Goal: Task Accomplishment & Management: Manage account settings

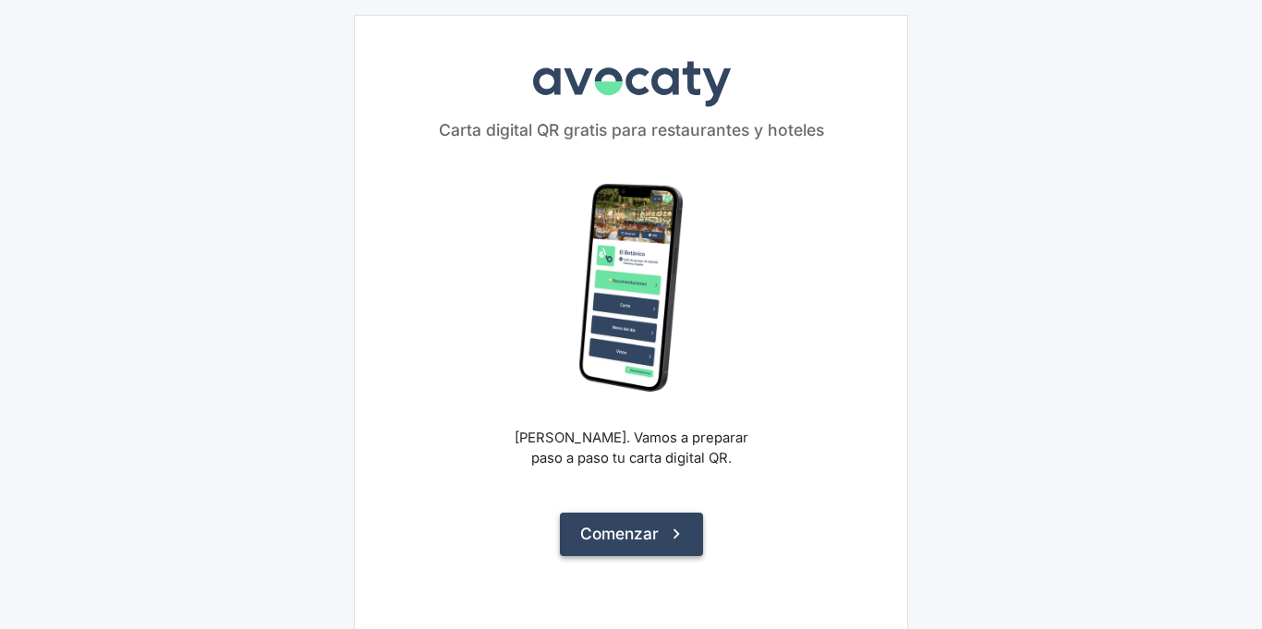
click at [627, 539] on button "Comenzar" at bounding box center [631, 534] width 143 height 42
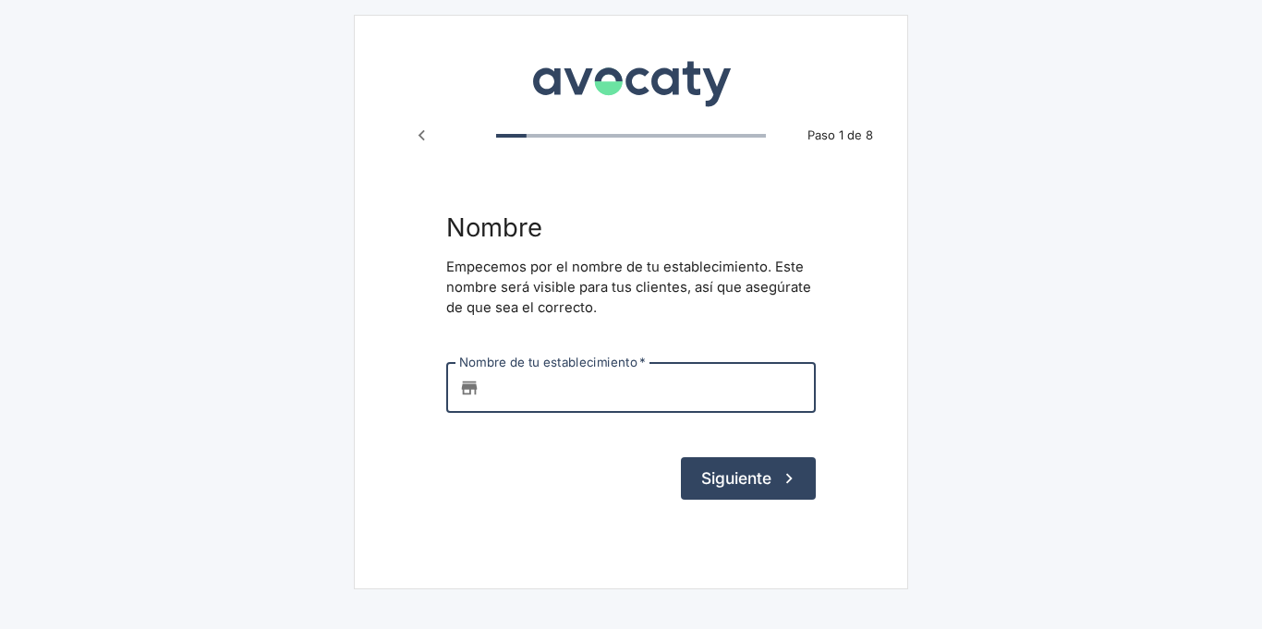
click at [628, 393] on input "Nombre de tu establecimiento   *" at bounding box center [651, 388] width 329 height 50
type input "casa gusto"
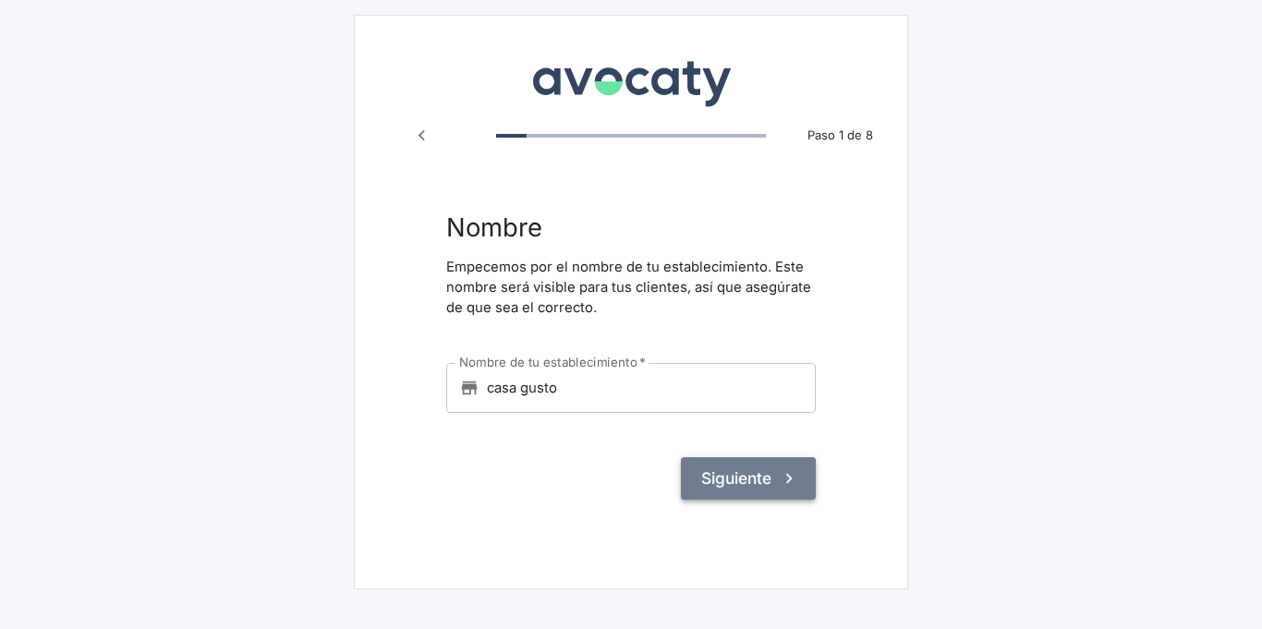
click at [768, 485] on button "Siguiente" at bounding box center [748, 478] width 135 height 42
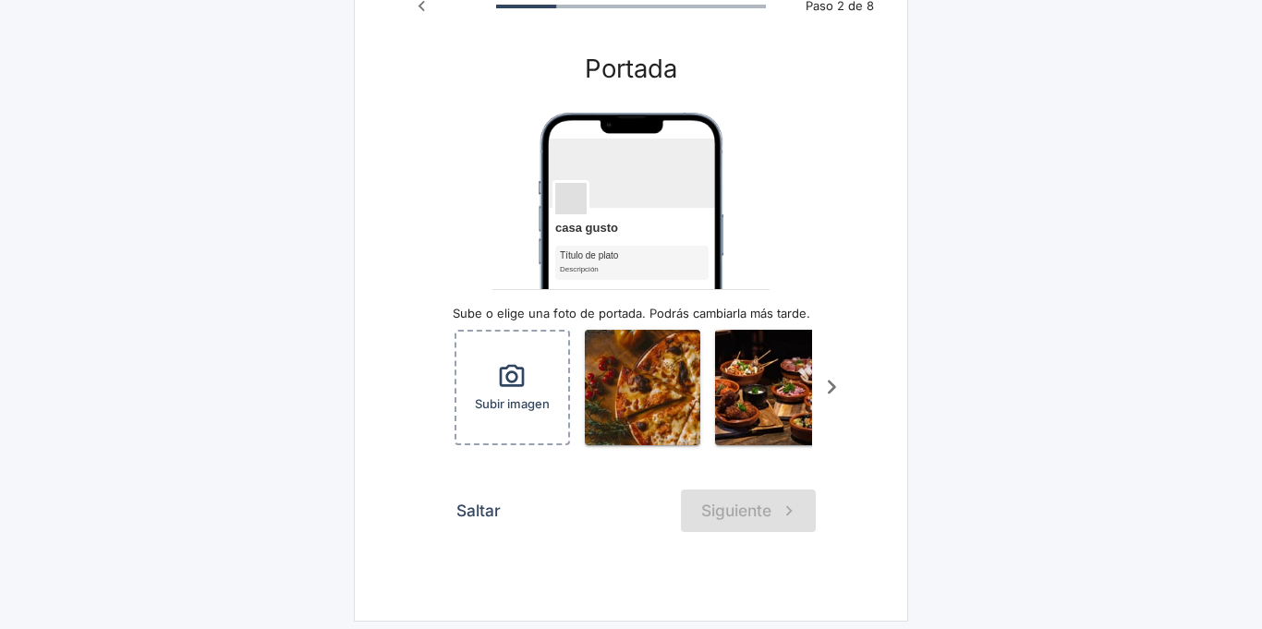
scroll to position [134, 0]
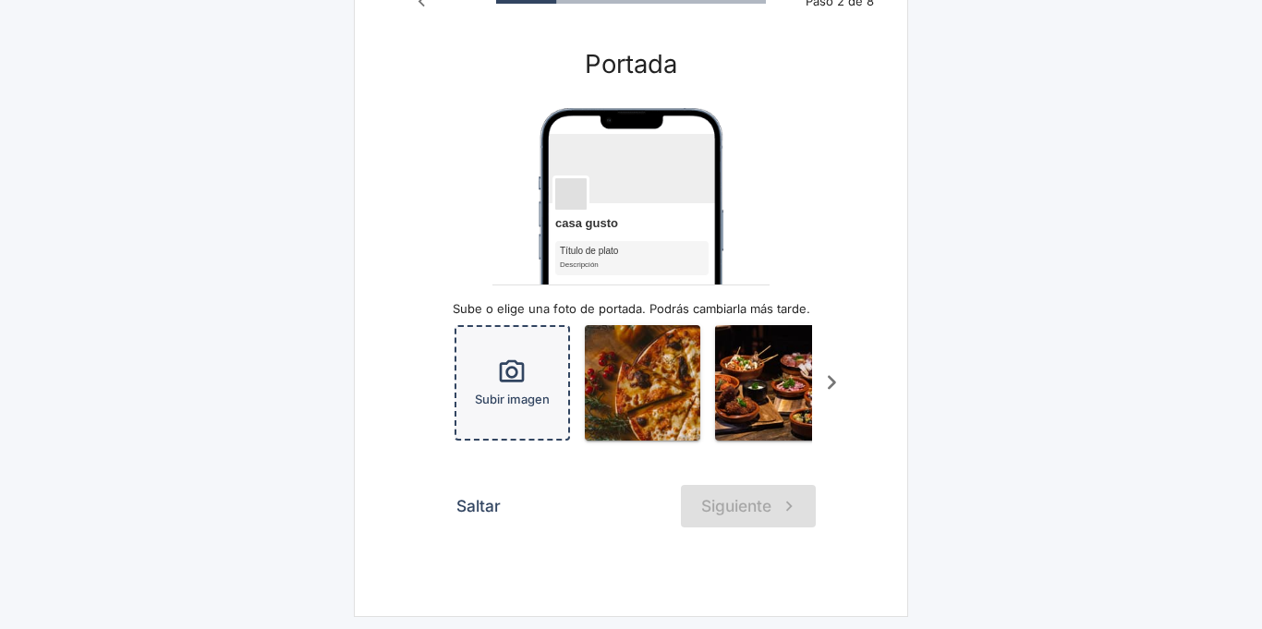
click at [539, 370] on div "Subir imagen" at bounding box center [512, 383] width 112 height 112
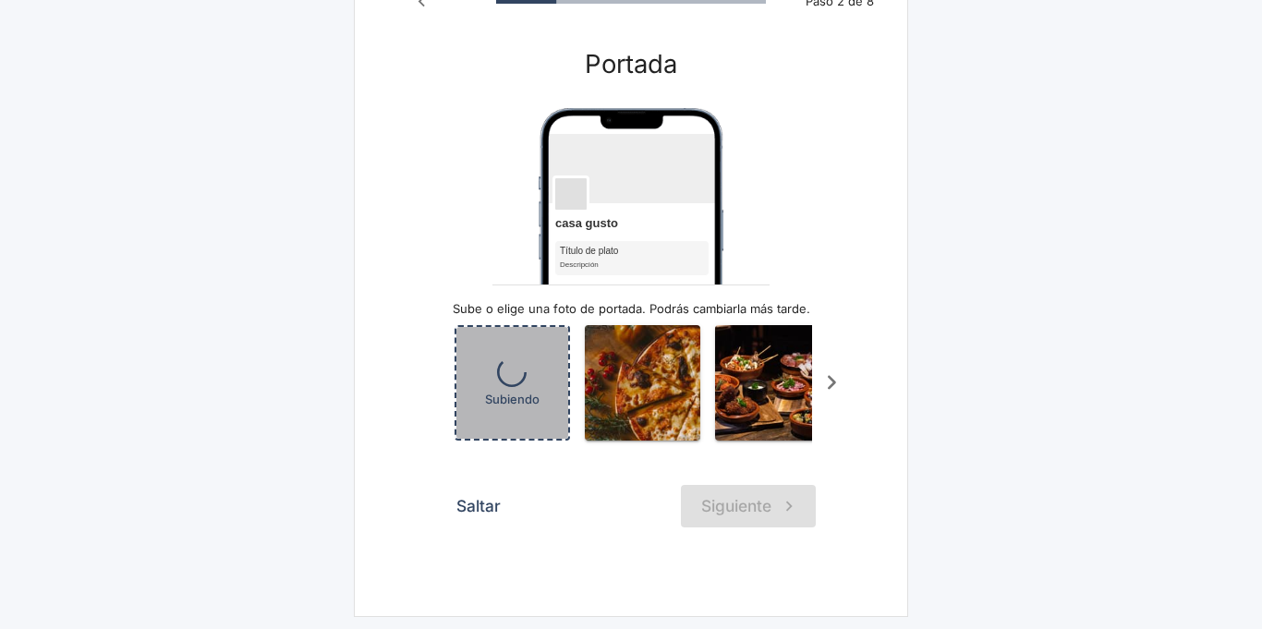
click at [523, 378] on icon "button" at bounding box center [511, 372] width 41 height 41
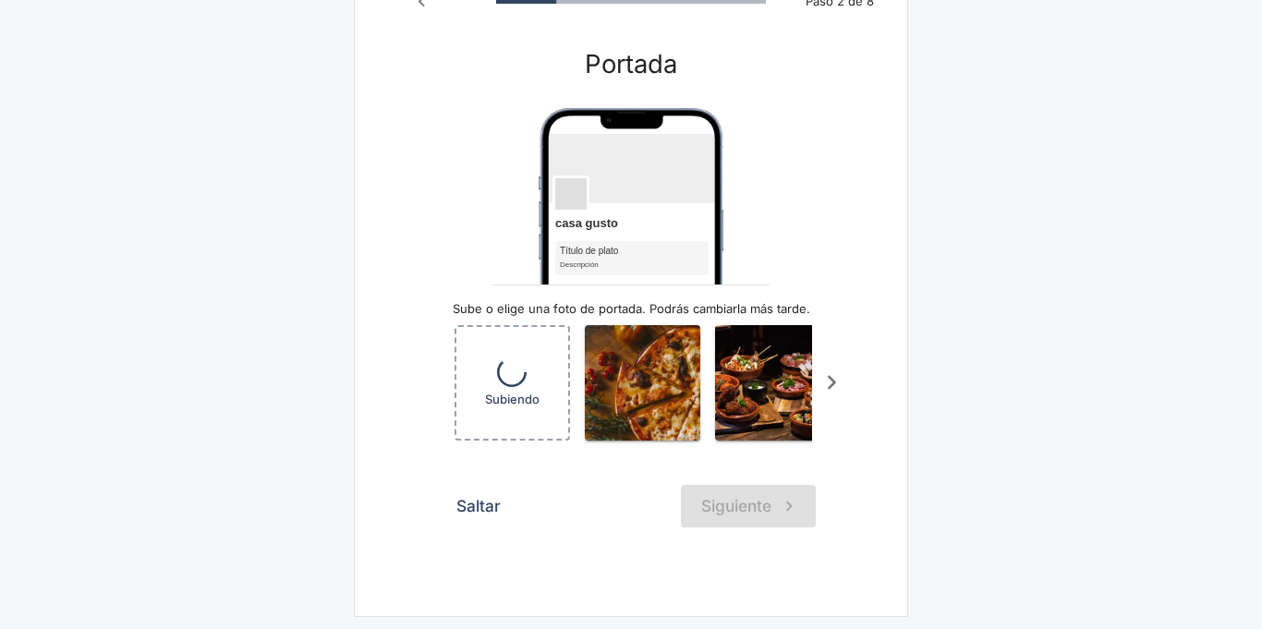
click at [708, 507] on div "Saltar Siguiente" at bounding box center [630, 506] width 369 height 42
click at [831, 381] on icon "Scroll a la derecha" at bounding box center [832, 383] width 8 height 14
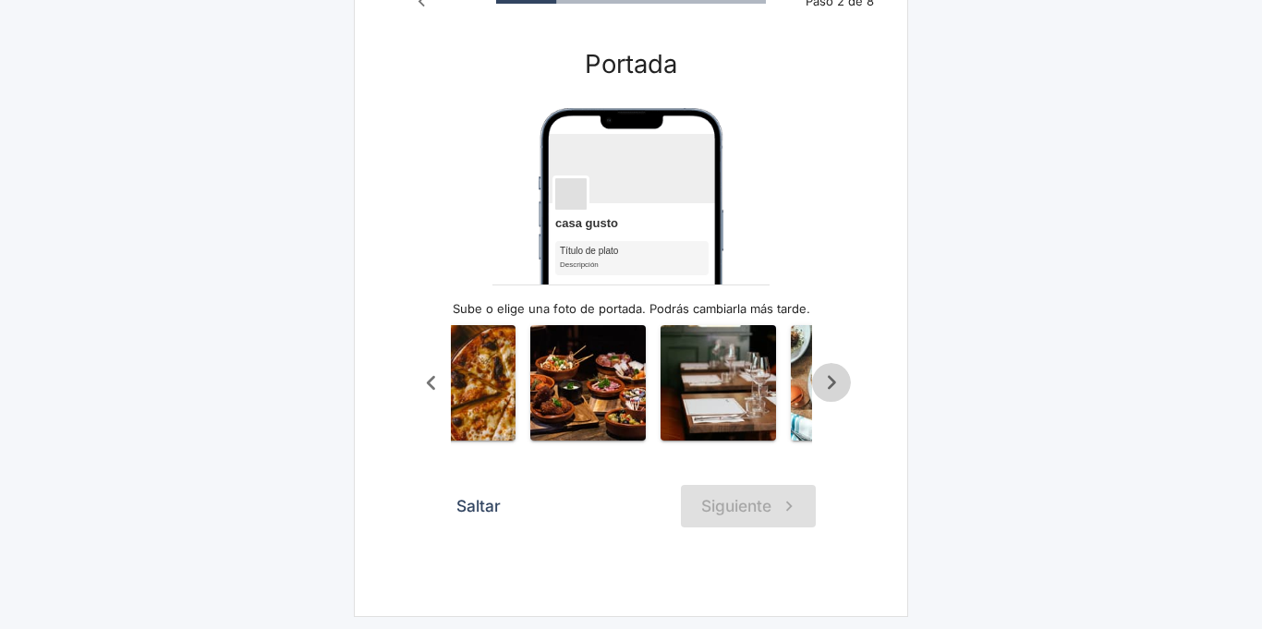
click at [834, 382] on icon "Scroll a la derecha" at bounding box center [832, 383] width 8 height 14
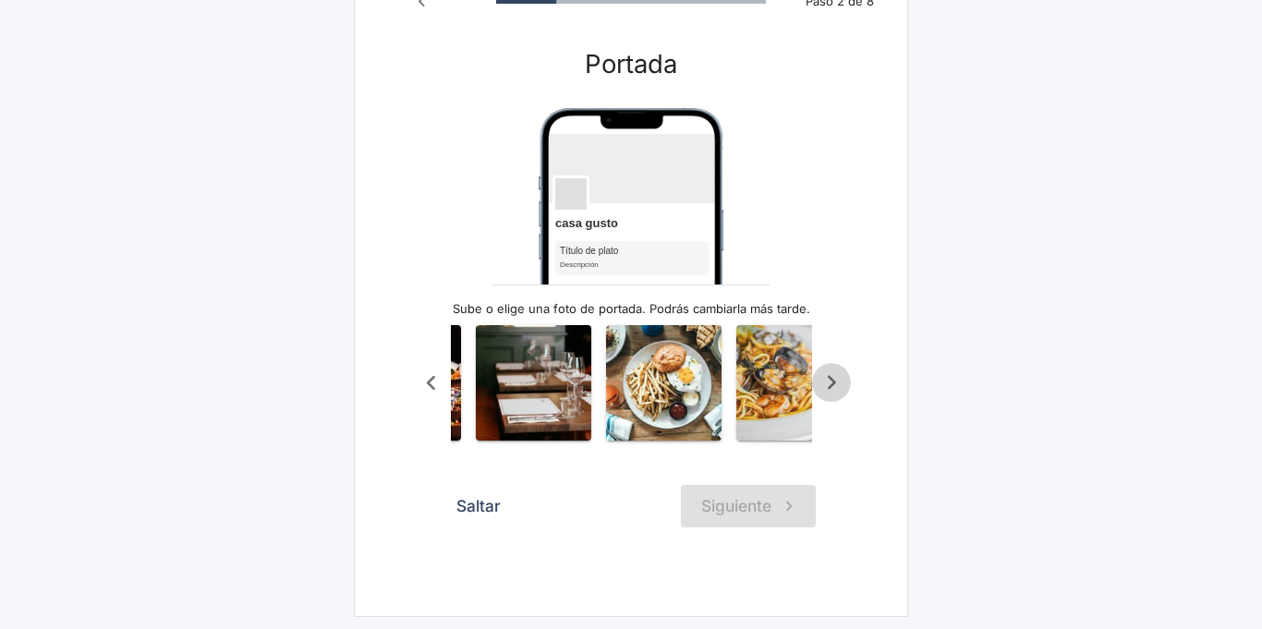
click at [834, 382] on icon "Scroll a la derecha" at bounding box center [832, 383] width 8 height 14
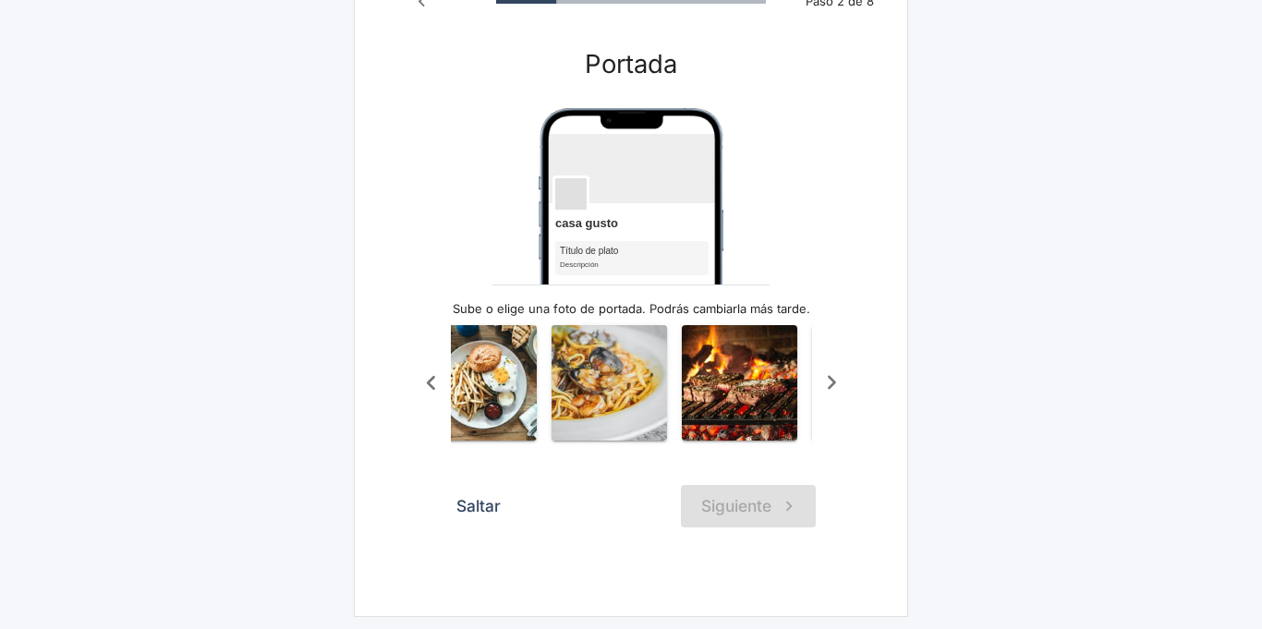
click at [834, 382] on icon "Scroll a la derecha" at bounding box center [832, 383] width 8 height 14
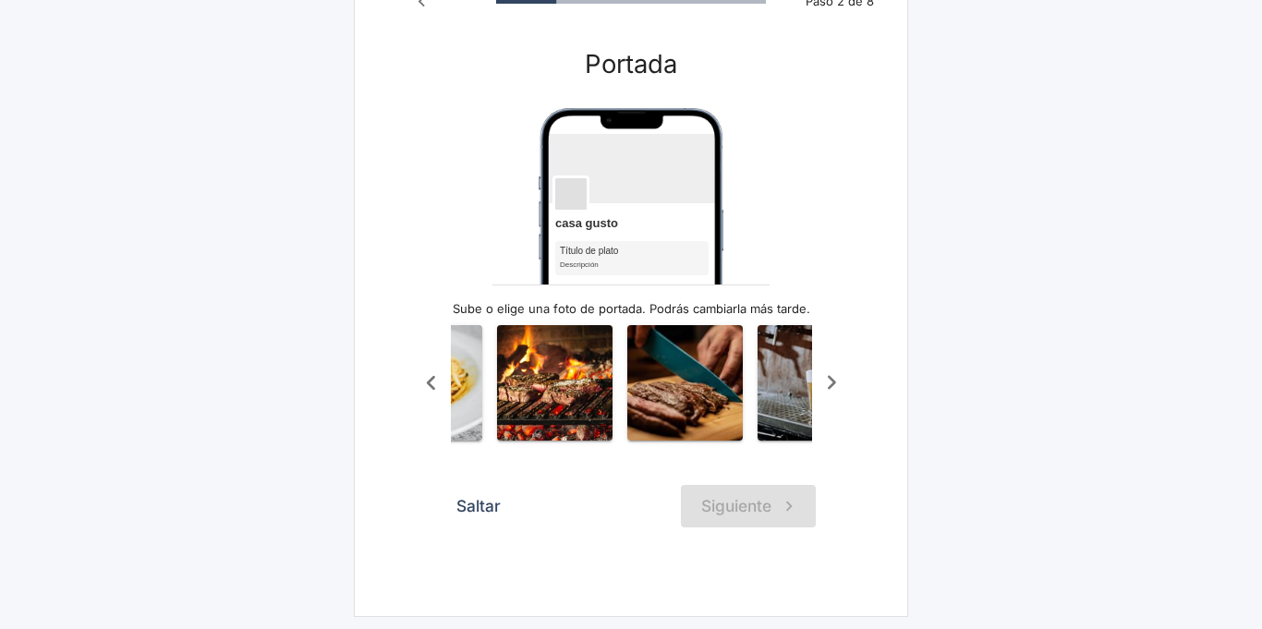
click at [834, 382] on icon "Scroll a la derecha" at bounding box center [832, 383] width 8 height 14
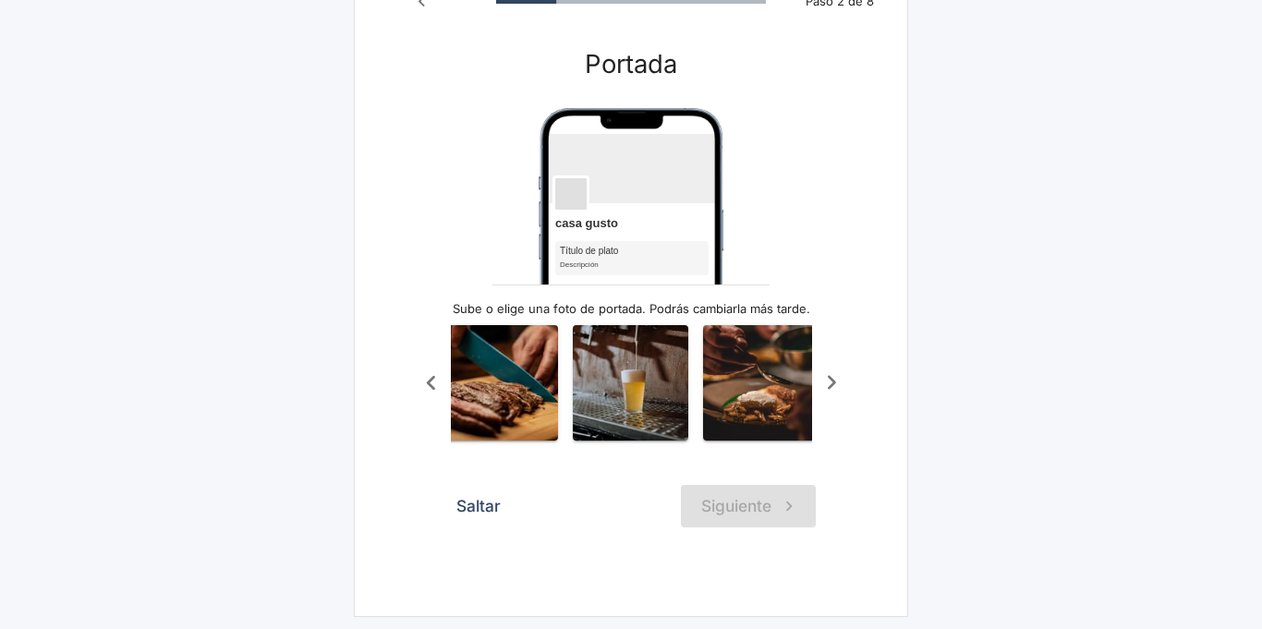
click at [834, 382] on icon "Scroll a la derecha" at bounding box center [832, 383] width 8 height 14
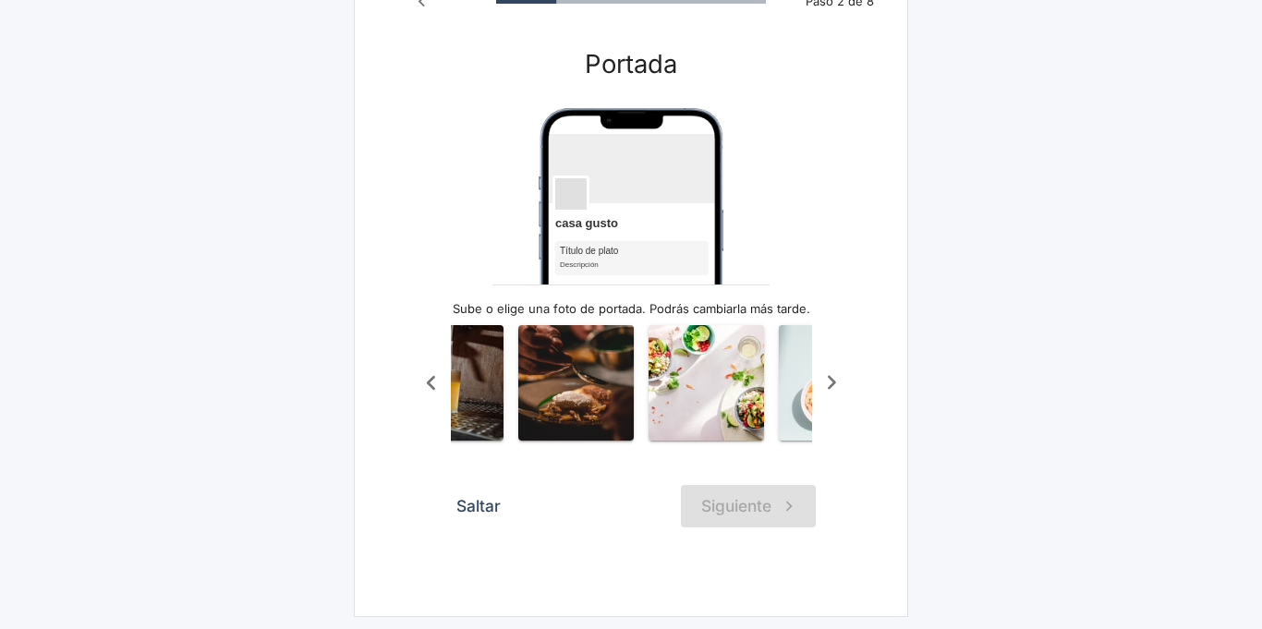
click at [834, 382] on icon "Scroll a la derecha" at bounding box center [832, 383] width 8 height 14
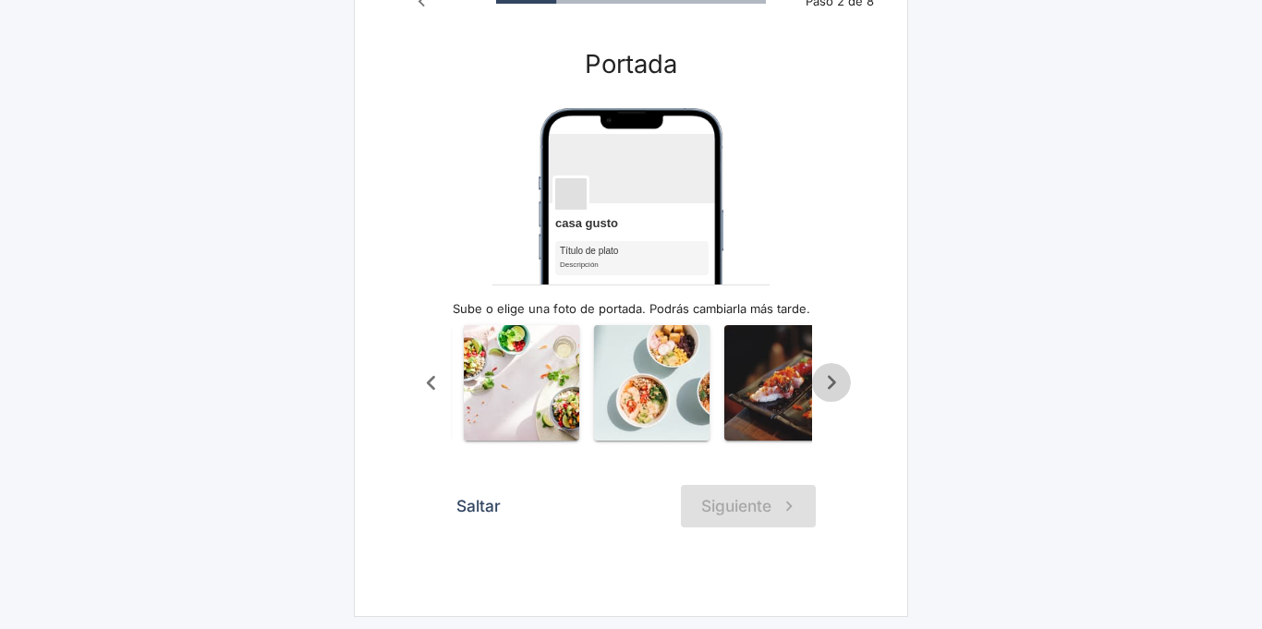
click at [834, 382] on icon "Scroll a la derecha" at bounding box center [832, 383] width 8 height 14
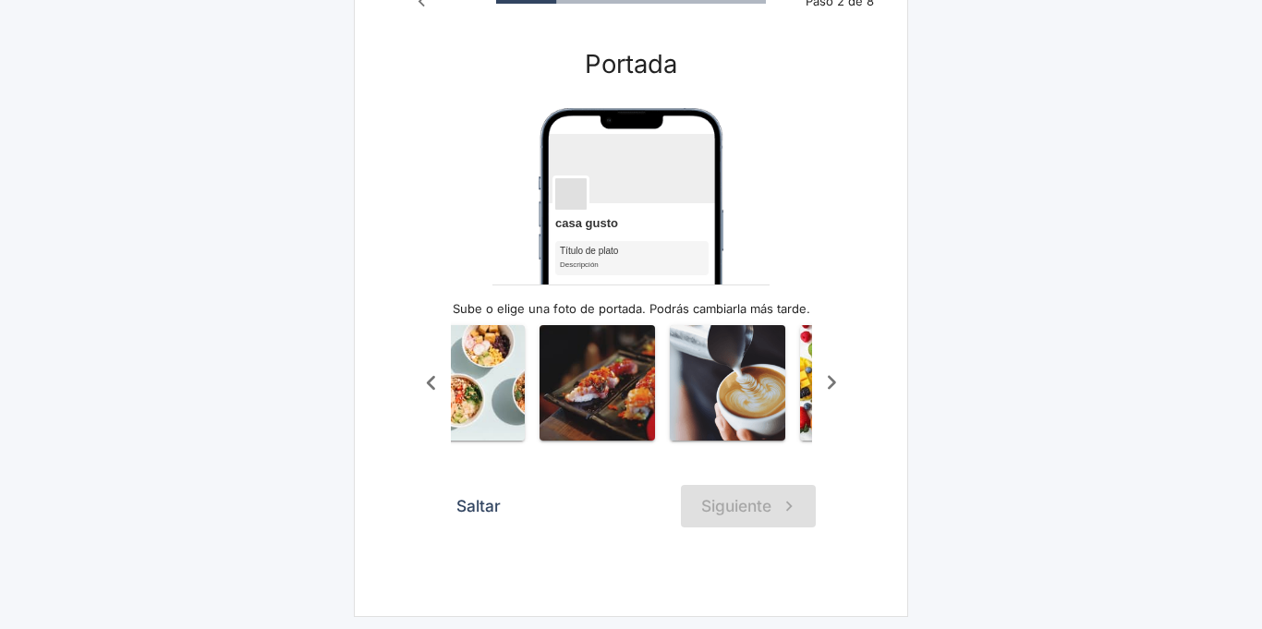
click at [834, 382] on icon "Scroll a la derecha" at bounding box center [832, 383] width 8 height 14
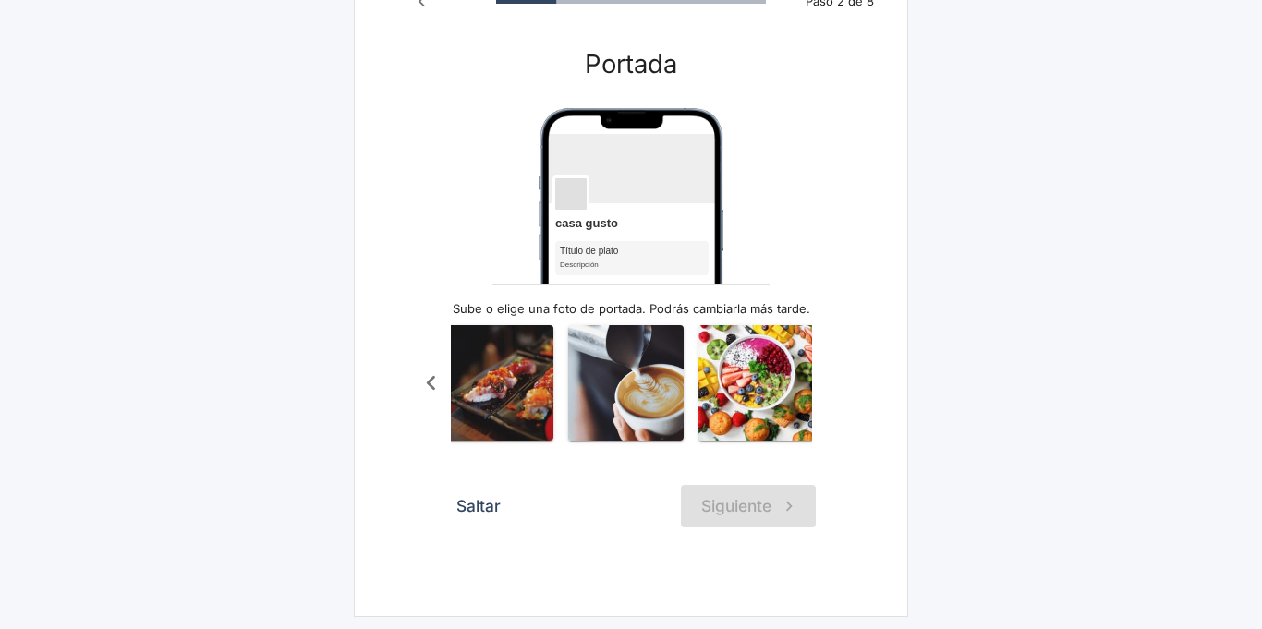
scroll to position [0, 1585]
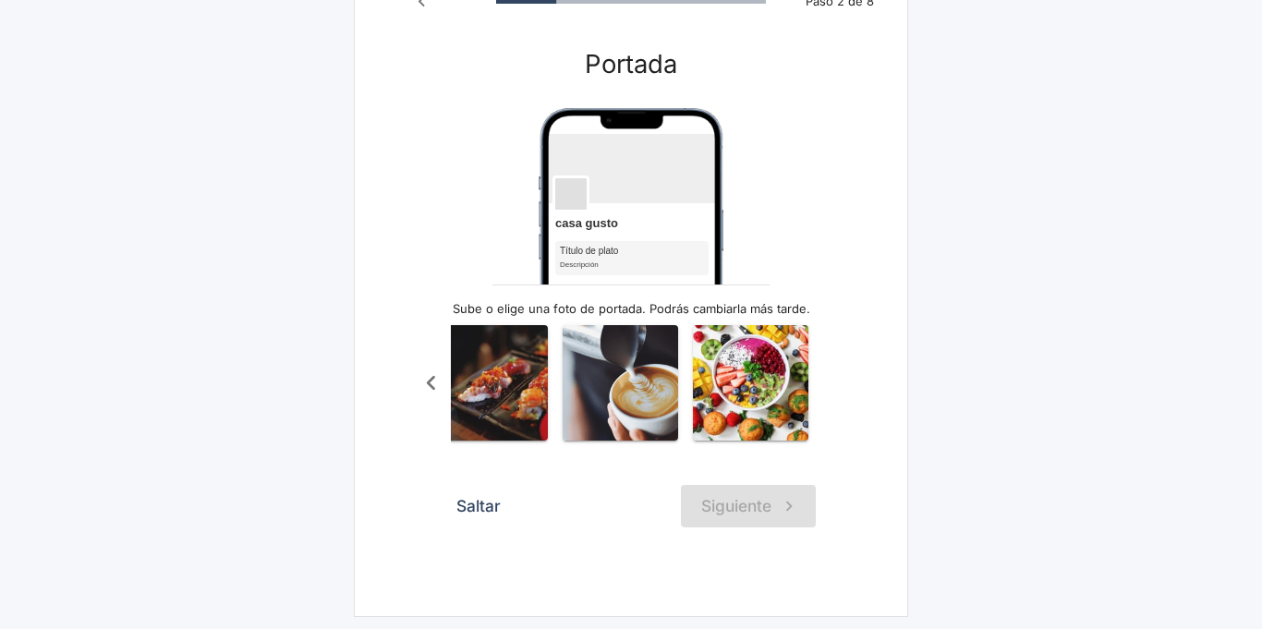
click at [834, 382] on div "Subiendo" at bounding box center [631, 383] width 440 height 138
click at [430, 377] on icon "Scroll a la izquierda" at bounding box center [431, 383] width 30 height 30
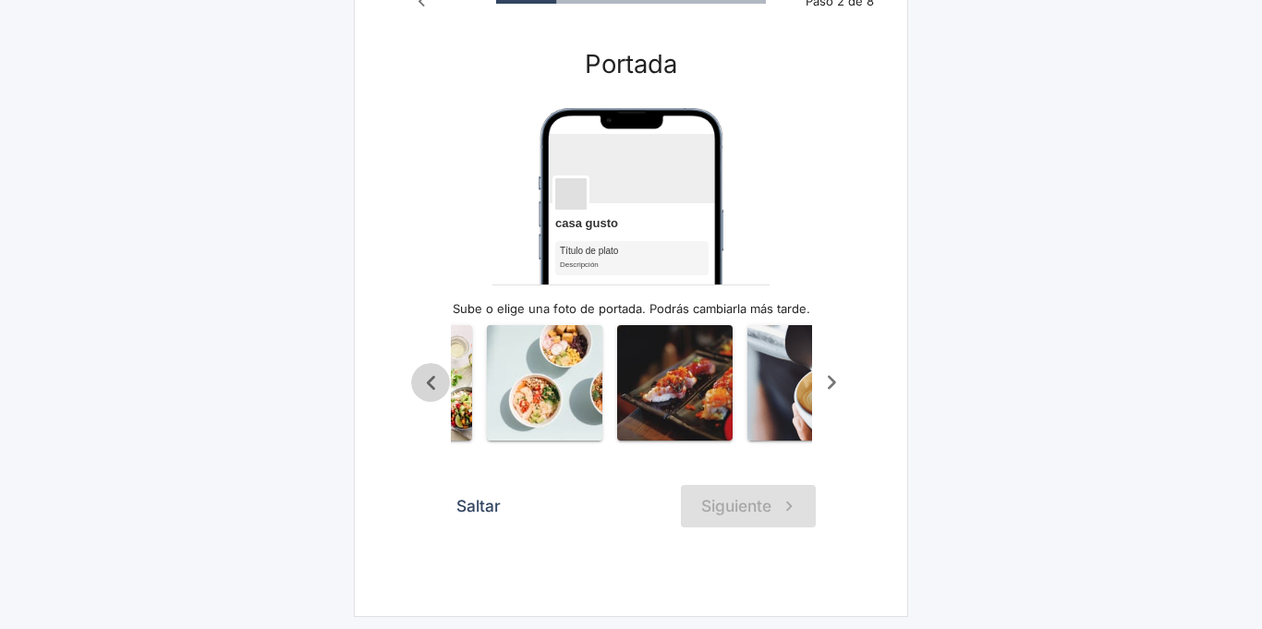
click at [430, 377] on icon "Scroll a la izquierda" at bounding box center [431, 383] width 30 height 30
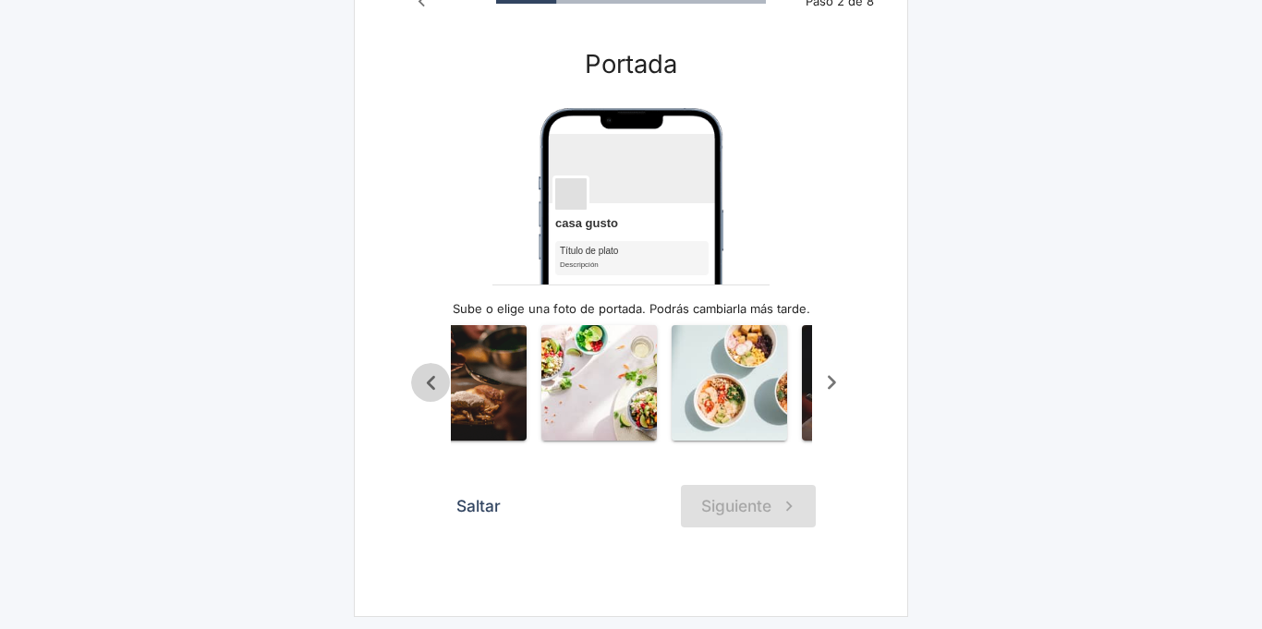
click at [430, 377] on icon "Scroll a la izquierda" at bounding box center [431, 383] width 30 height 30
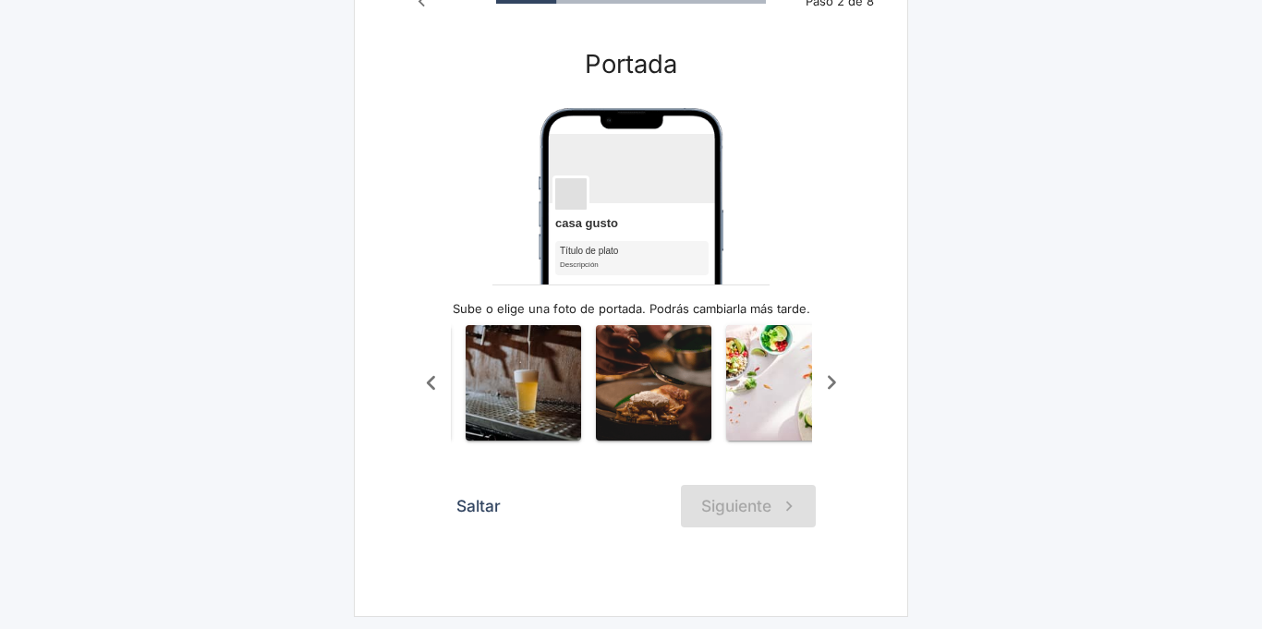
click at [430, 377] on icon "Scroll a la izquierda" at bounding box center [431, 383] width 30 height 30
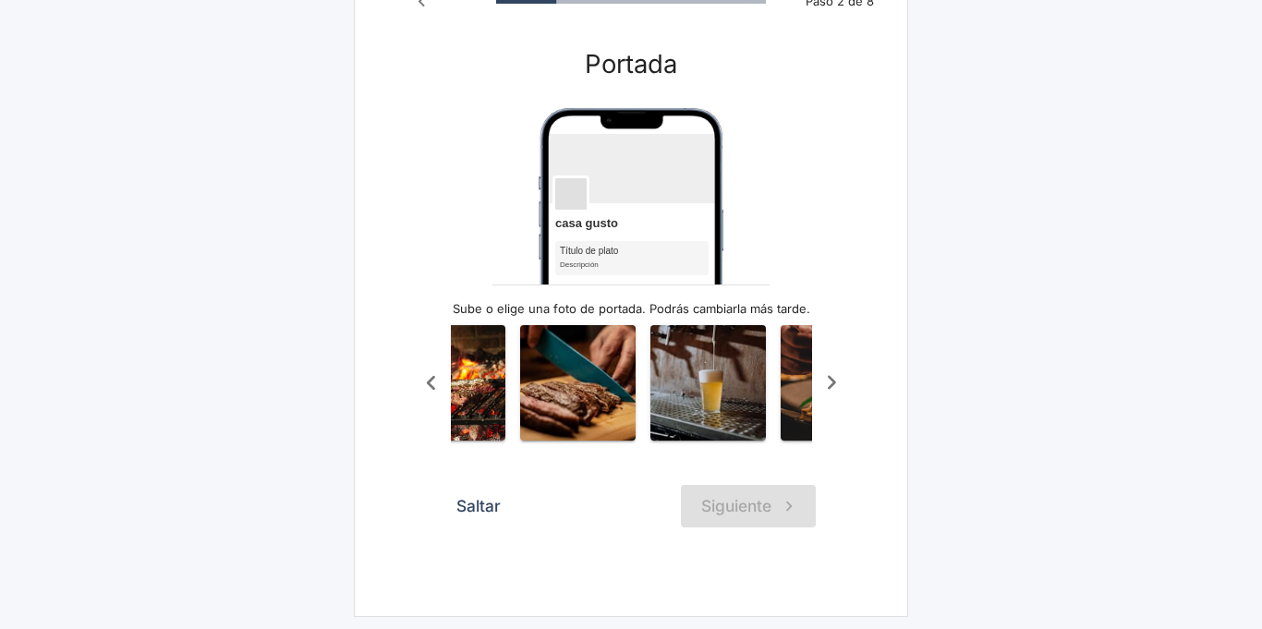
click at [430, 377] on icon "Scroll a la izquierda" at bounding box center [431, 383] width 30 height 30
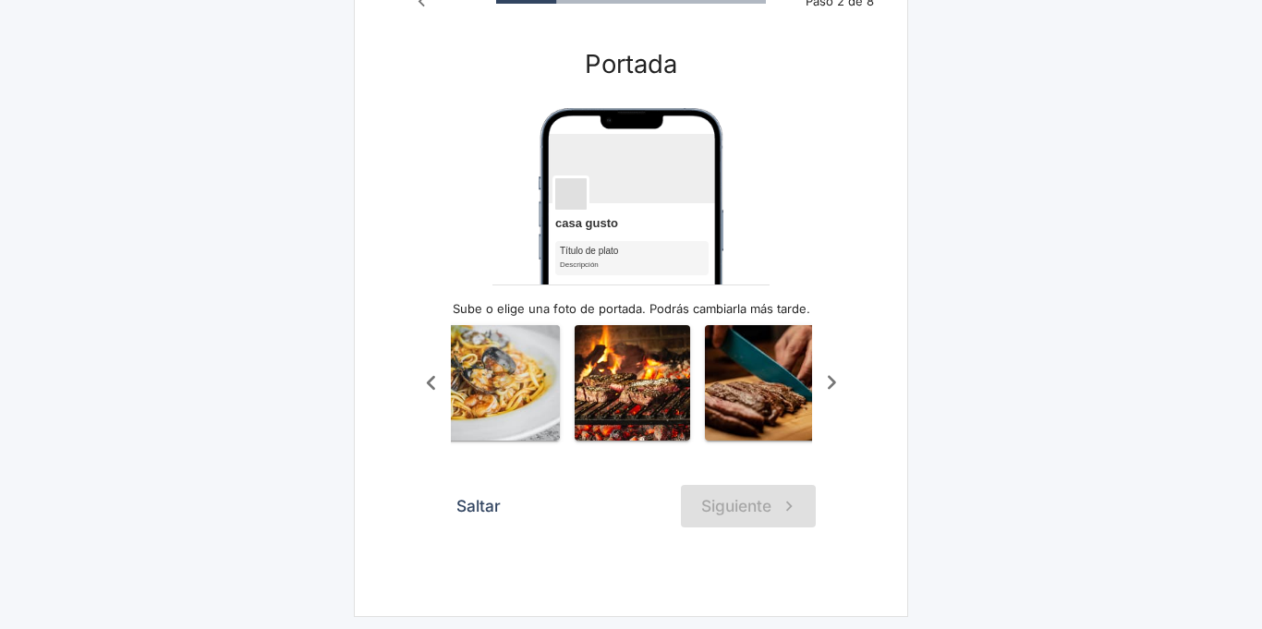
click at [430, 377] on icon "Scroll a la izquierda" at bounding box center [431, 383] width 30 height 30
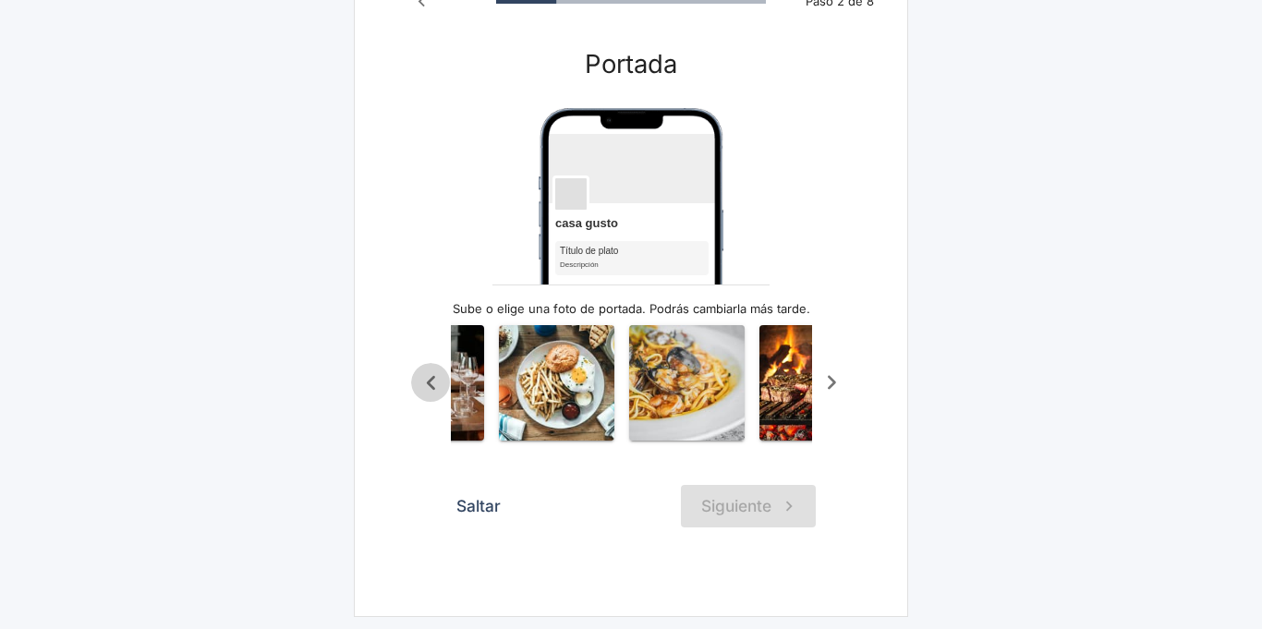
click at [430, 377] on icon "Scroll a la izquierda" at bounding box center [431, 383] width 30 height 30
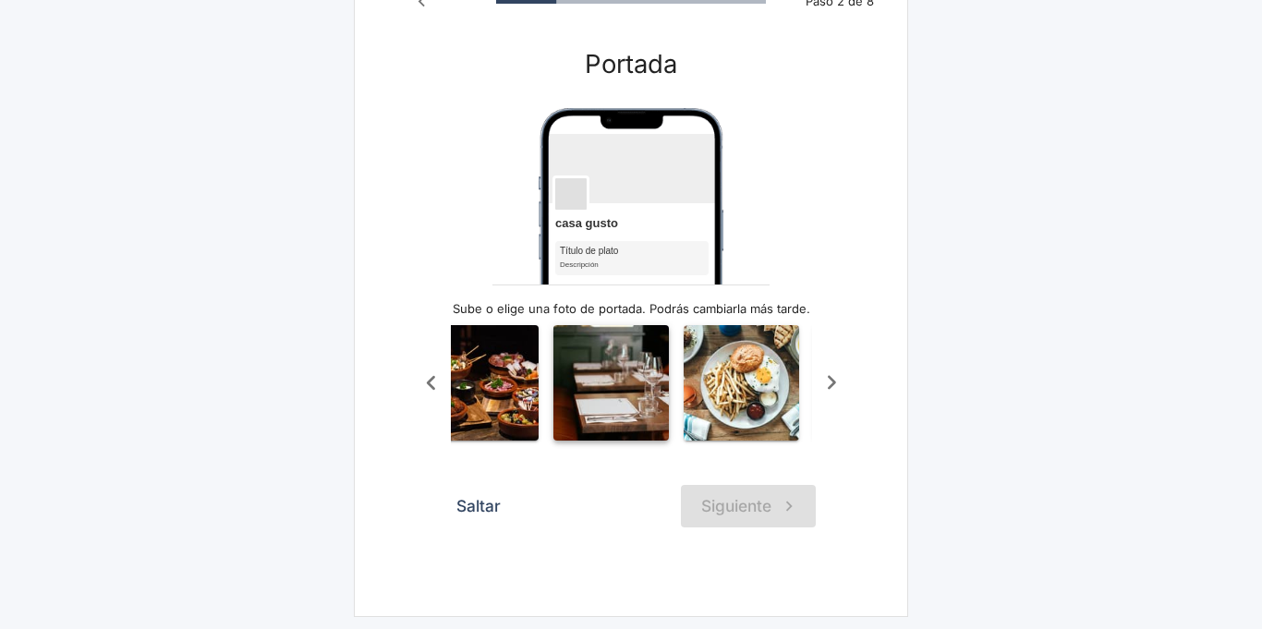
click at [583, 390] on img "button" at bounding box center [610, 382] width 115 height 115
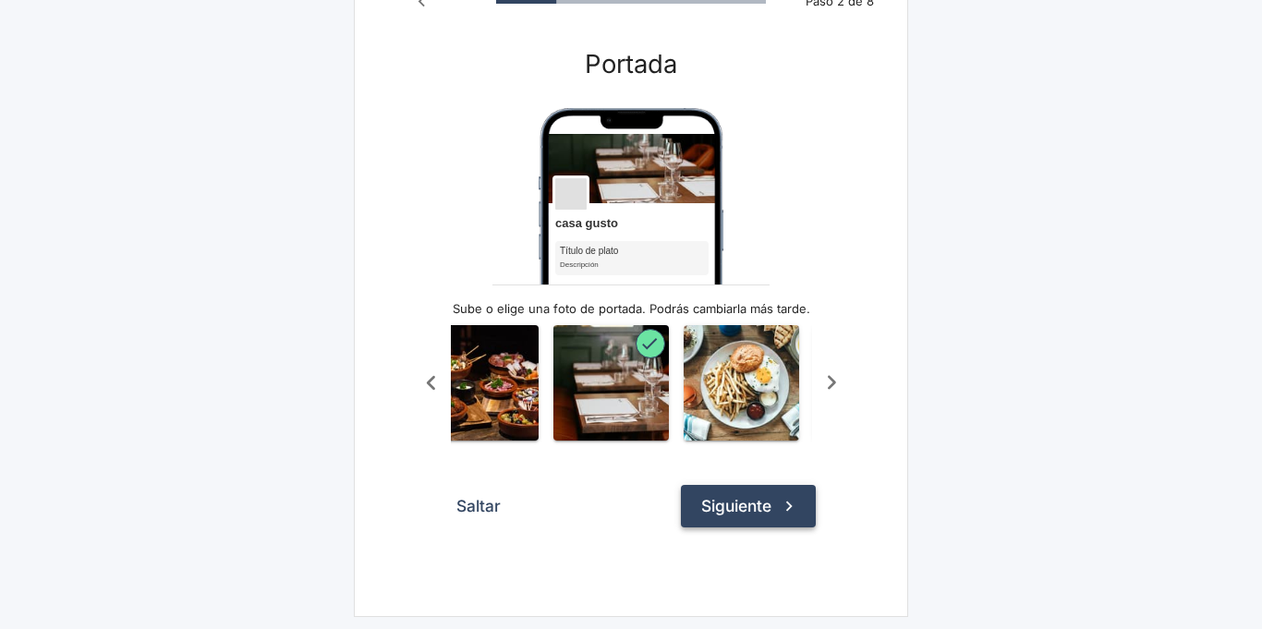
click at [728, 507] on button "Siguiente" at bounding box center [748, 506] width 135 height 42
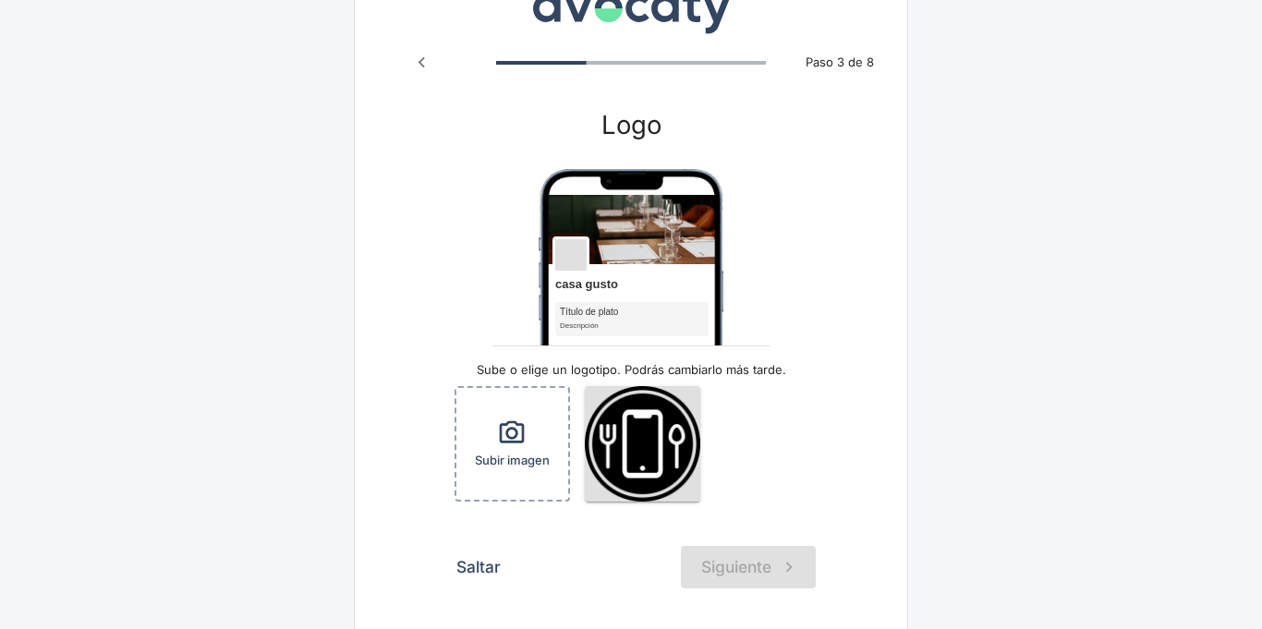
scroll to position [74, 0]
click at [631, 433] on img "button" at bounding box center [642, 442] width 115 height 115
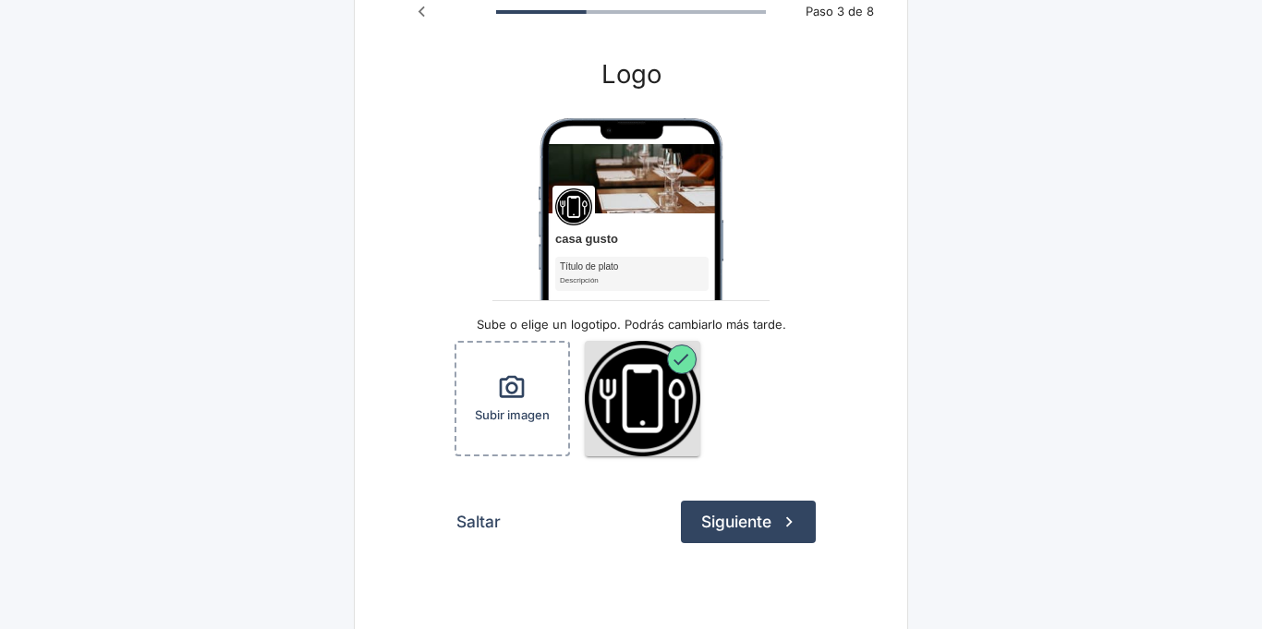
scroll to position [127, 0]
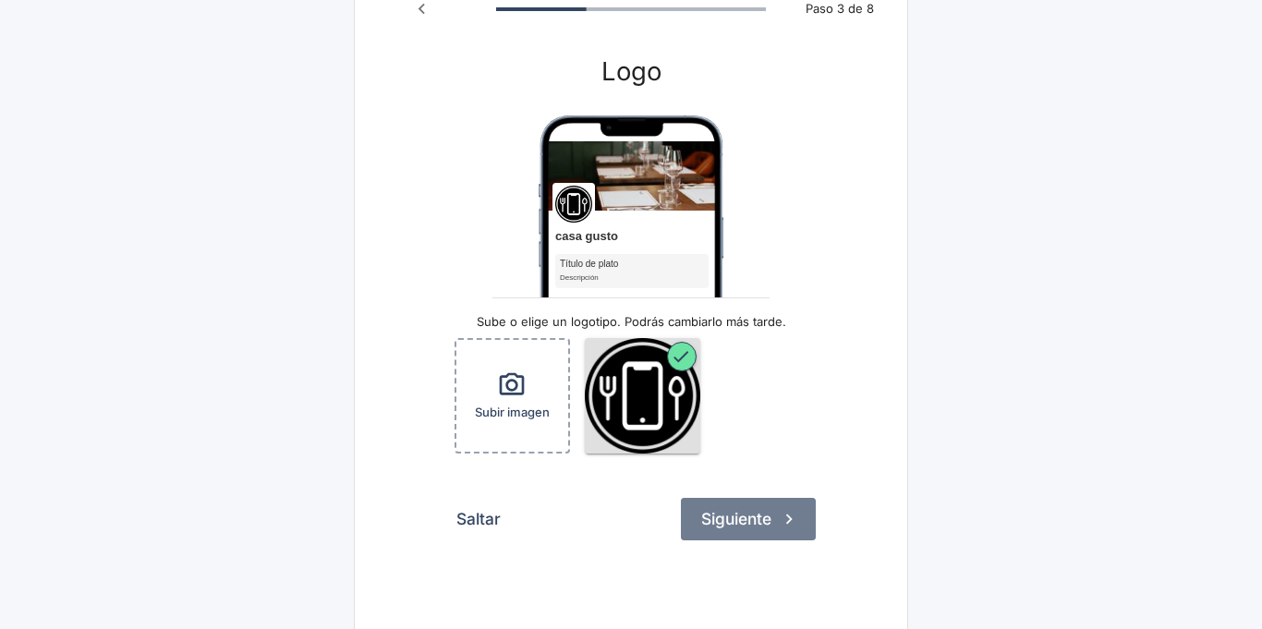
click at [776, 518] on button "Siguiente" at bounding box center [748, 519] width 135 height 42
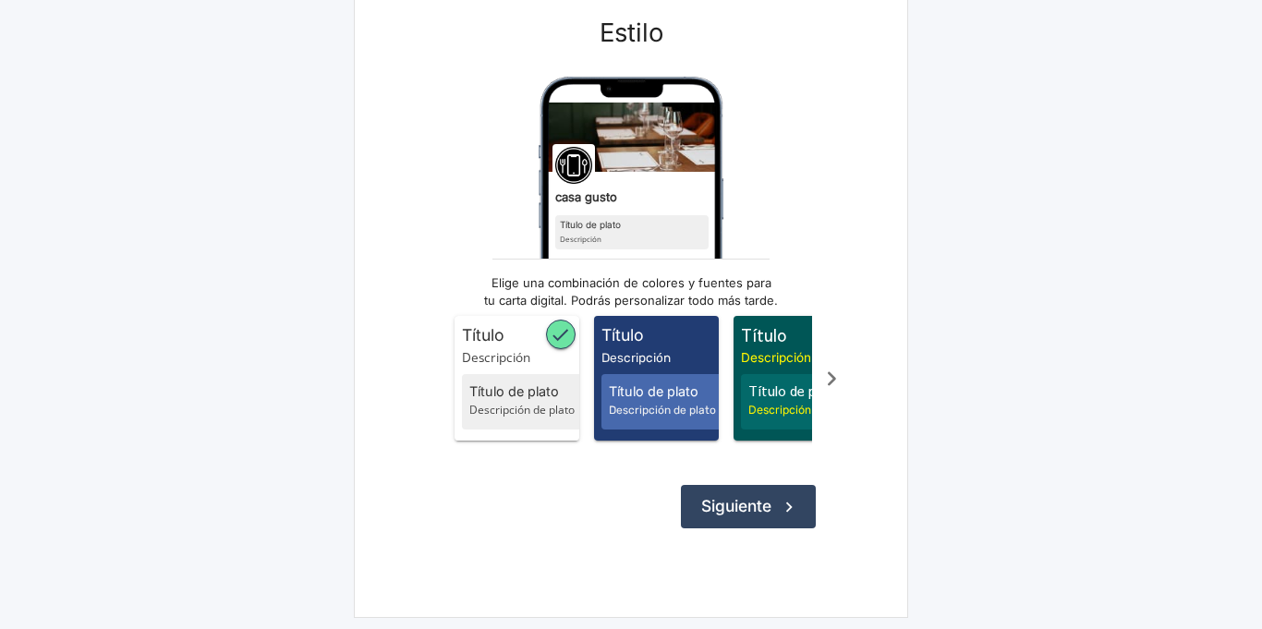
scroll to position [169, 0]
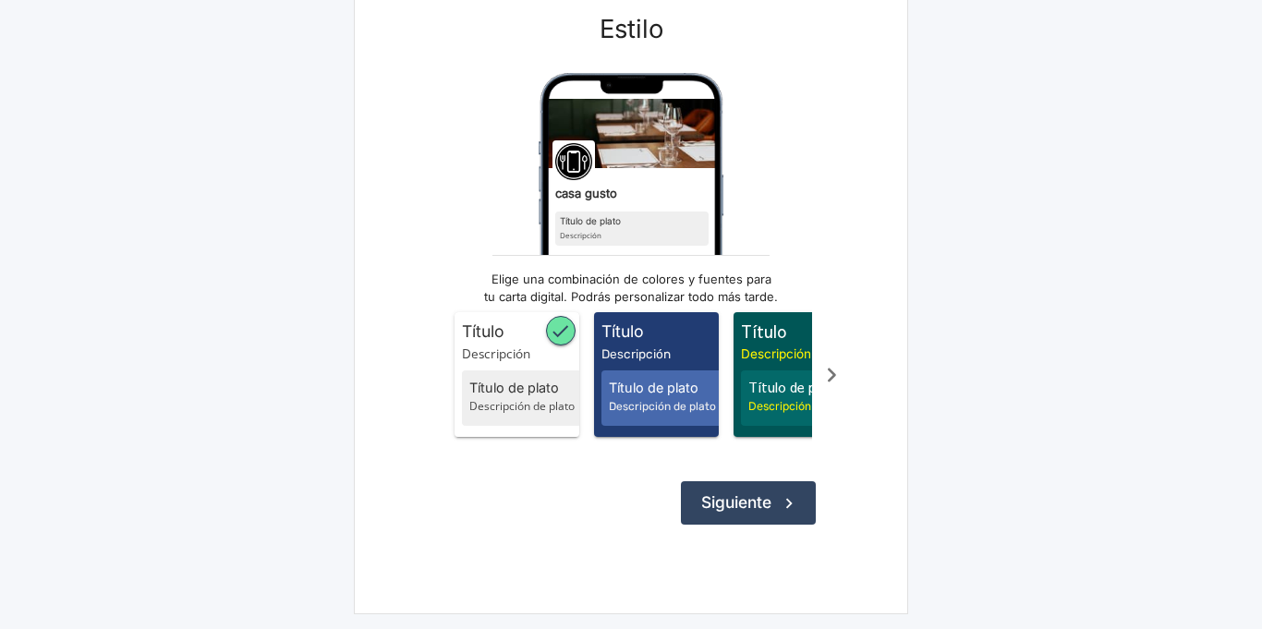
click at [827, 375] on icon "Scroll a la derecha" at bounding box center [832, 375] width 30 height 30
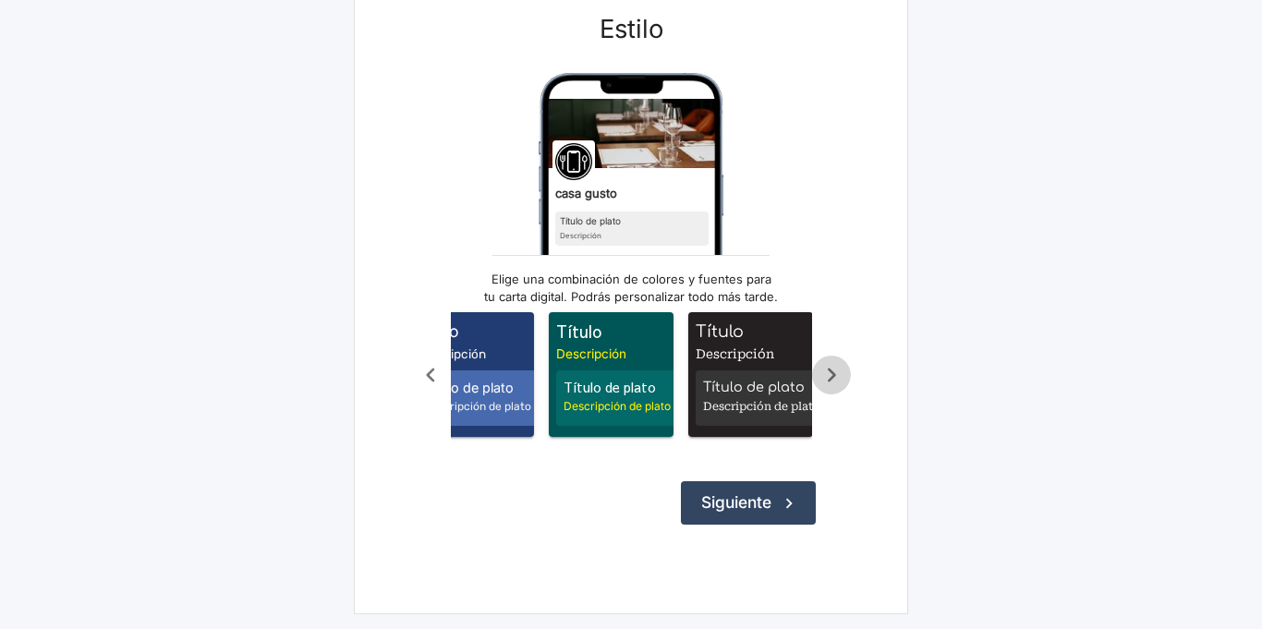
click at [829, 375] on icon "Scroll a la derecha" at bounding box center [832, 375] width 30 height 30
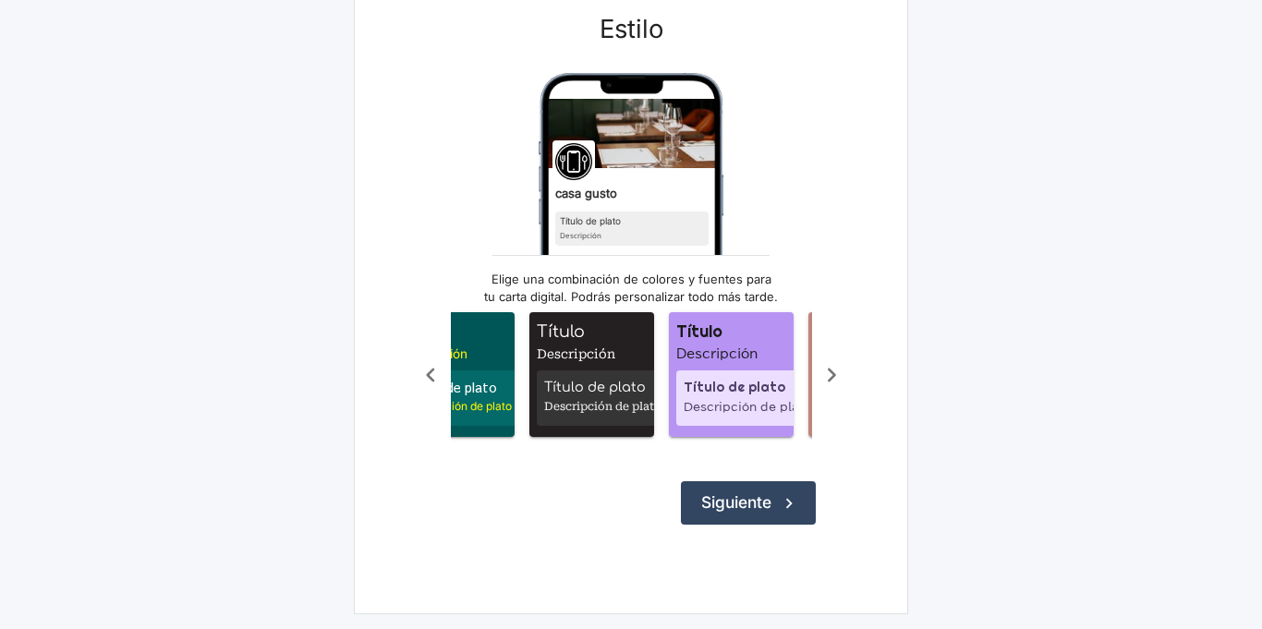
scroll to position [0, 369]
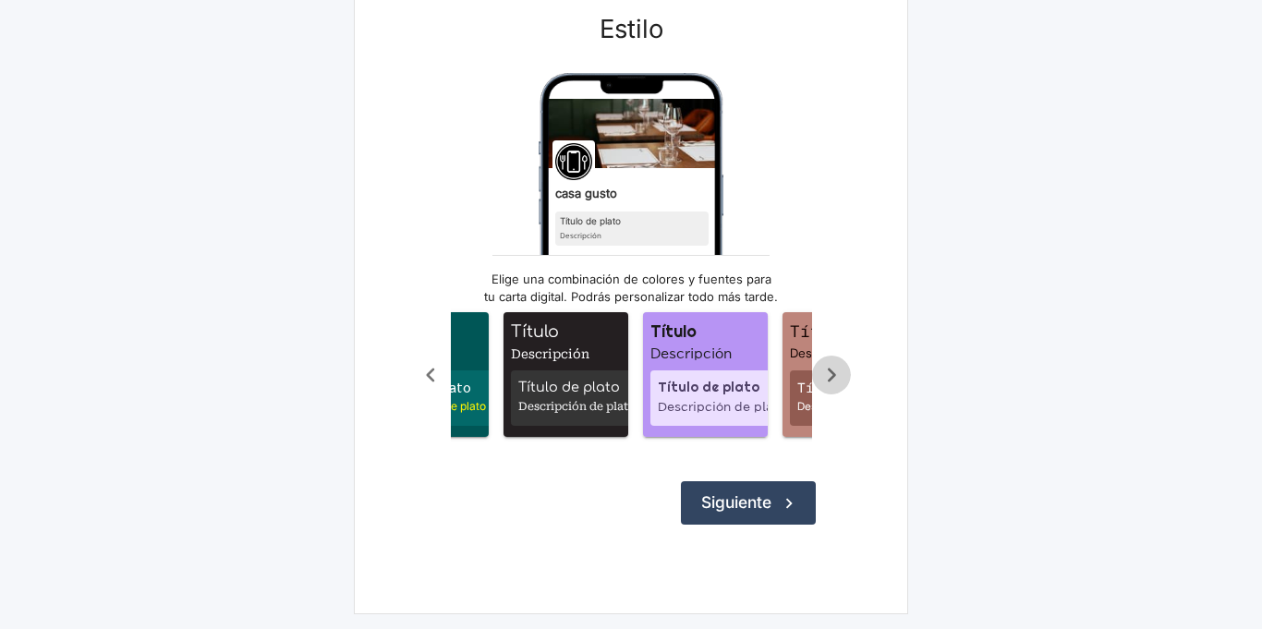
click at [829, 376] on icon "Scroll a la derecha" at bounding box center [832, 375] width 30 height 30
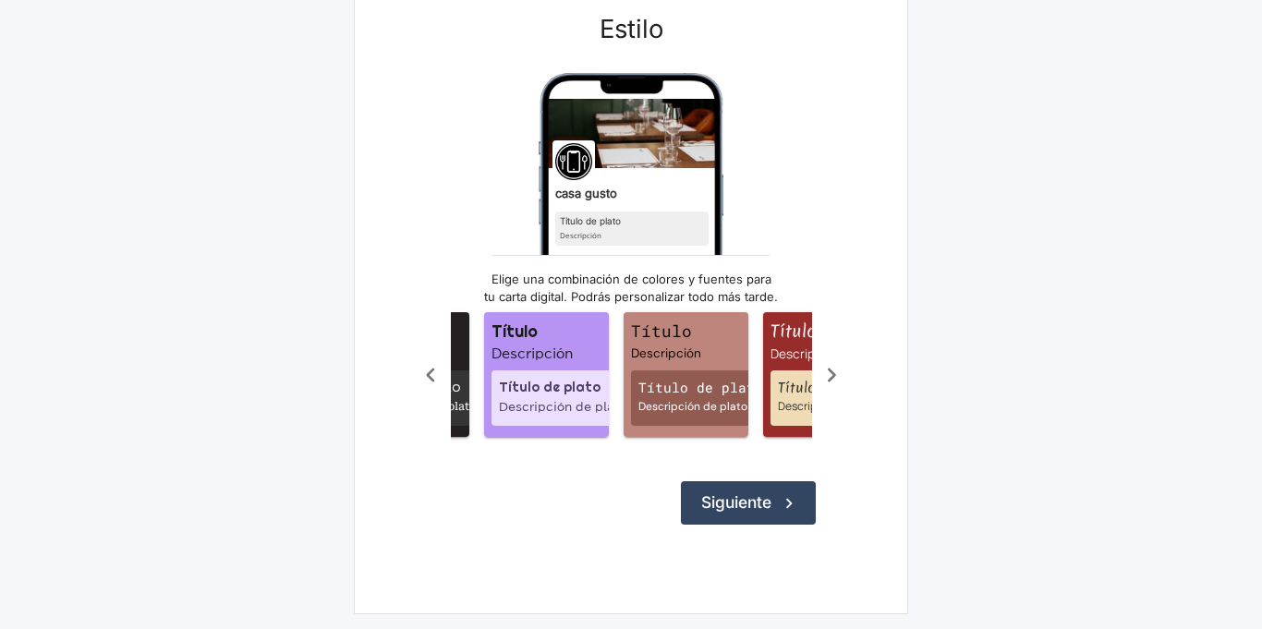
scroll to position [0, 554]
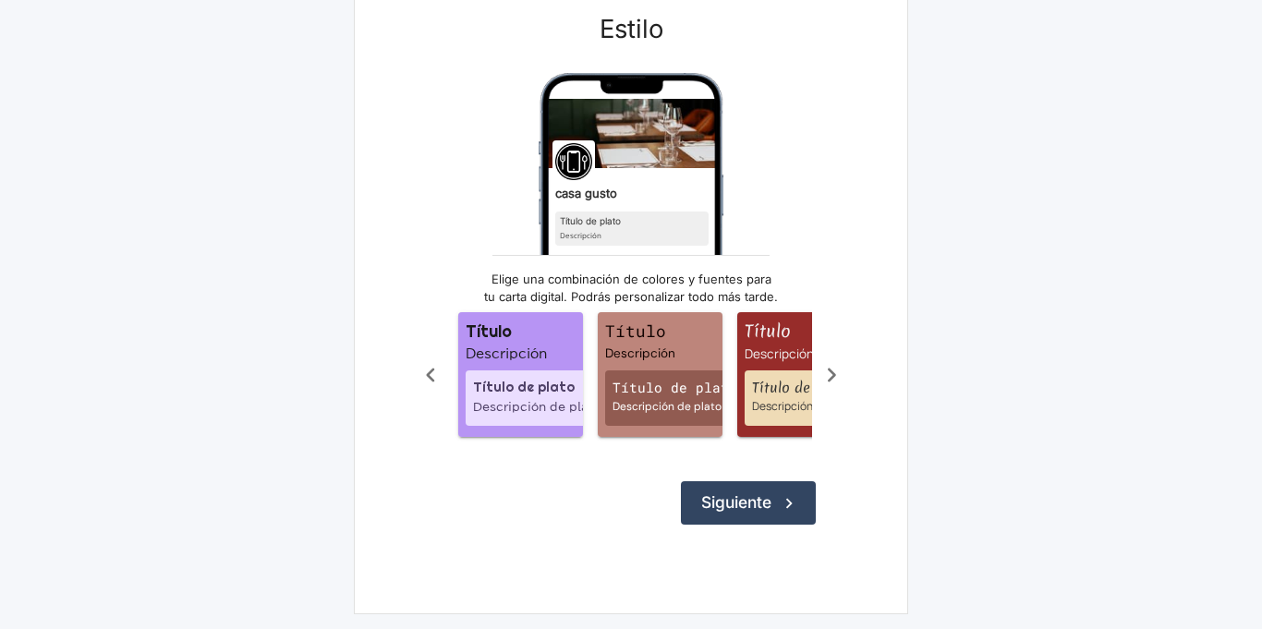
click at [432, 374] on icon "Scroll a la izquierda" at bounding box center [431, 375] width 30 height 30
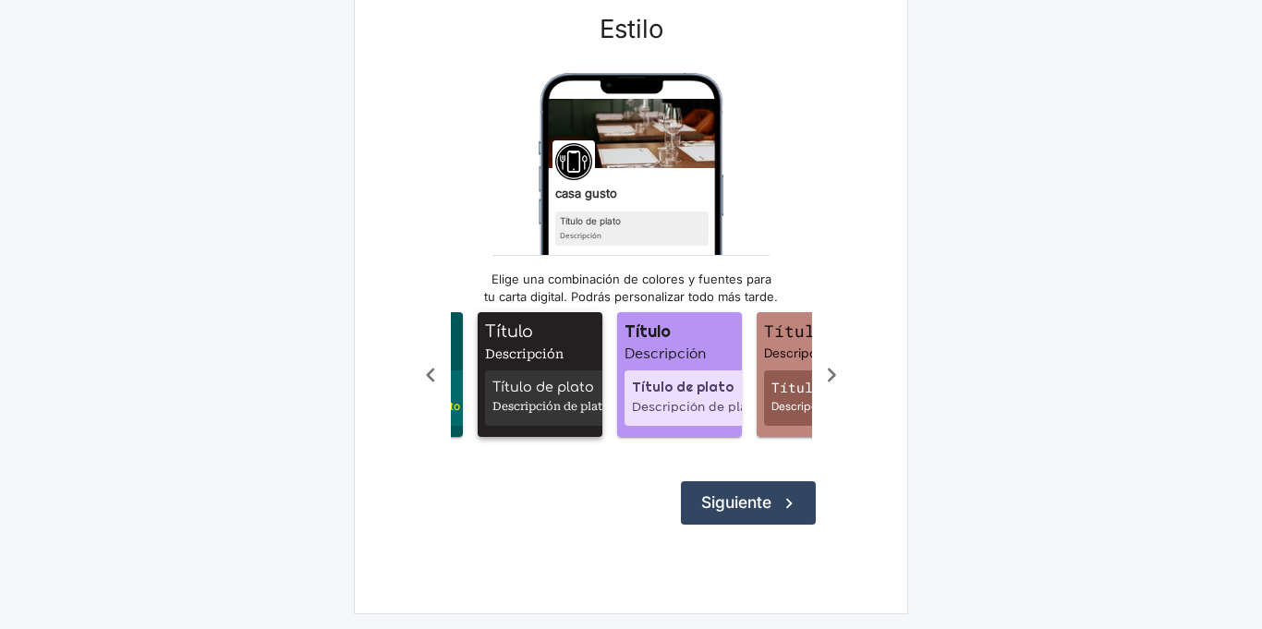
scroll to position [0, 369]
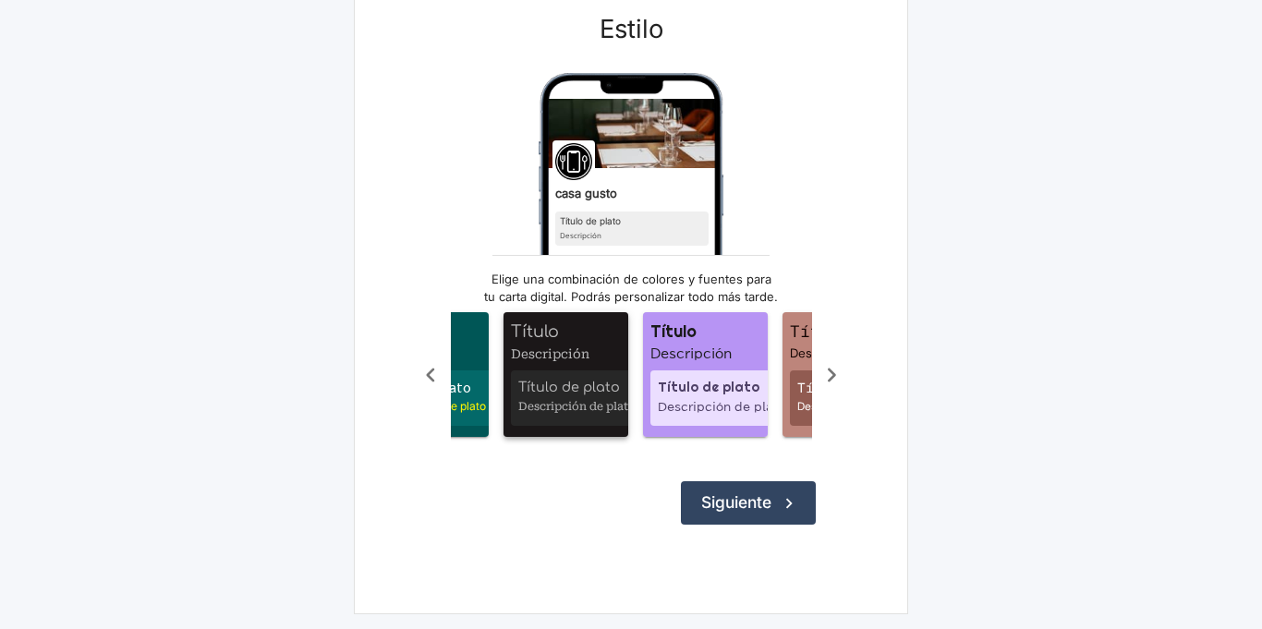
click at [571, 354] on span "Descripción" at bounding box center [569, 354] width 117 height 18
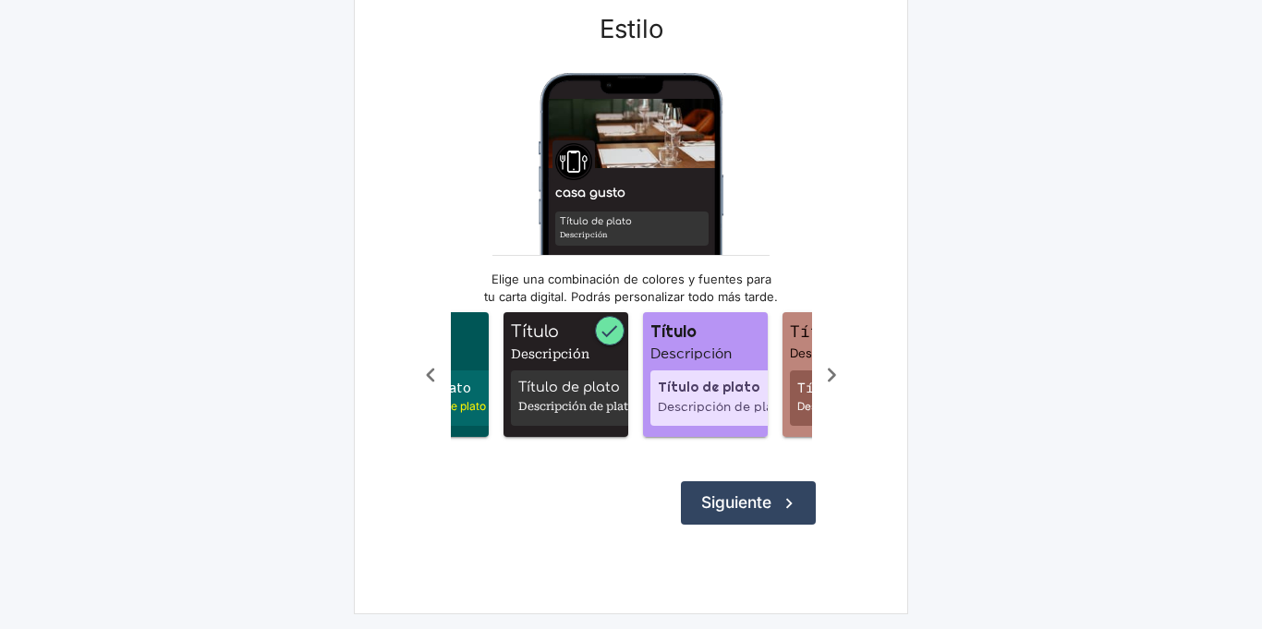
click at [832, 371] on icon "Scroll a la derecha" at bounding box center [832, 375] width 30 height 30
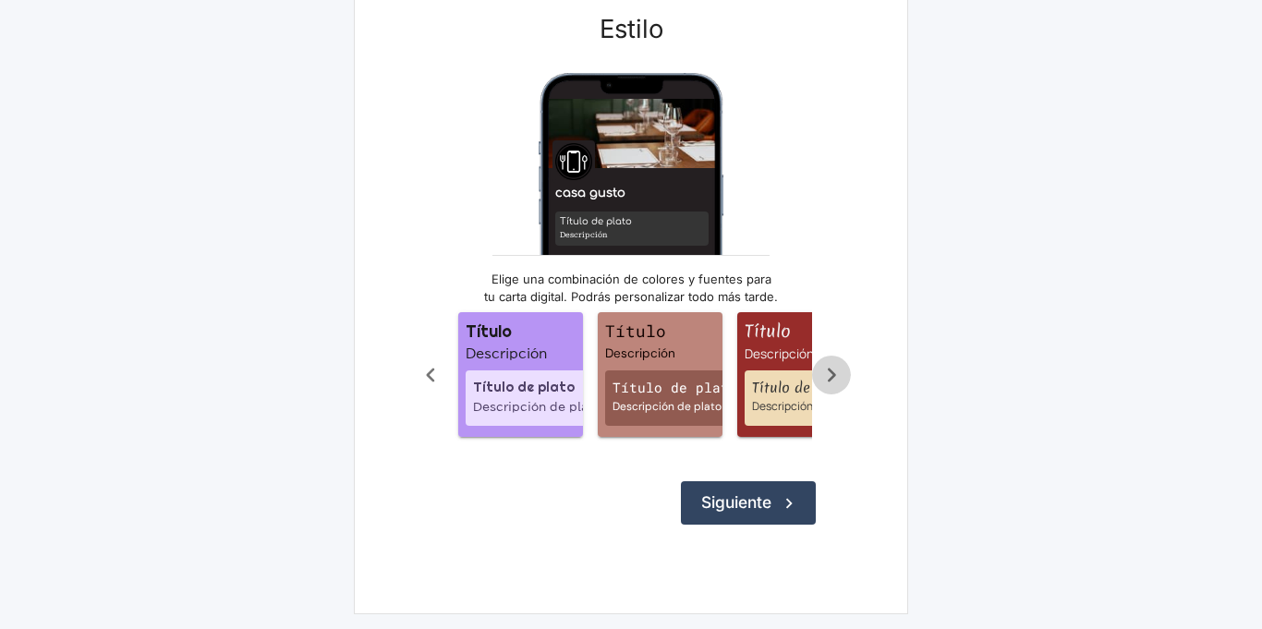
click at [832, 371] on icon "Scroll a la derecha" at bounding box center [832, 375] width 8 height 14
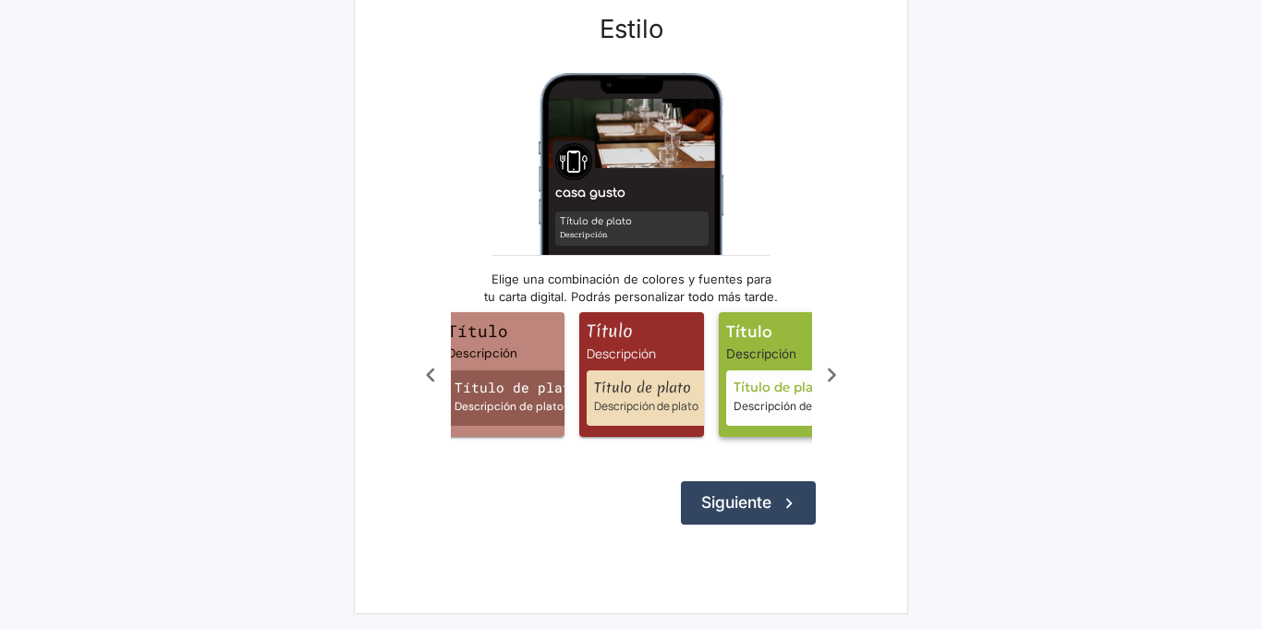
scroll to position [0, 739]
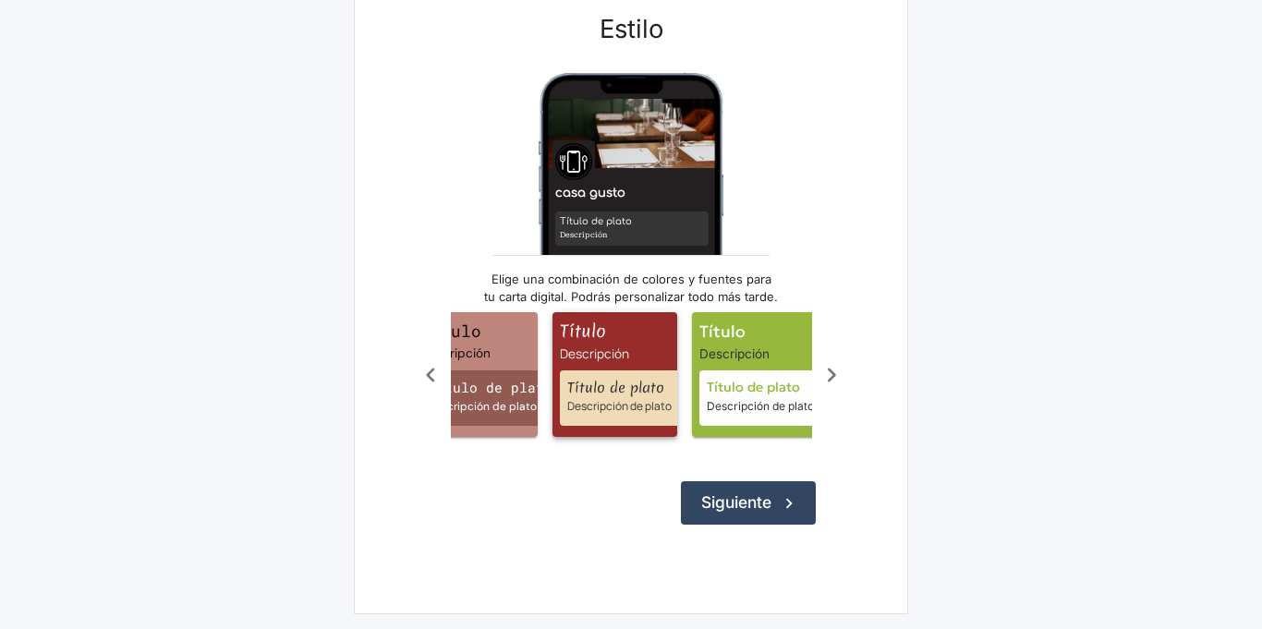
click at [646, 330] on span "Título" at bounding box center [618, 332] width 117 height 24
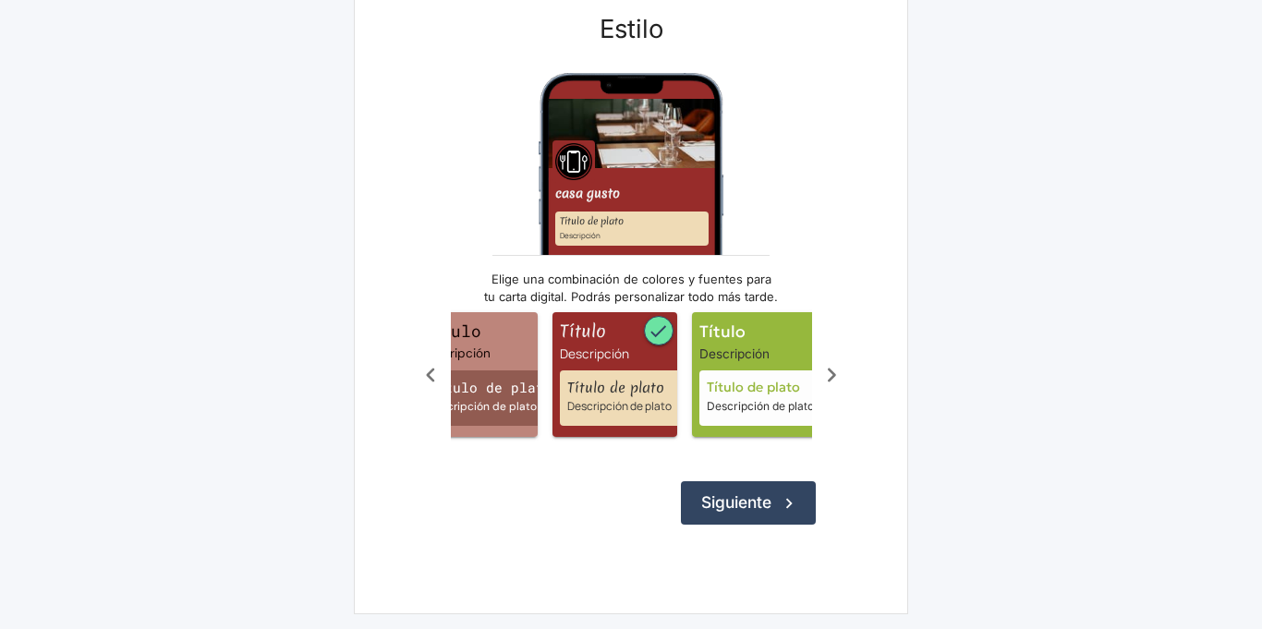
click at [821, 367] on icon "Scroll a la derecha" at bounding box center [832, 375] width 30 height 30
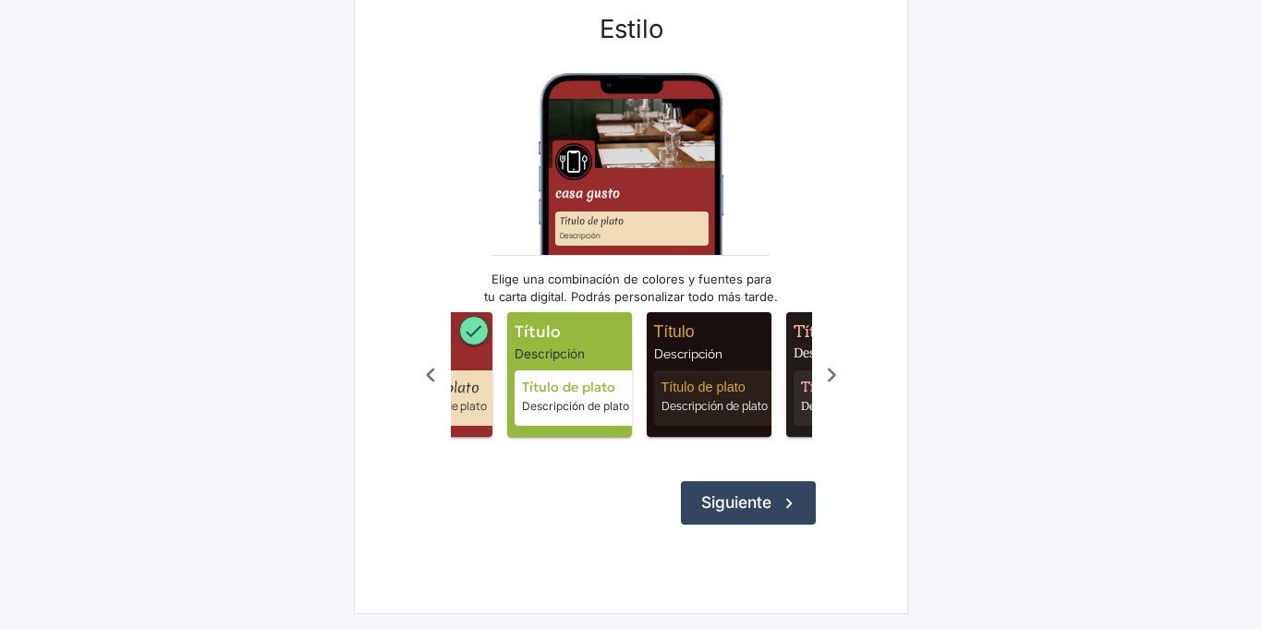
click at [821, 367] on icon "Scroll a la derecha" at bounding box center [832, 375] width 30 height 30
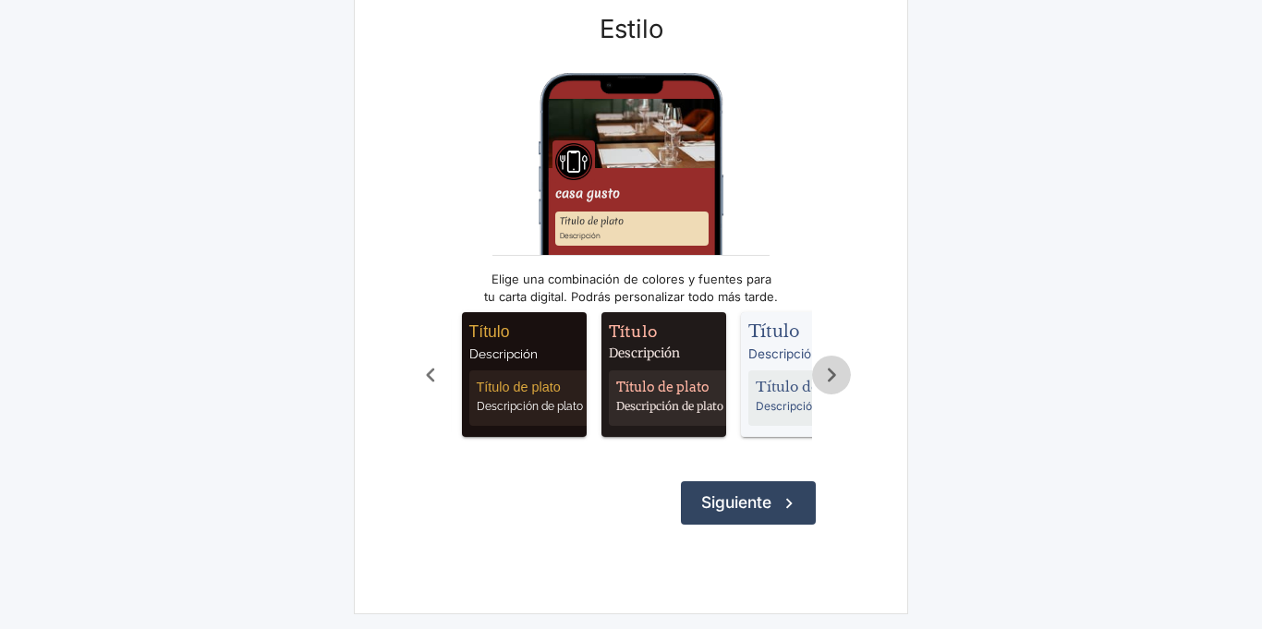
click at [822, 367] on icon "Scroll a la derecha" at bounding box center [832, 375] width 30 height 30
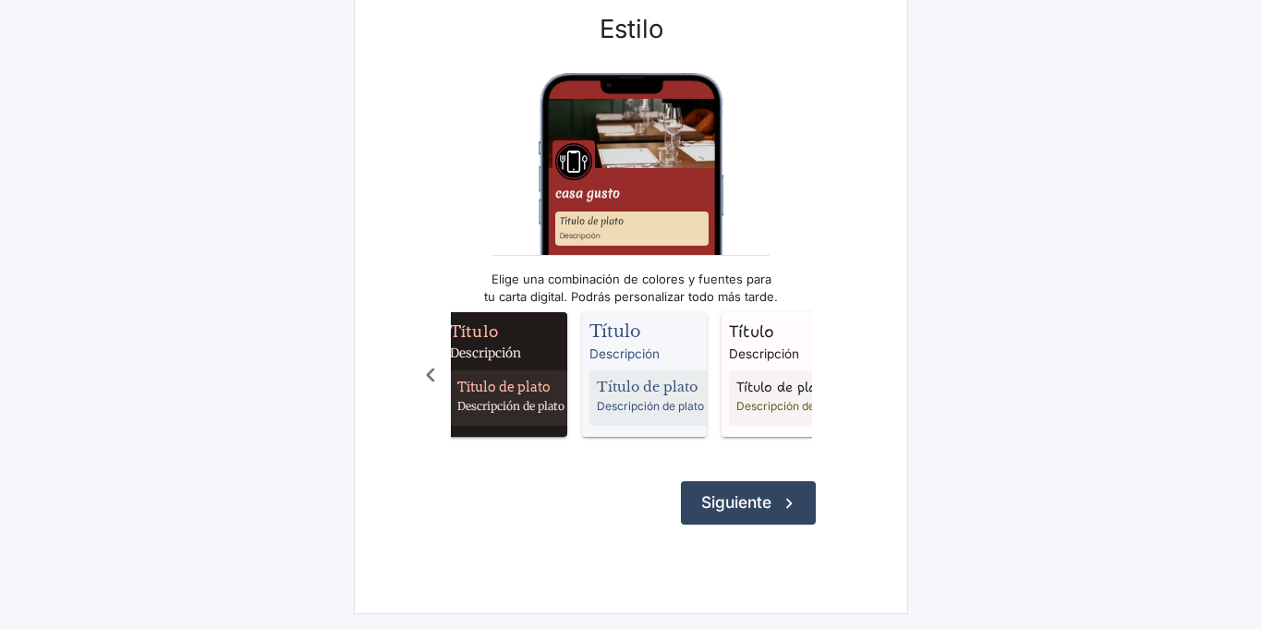
scroll to position [0, 1293]
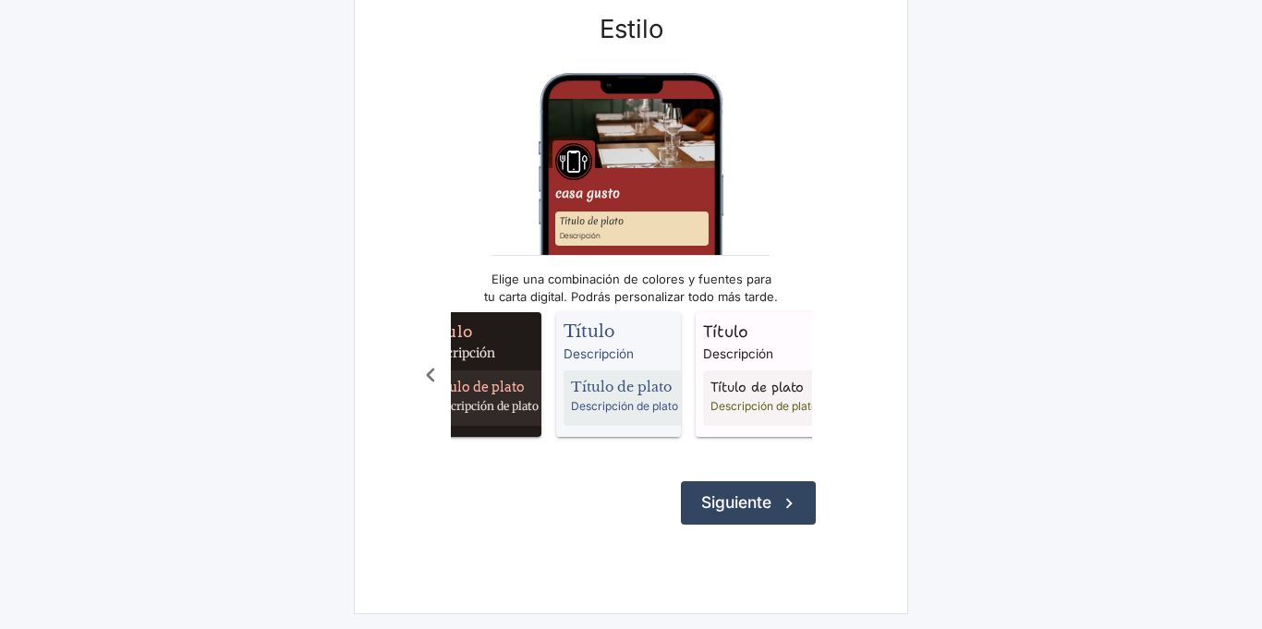
click at [824, 369] on div "Título Descripción Título de plato Descripción de plato Título Descripción Títu…" at bounding box center [631, 374] width 440 height 147
click at [738, 508] on button "Siguiente" at bounding box center [748, 502] width 135 height 42
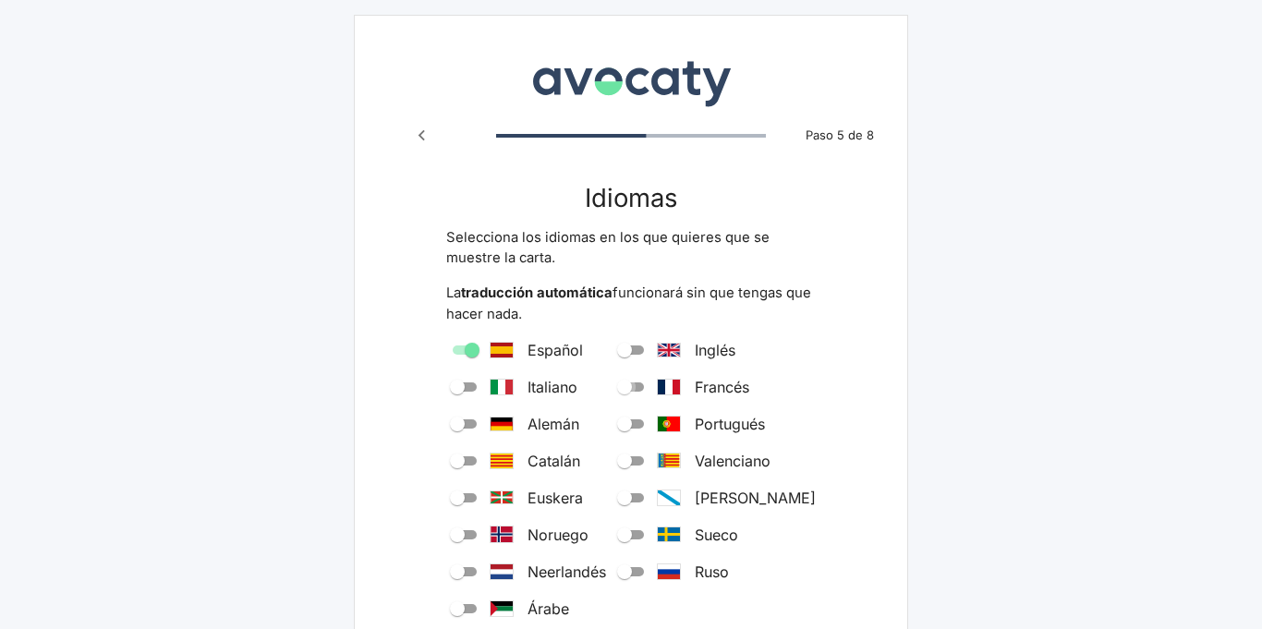
click at [654, 382] on input "Francés" at bounding box center [624, 387] width 67 height 22
checkbox input "true"
click at [658, 346] on input "Inglés" at bounding box center [624, 350] width 67 height 22
checkbox input "true"
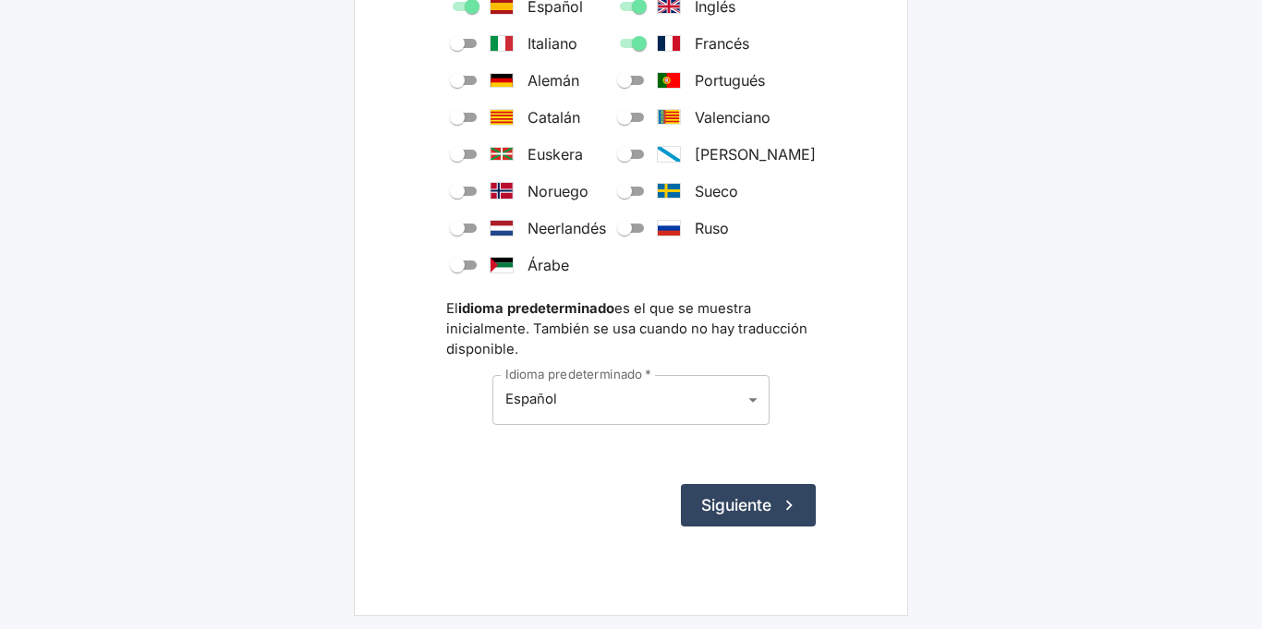
scroll to position [345, 0]
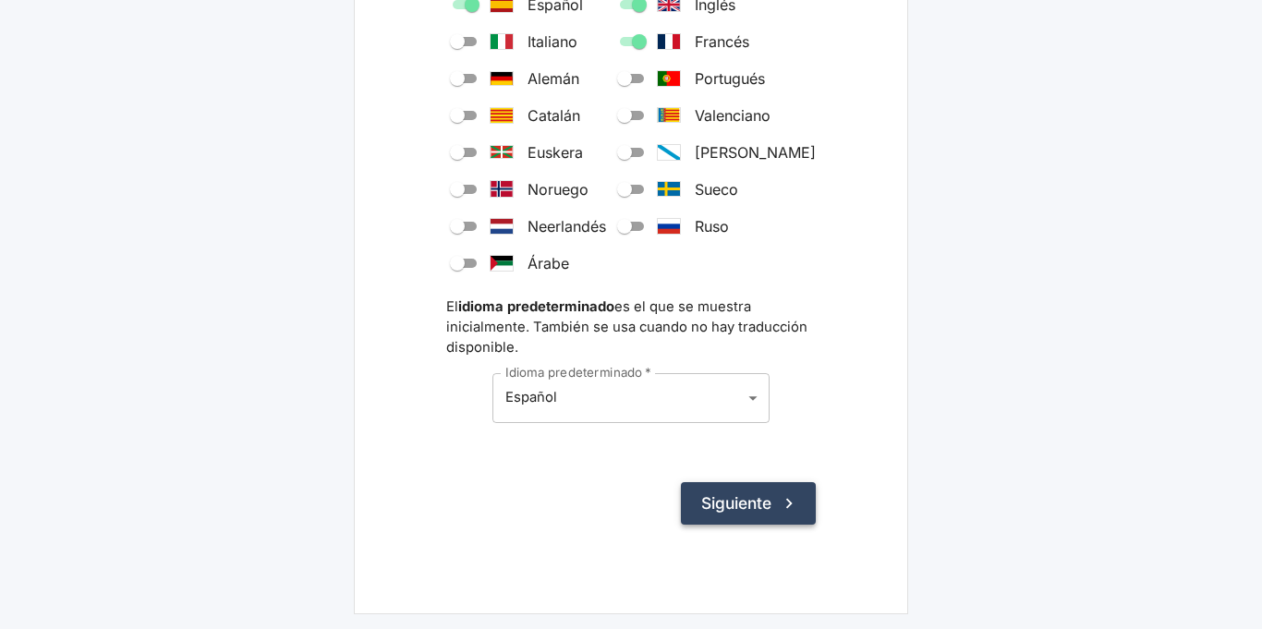
click at [727, 502] on button "Siguiente" at bounding box center [748, 503] width 135 height 42
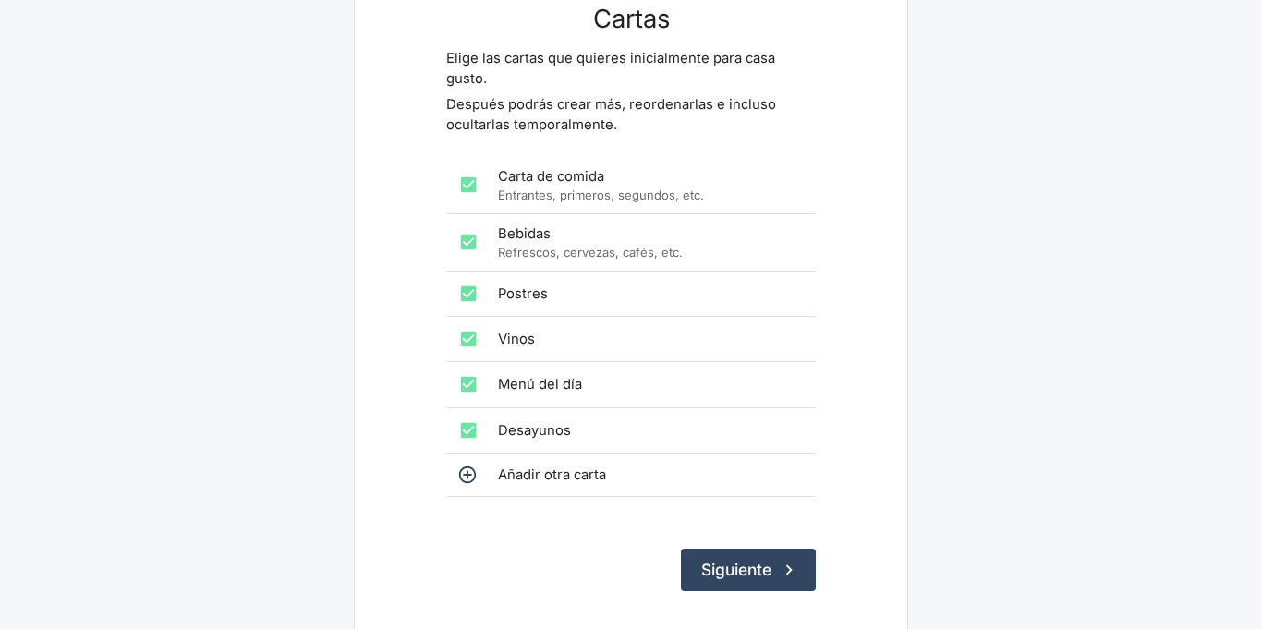
scroll to position [185, 0]
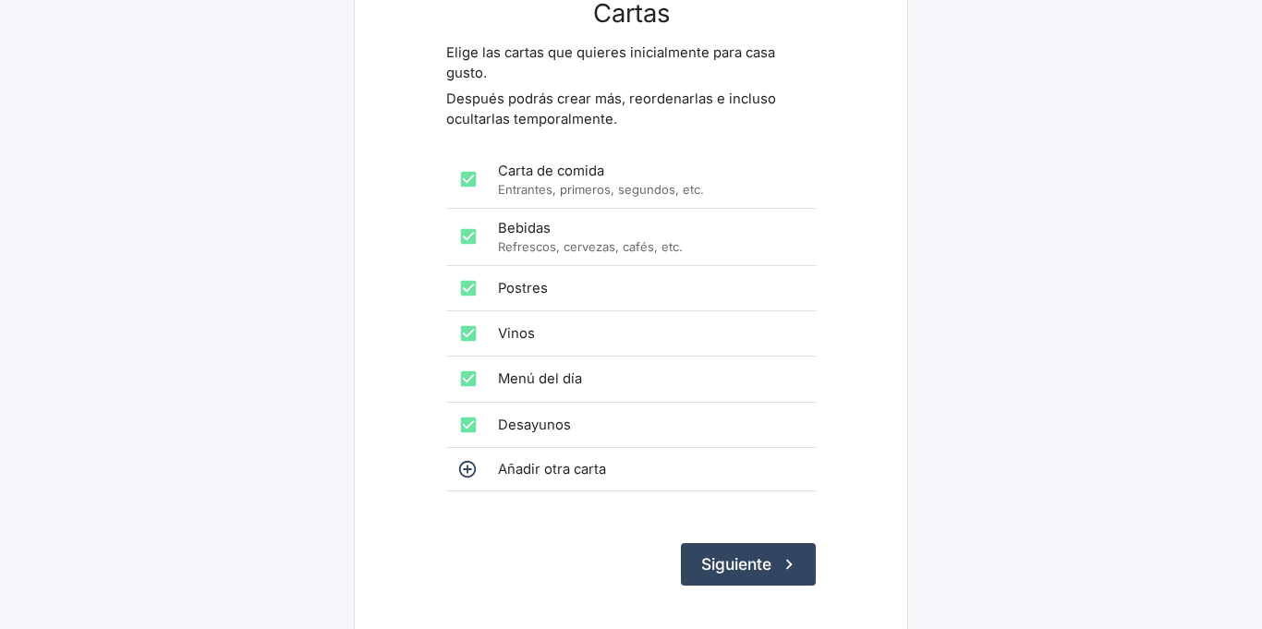
click at [463, 382] on input "checkbox" at bounding box center [468, 378] width 37 height 37
checkbox input "false"
click at [470, 423] on input "checkbox" at bounding box center [468, 424] width 37 height 37
checkbox input "false"
click at [696, 569] on button "Siguiente" at bounding box center [748, 564] width 135 height 42
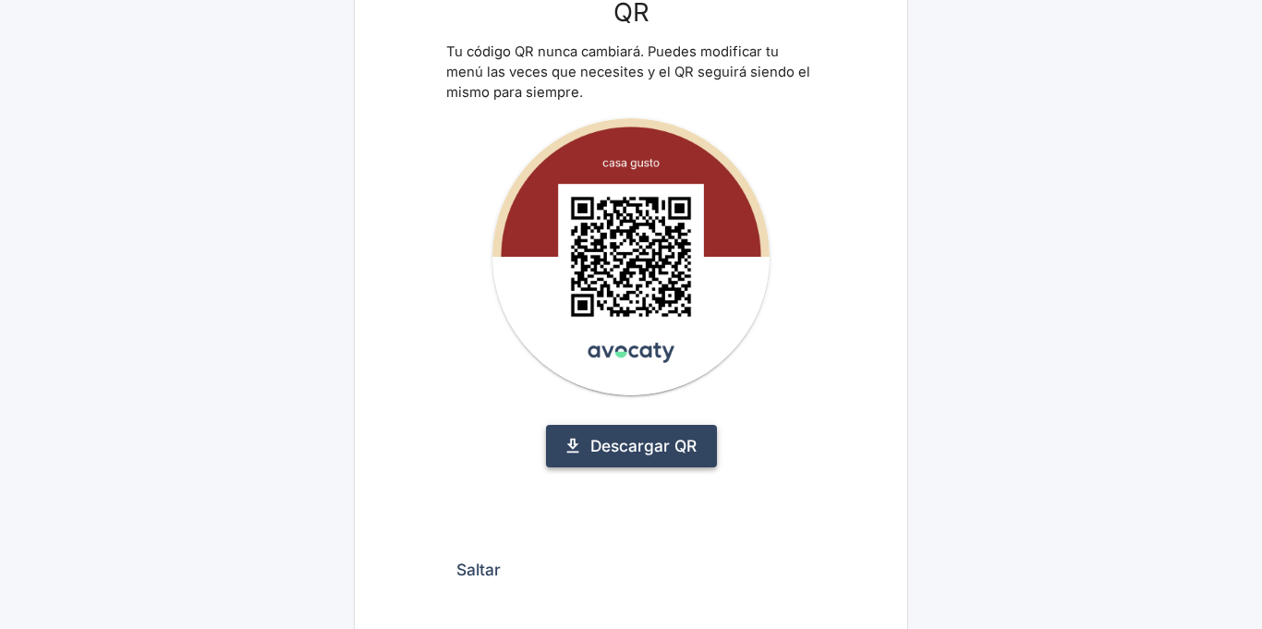
scroll to position [172, 0]
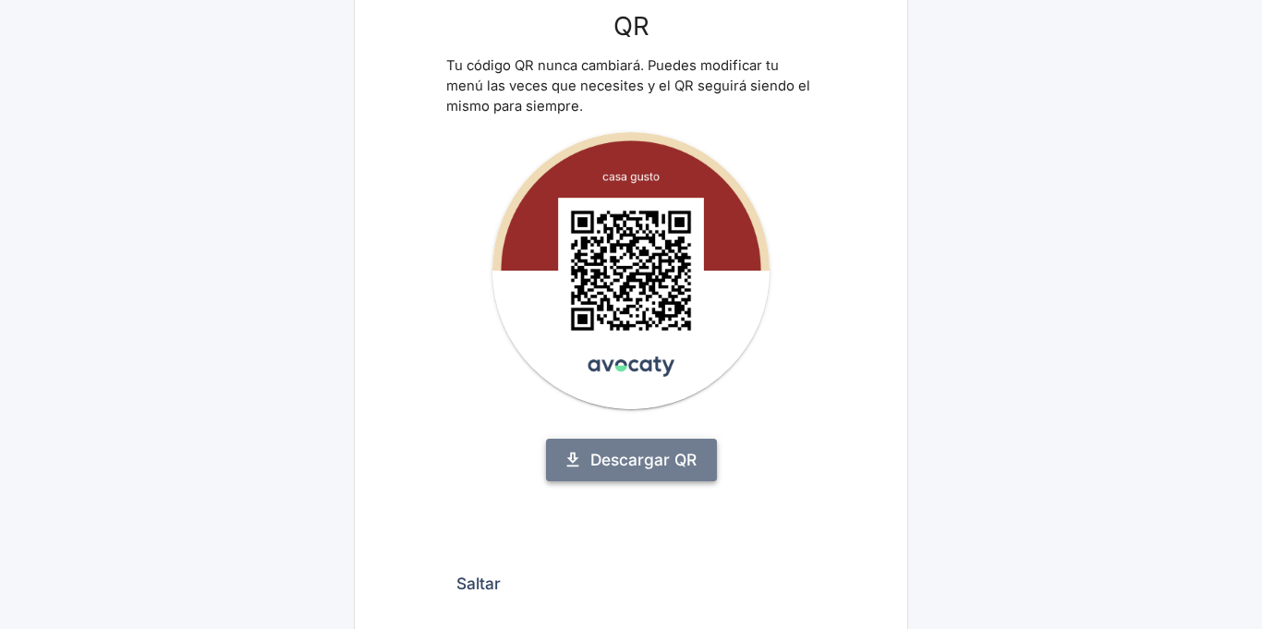
click at [630, 460] on link "Descargar QR" at bounding box center [631, 460] width 171 height 42
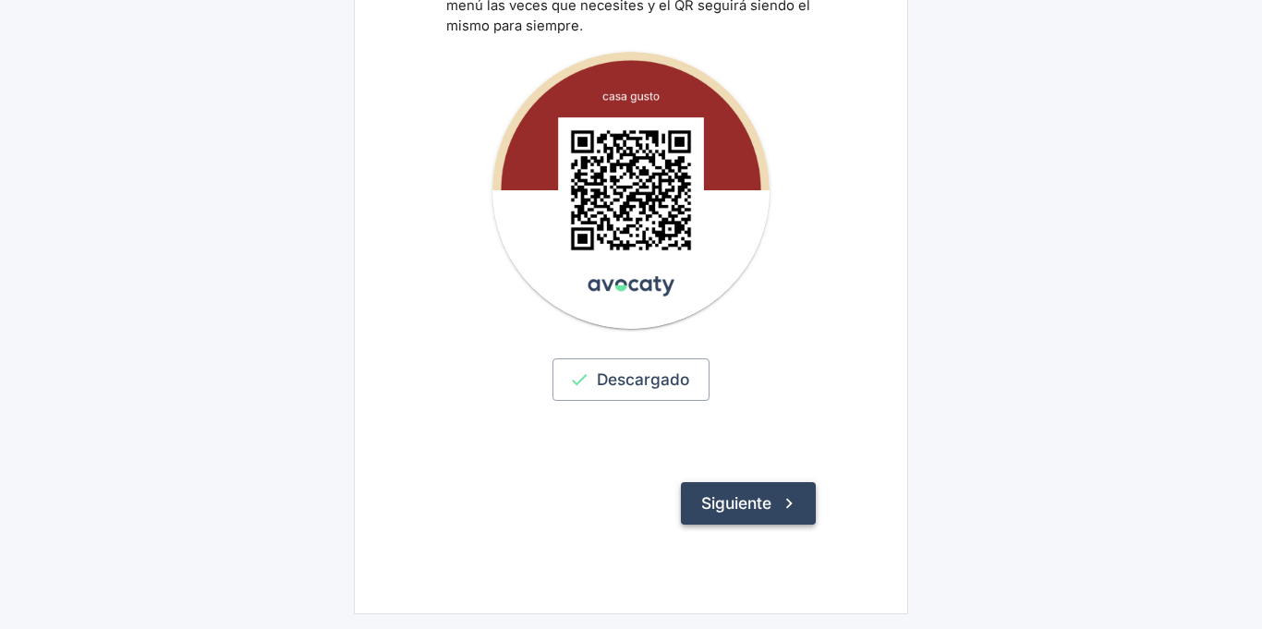
click at [769, 507] on button "Siguiente" at bounding box center [748, 503] width 135 height 42
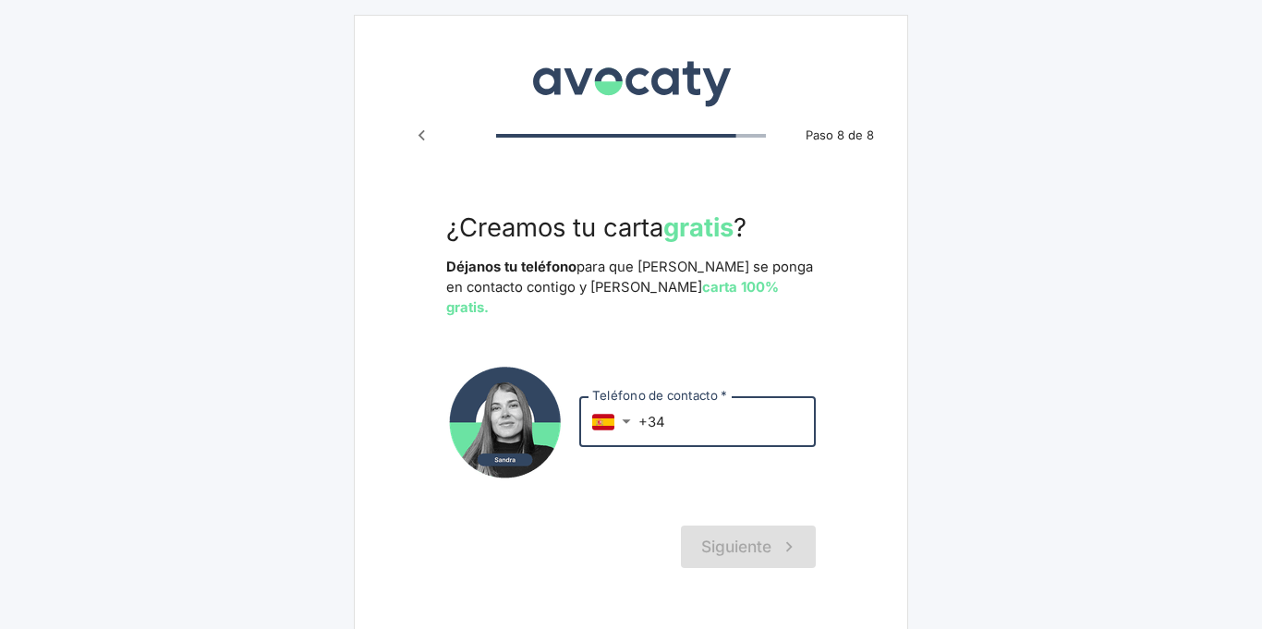
click at [712, 396] on input "+34" at bounding box center [726, 421] width 177 height 50
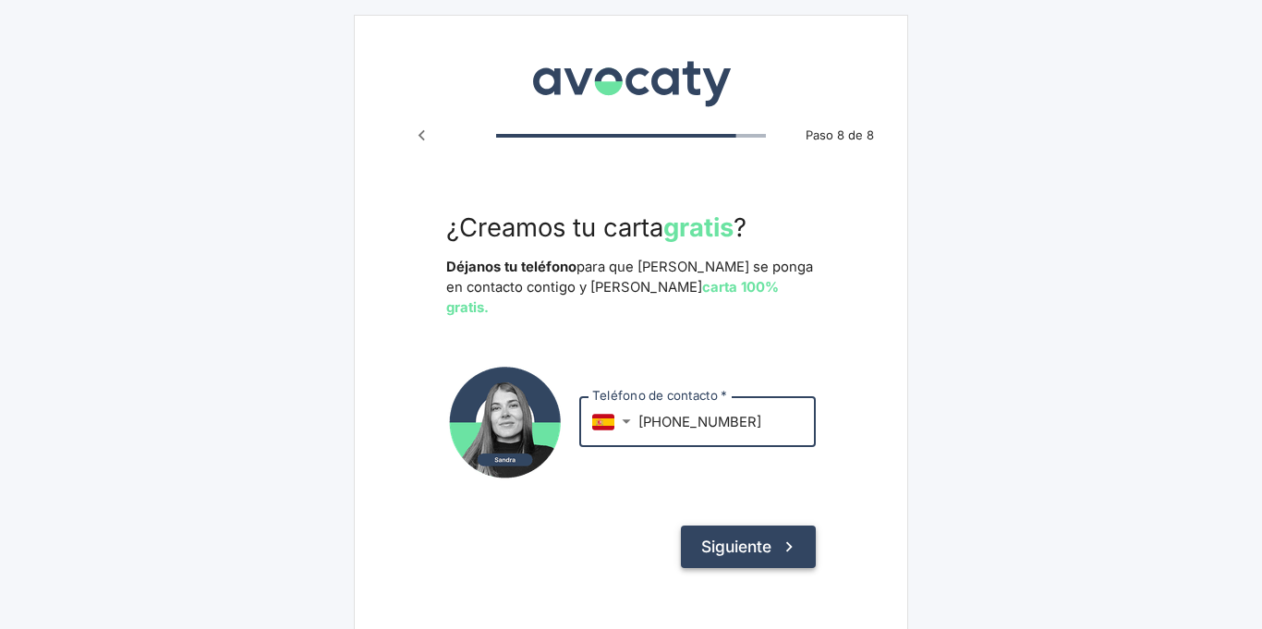
type input "[PHONE_NUMBER]"
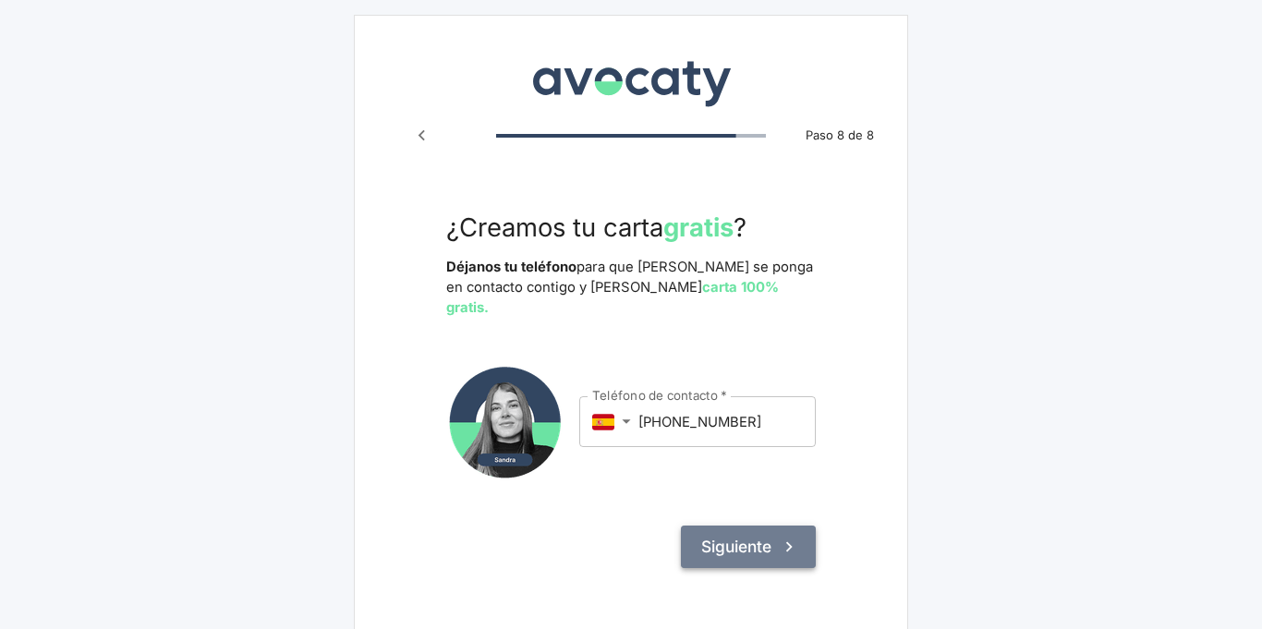
click at [772, 526] on button "Siguiente" at bounding box center [748, 547] width 135 height 42
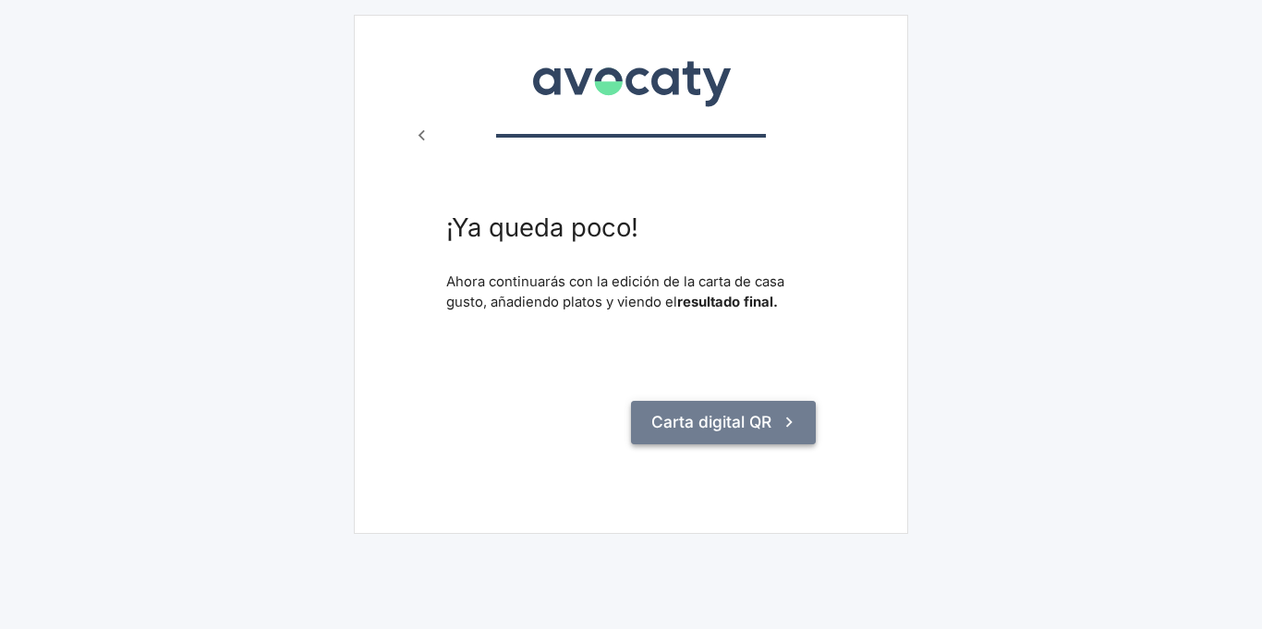
click at [702, 421] on button "Carta digital QR" at bounding box center [723, 422] width 185 height 42
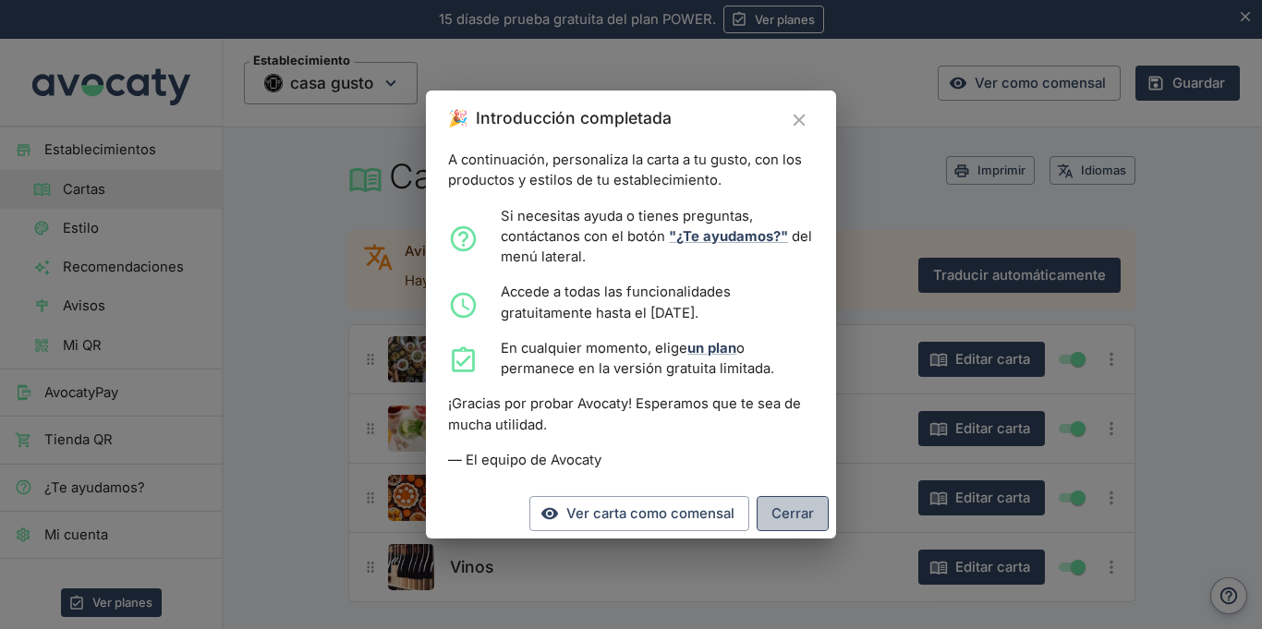
click at [772, 512] on button "Cerrar" at bounding box center [793, 513] width 72 height 35
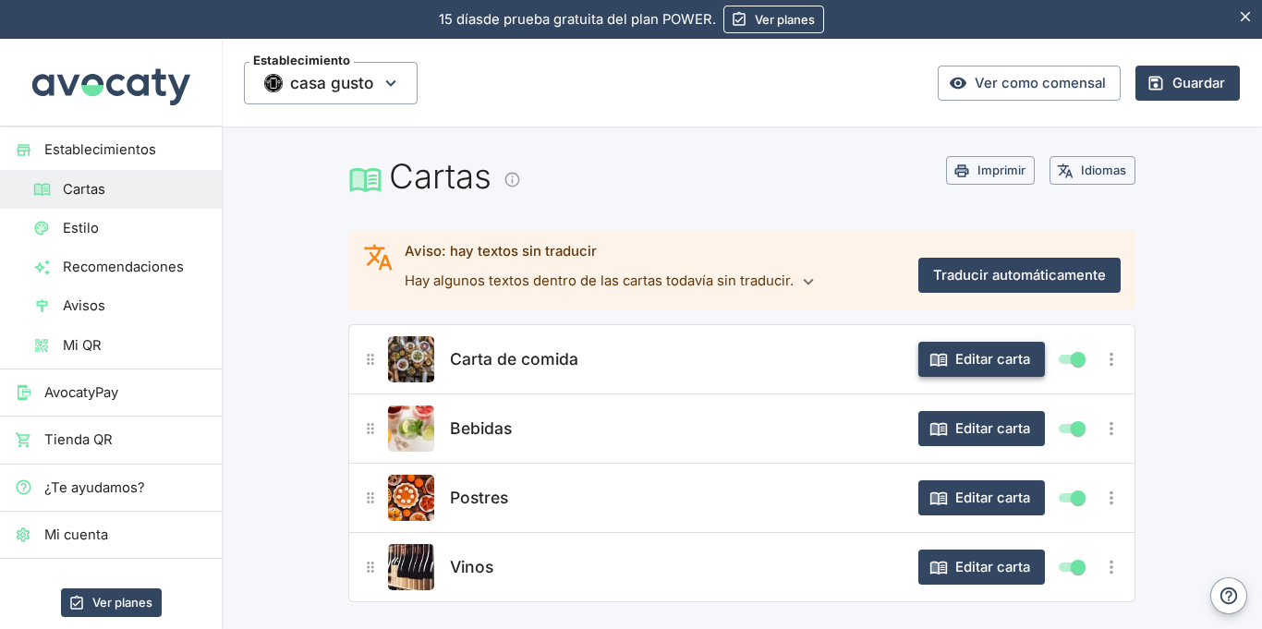
click at [950, 362] on button "Editar carta" at bounding box center [981, 359] width 127 height 35
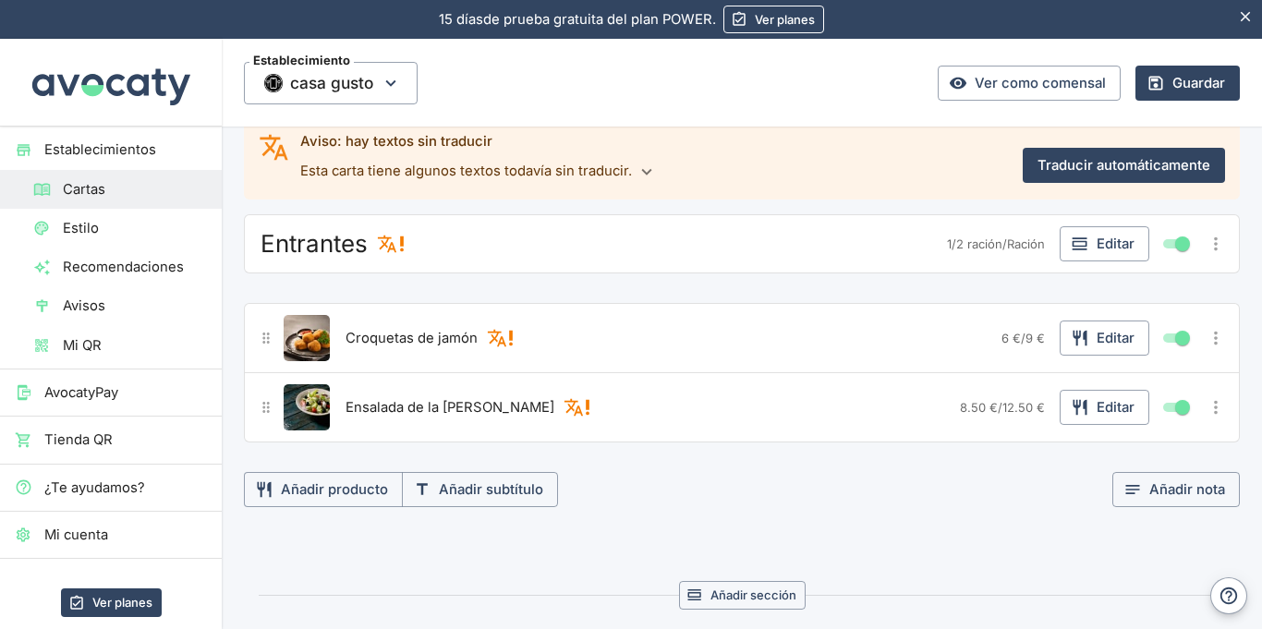
scroll to position [177, 0]
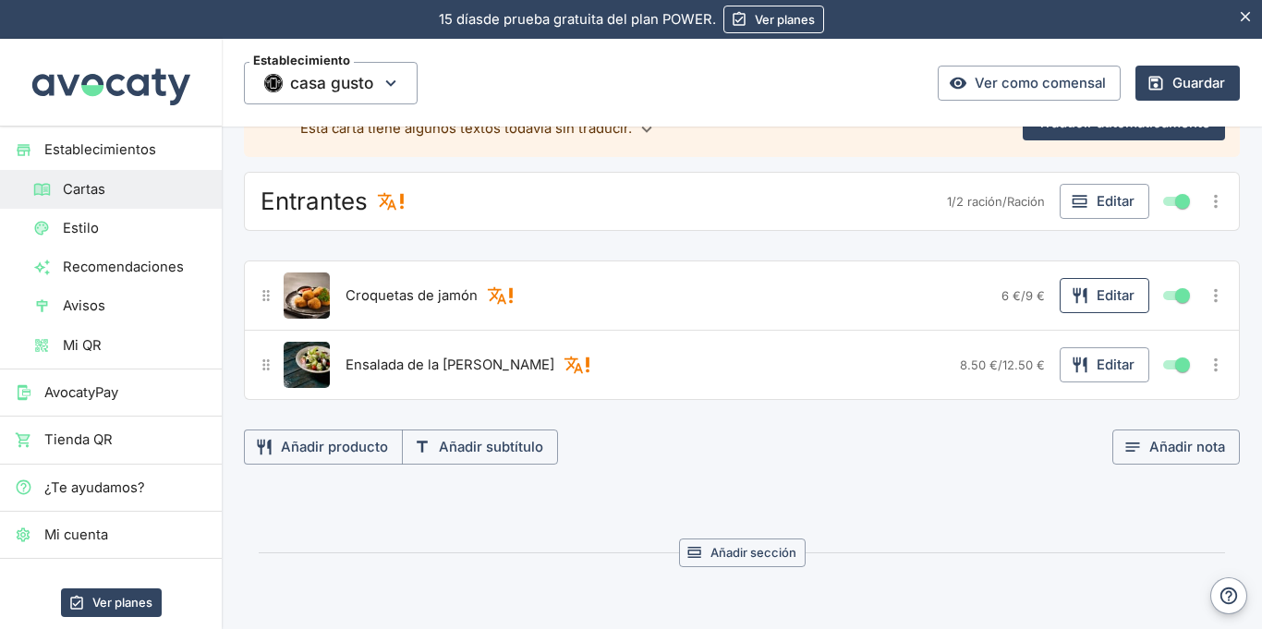
click at [1097, 298] on button "Editar" at bounding box center [1104, 295] width 90 height 35
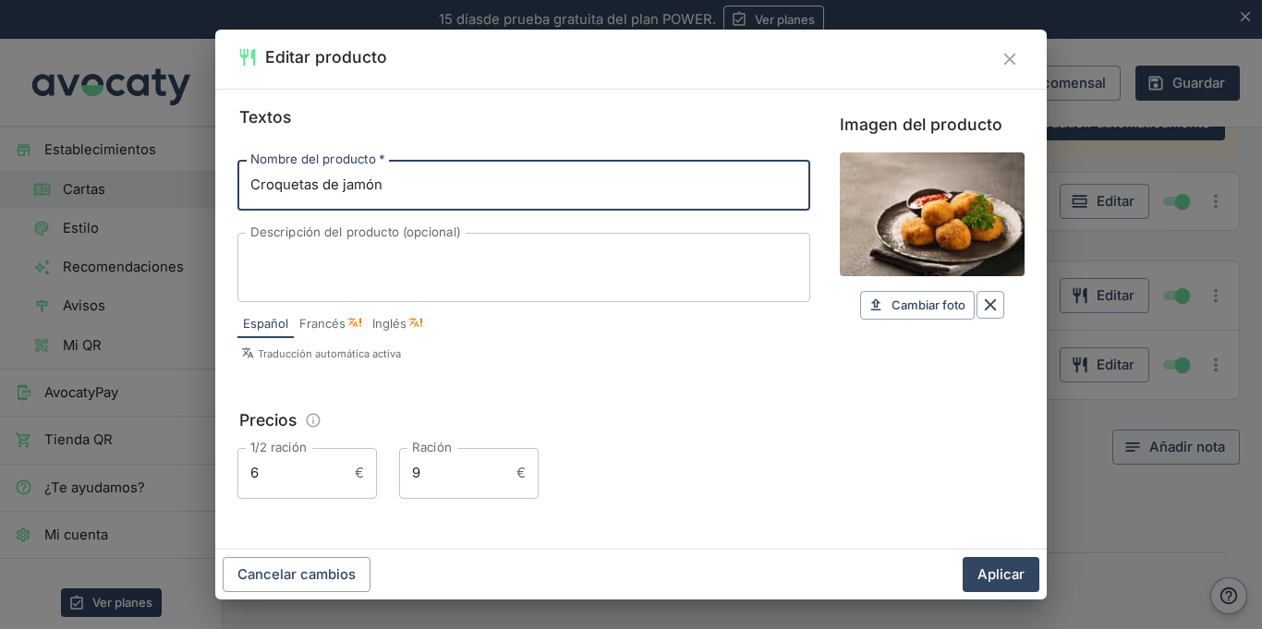
drag, startPoint x: 434, startPoint y: 182, endPoint x: 180, endPoint y: 181, distance: 254.0
click at [180, 181] on div "Editar producto Textos Nombre del producto   * Croquetas de jamón Nombre del pr…" at bounding box center [631, 314] width 1262 height 629
paste input "Guiso de Mejillones a la Provenzal,"
type input "Guiso de Mejillones a la Provenzal"
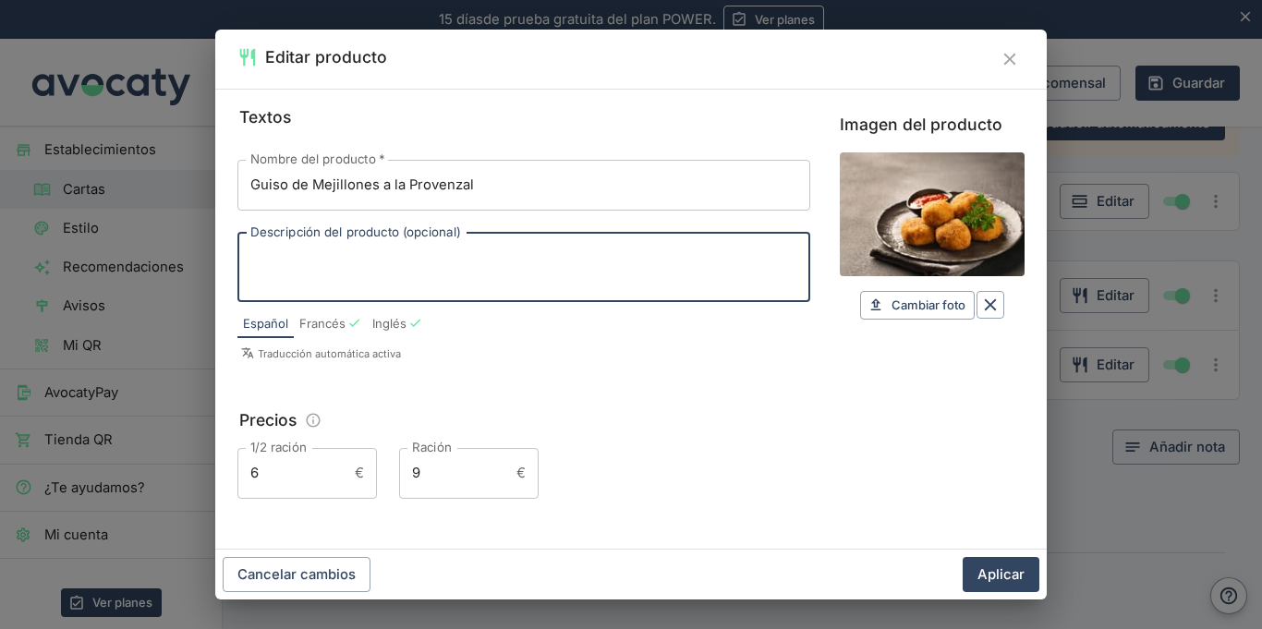
click at [535, 255] on textarea "Descripción del producto (opcional)" at bounding box center [523, 267] width 547 height 39
paste textarea "salsa de tomate, panceta y champiñones"
type textarea "salsa de tomate, panceta y champiñones"
click at [331, 487] on input "6" at bounding box center [292, 473] width 110 height 50
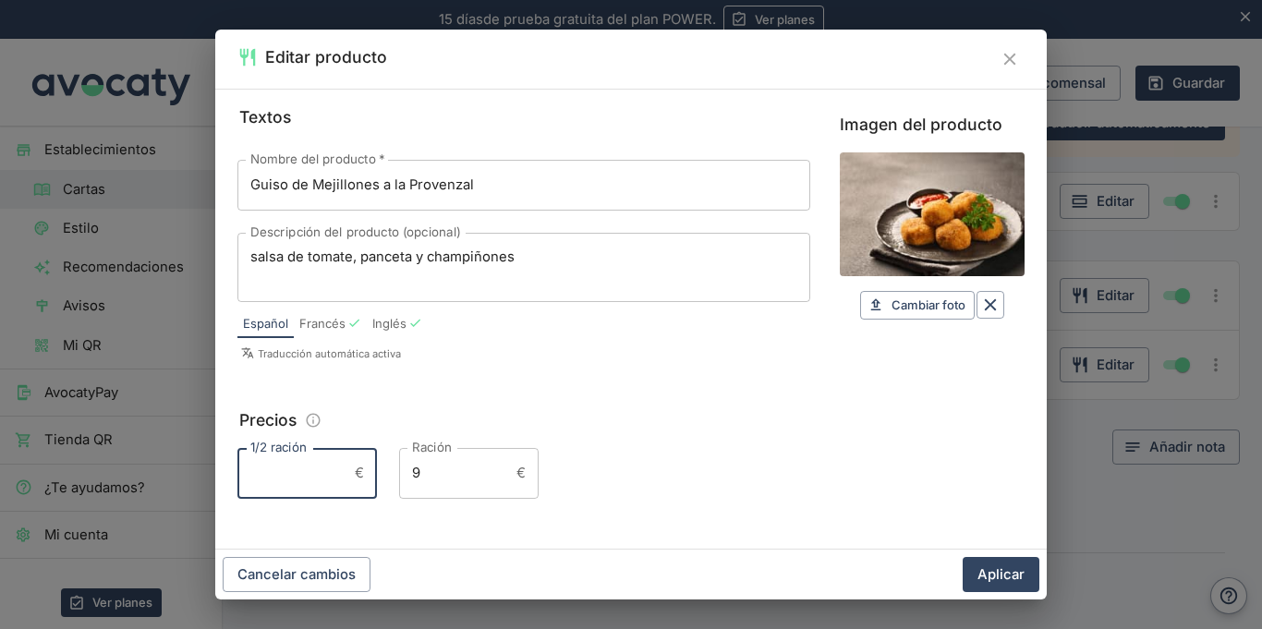
click at [442, 475] on input "9" at bounding box center [454, 473] width 110 height 50
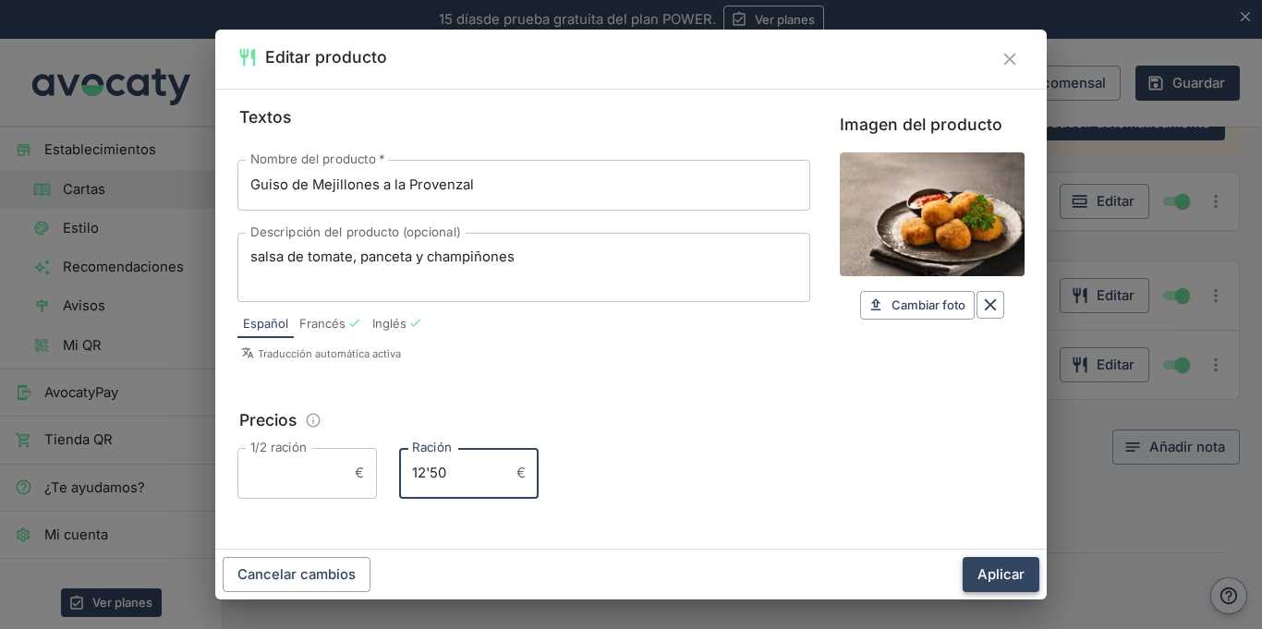
type input "12'50"
click at [962, 557] on button "Aplicar" at bounding box center [1000, 574] width 77 height 35
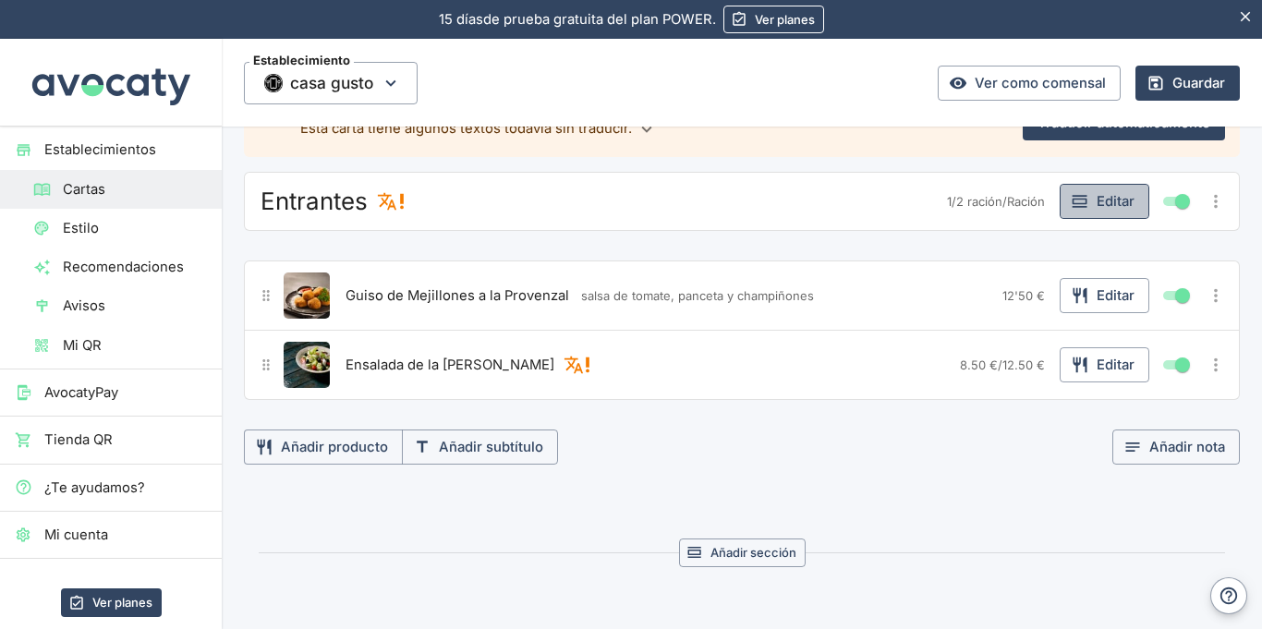
click at [1119, 204] on button "Editar" at bounding box center [1104, 201] width 90 height 35
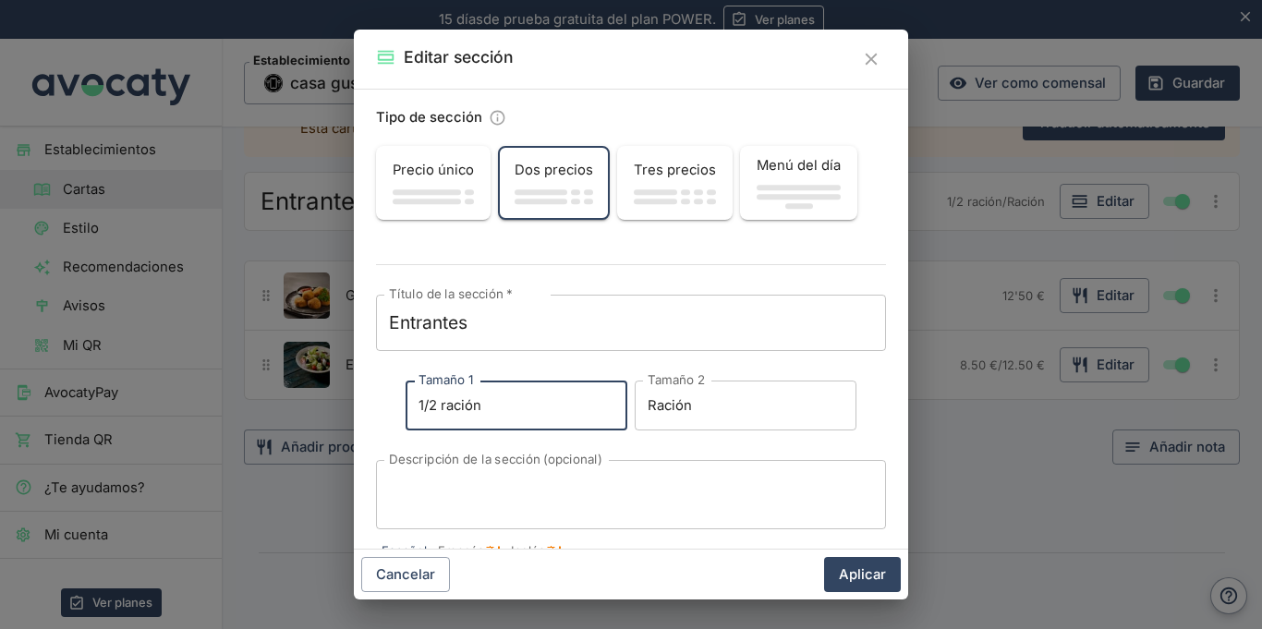
drag, startPoint x: 546, startPoint y: 406, endPoint x: 364, endPoint y: 395, distance: 182.3
click at [364, 395] on div "Tipo de sección Precio único Dos precios Tres precios Menú del día Título de la…" at bounding box center [631, 319] width 554 height 461
click at [587, 407] on input "1/2 ración" at bounding box center [517, 406] width 222 height 50
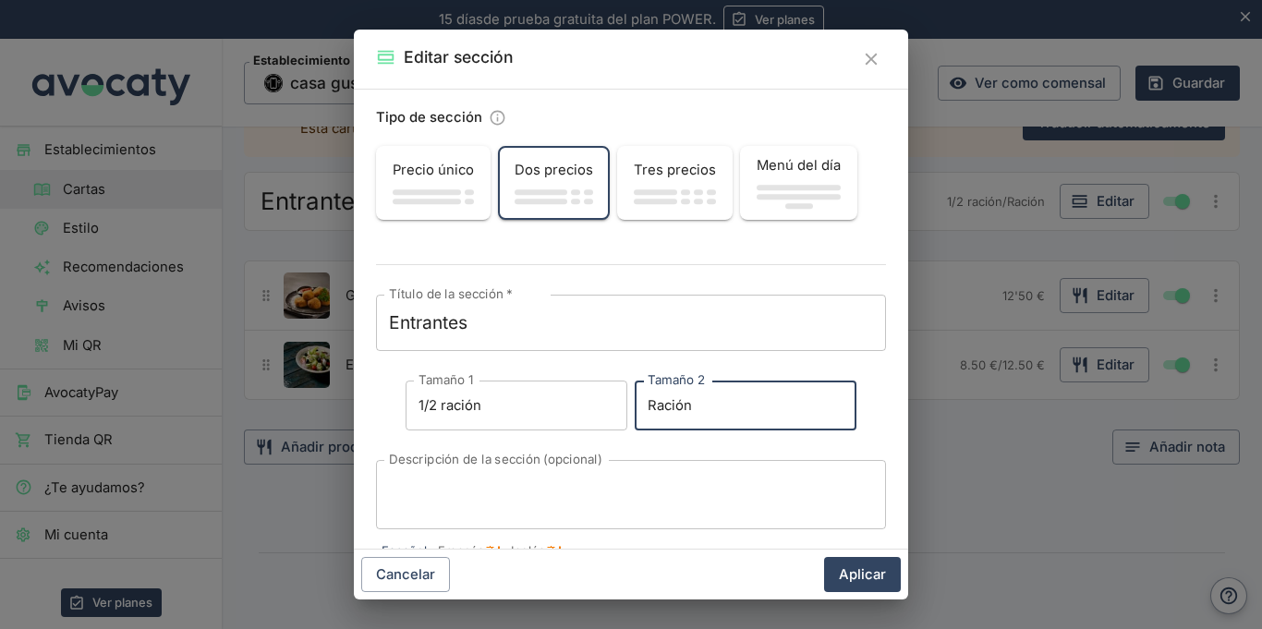
drag, startPoint x: 744, startPoint y: 415, endPoint x: 618, endPoint y: 404, distance: 126.1
click at [618, 404] on div "Tamaño 1 1/2 ración Tamaño 1 Tamaño 2 Ración Tamaño 2" at bounding box center [631, 406] width 451 height 50
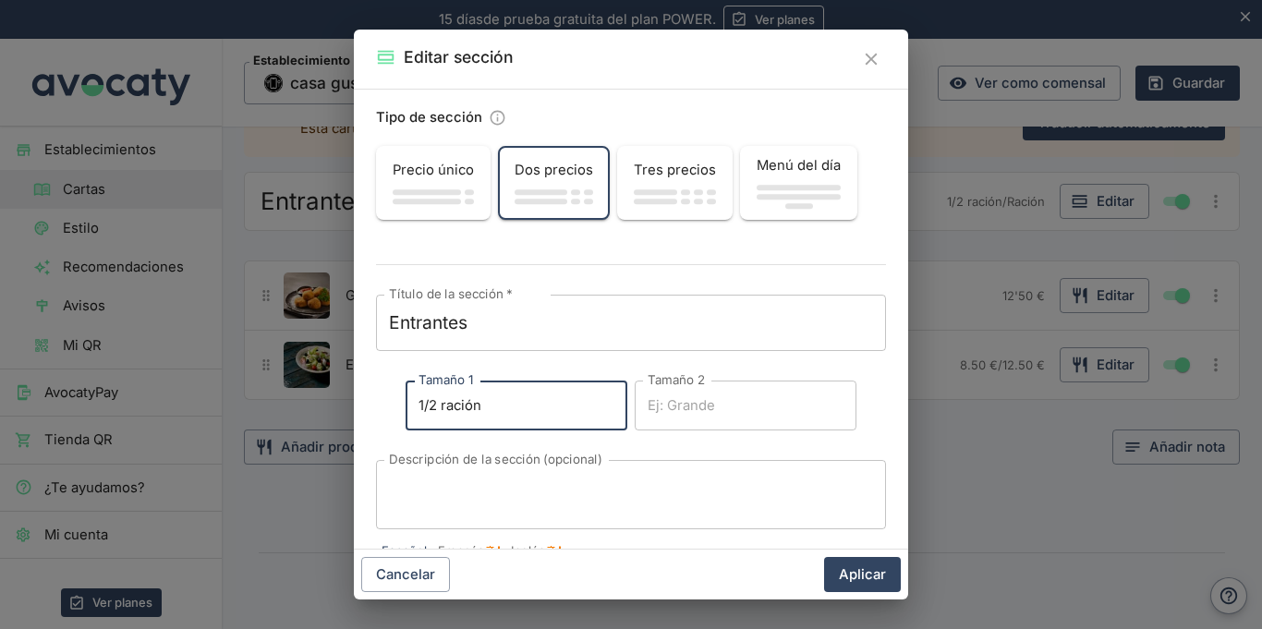
drag, startPoint x: 567, startPoint y: 406, endPoint x: 354, endPoint y: 397, distance: 213.5
click at [354, 397] on div "Tipo de sección Precio único Dos precios Tres precios Menú del día Título de la…" at bounding box center [631, 319] width 554 height 461
click at [442, 408] on input "1/2 ración" at bounding box center [517, 406] width 222 height 50
type input "ración"
click at [572, 448] on div "Título de la sección   * Entrantes x Título de la sección   * Tamaño 1 ración T…" at bounding box center [631, 412] width 510 height 235
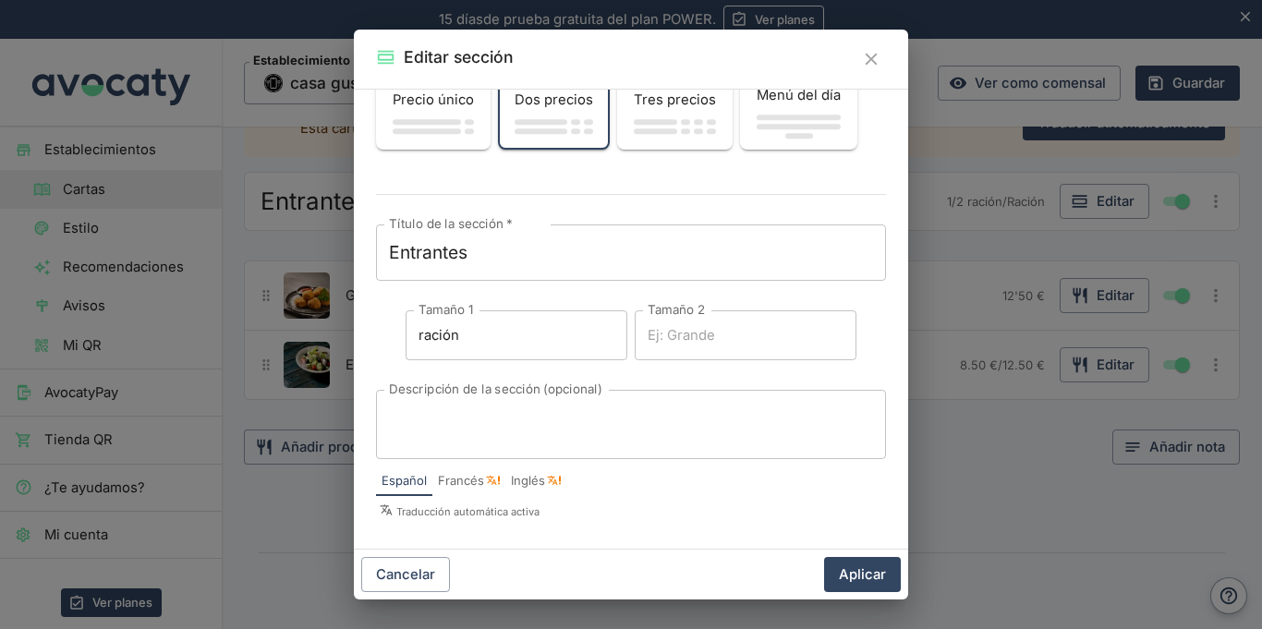
scroll to position [71, 0]
click at [857, 567] on button "Aplicar" at bounding box center [862, 574] width 77 height 35
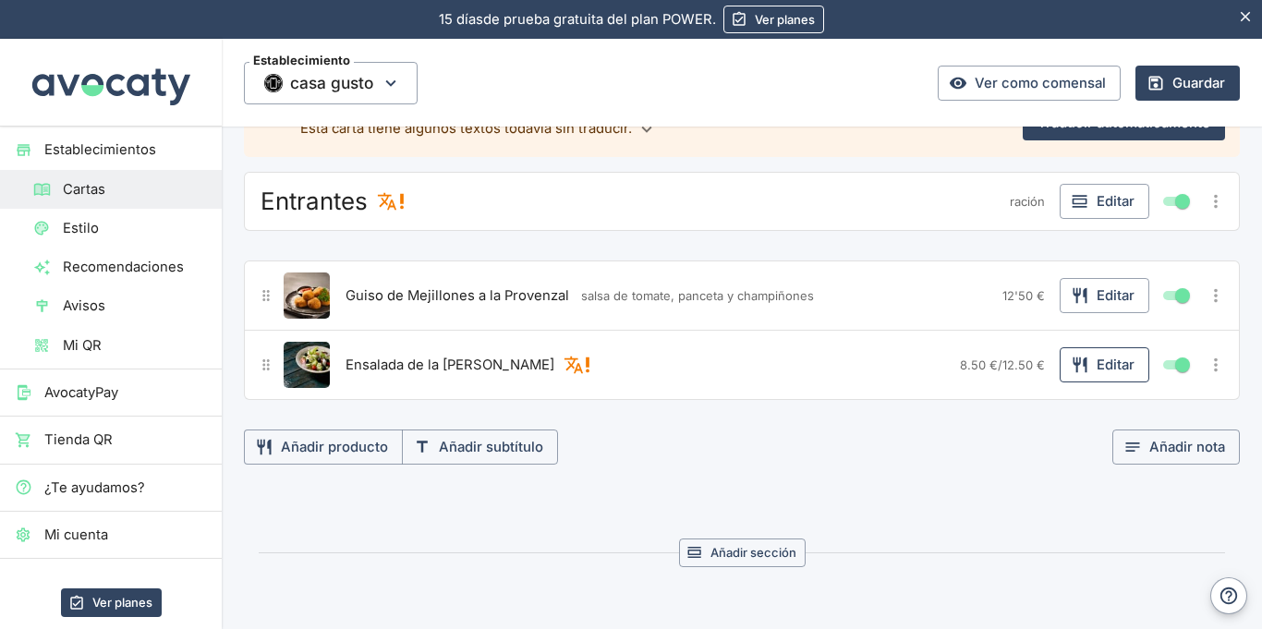
click at [1087, 363] on icon "button" at bounding box center [1080, 365] width 18 height 18
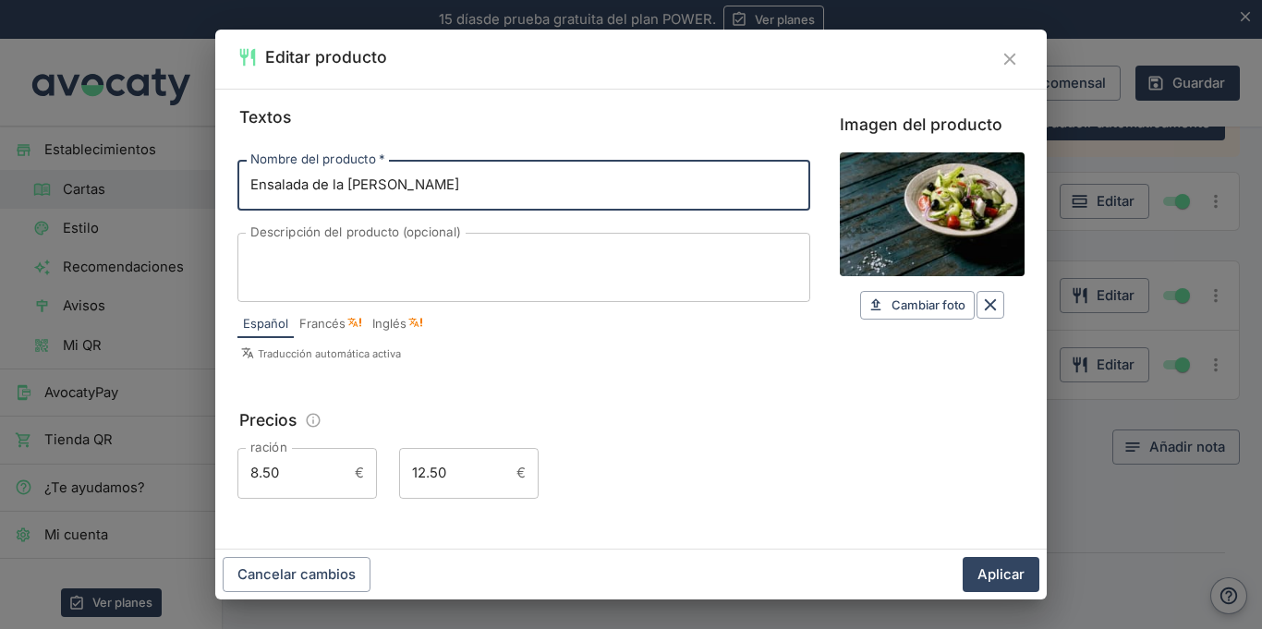
drag, startPoint x: 332, startPoint y: 203, endPoint x: 151, endPoint y: 194, distance: 180.4
click at [151, 194] on div "Editar producto Textos Nombre del producto   * Ensalada de la huerta Nombre del…" at bounding box center [631, 314] width 1262 height 629
type input "Camembert asado al horno"
click at [466, 271] on textarea "Descripción del producto (opcional)" at bounding box center [523, 267] width 547 height 39
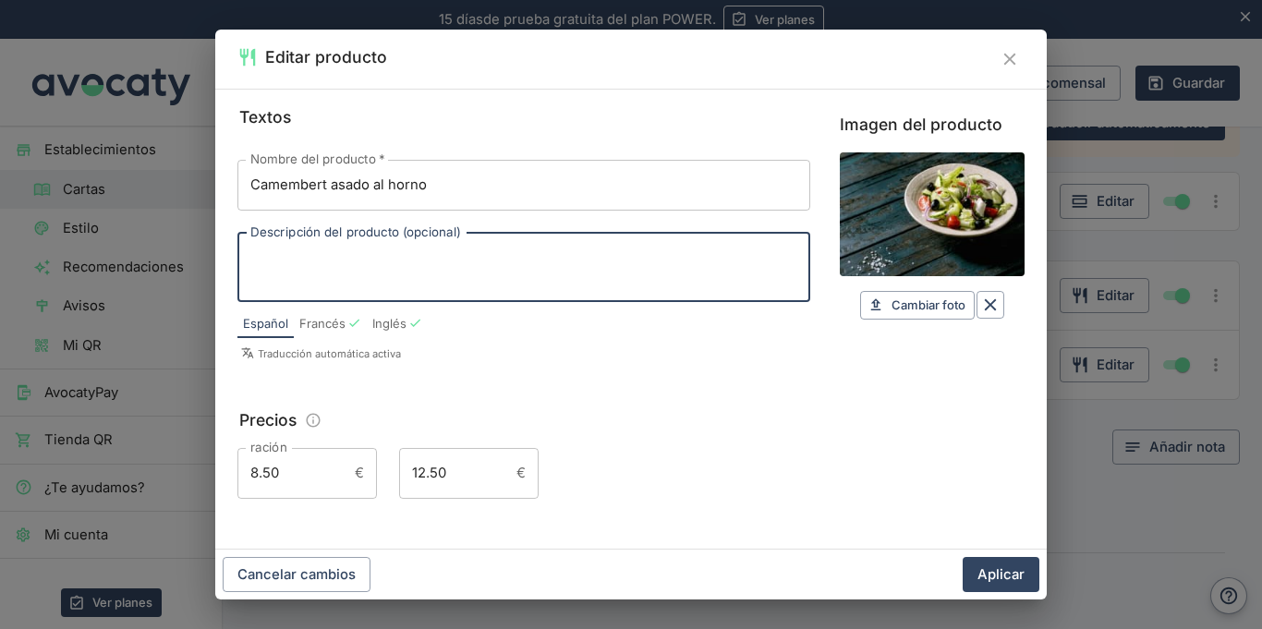
click at [451, 238] on label "Descripción del producto (opcional)" at bounding box center [355, 233] width 211 height 18
click at [451, 248] on textarea "Descripción del producto (opcional)" at bounding box center [523, 267] width 547 height 39
paste textarea "peras cocidas en vino tinto y una mermelada de tomate con albahaca"
type textarea "peras cocidas en vino tinto y una mermelada de tomate con albahaca"
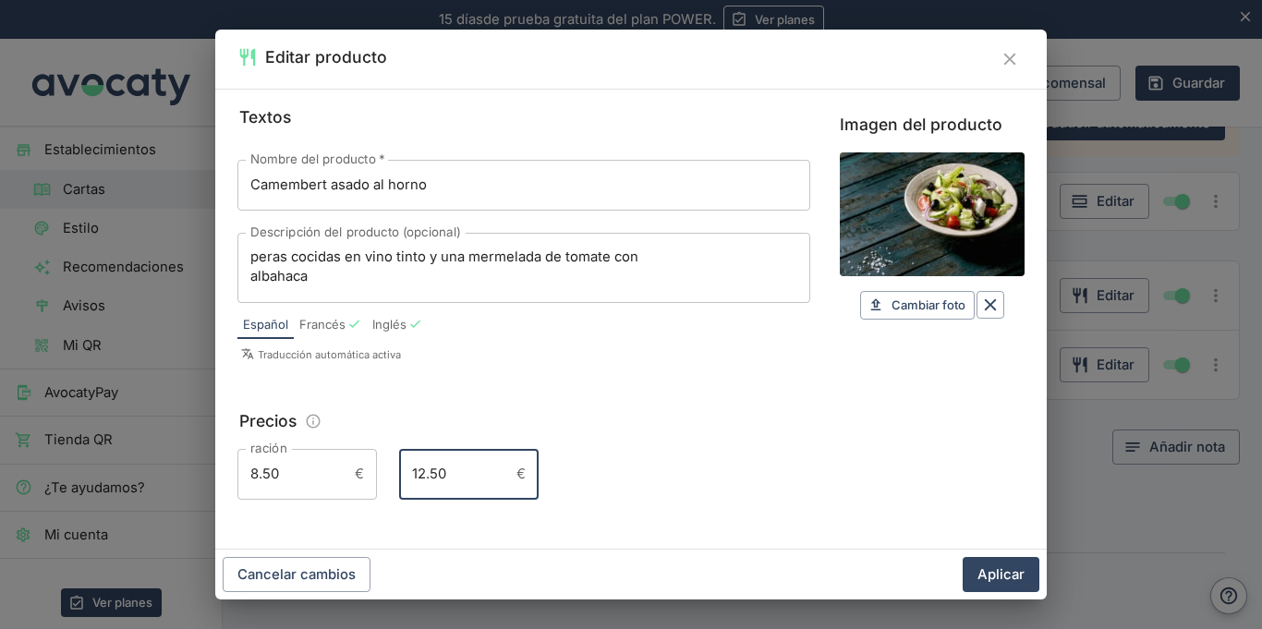
drag, startPoint x: 461, startPoint y: 474, endPoint x: 402, endPoint y: 477, distance: 59.2
click at [402, 477] on input "12.50" at bounding box center [454, 474] width 110 height 50
drag, startPoint x: 292, startPoint y: 482, endPoint x: 235, endPoint y: 478, distance: 57.4
click at [235, 478] on div "Textos Nombre del producto   * Camembert asado al horno Nombre del producto   *…" at bounding box center [630, 319] width 831 height 461
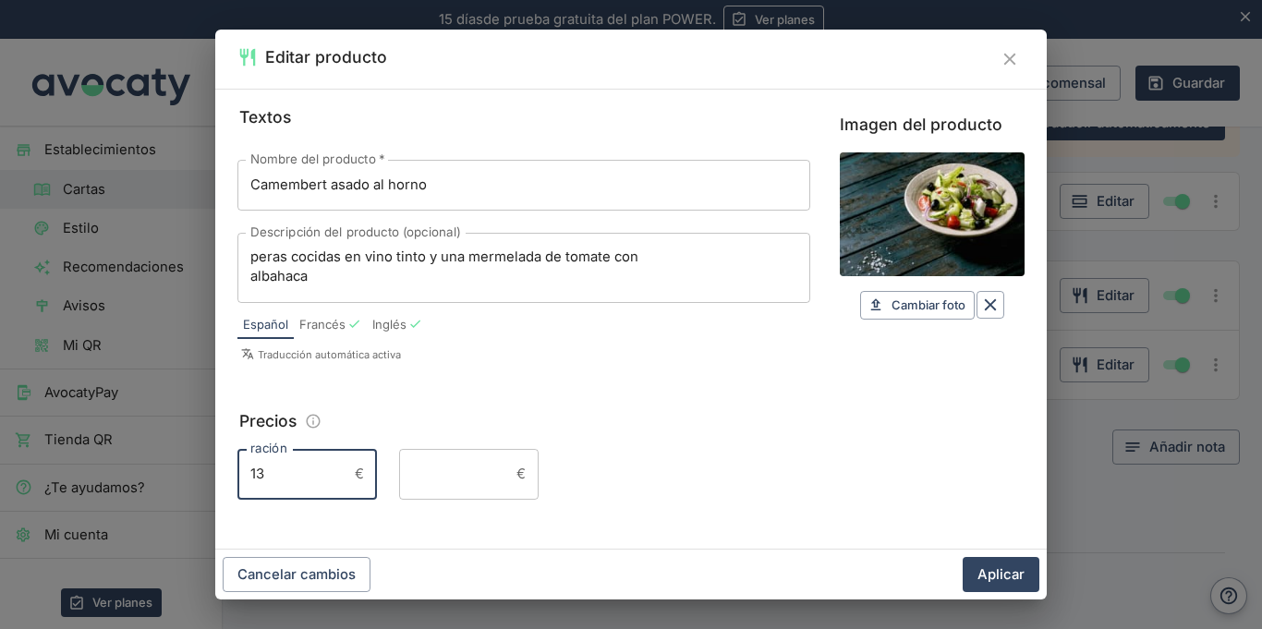
type input "13"
click at [962, 557] on button "Aplicar" at bounding box center [1000, 574] width 77 height 35
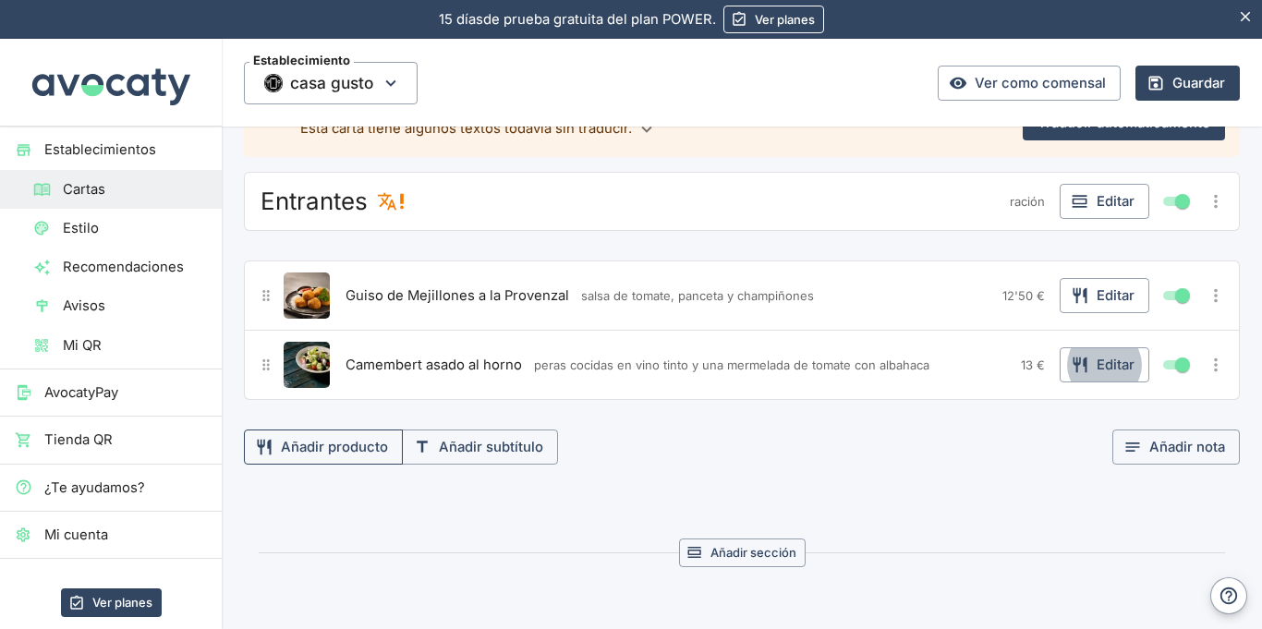
click at [304, 447] on button "Añadir producto" at bounding box center [323, 447] width 159 height 35
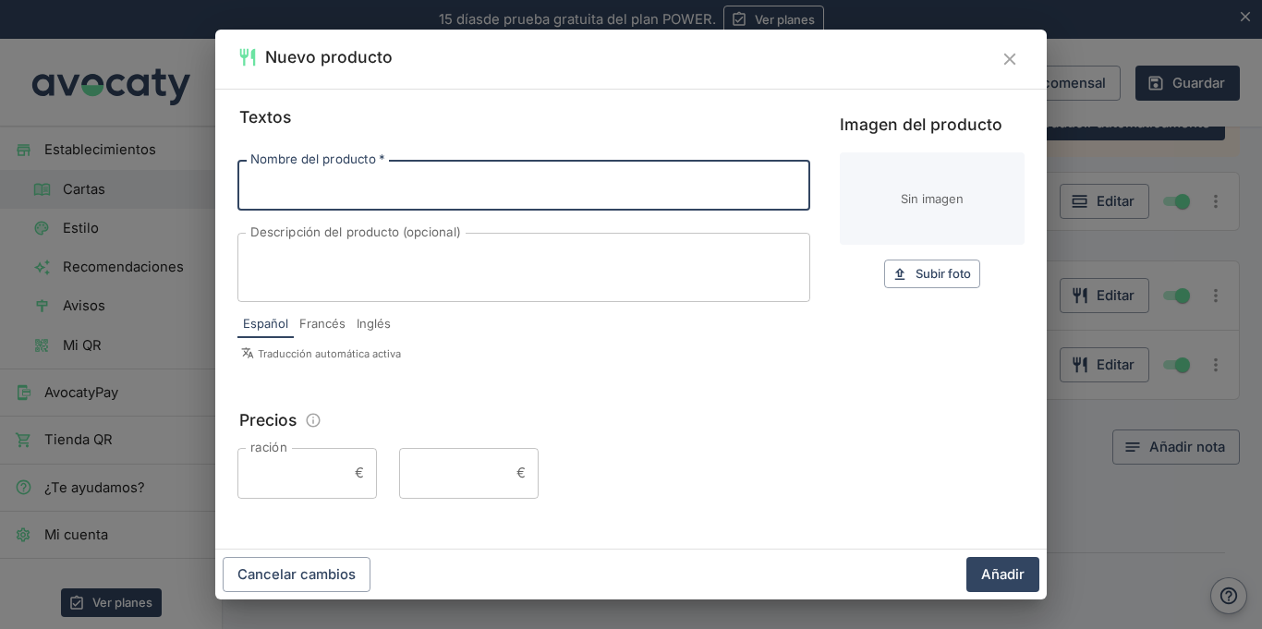
paste input "Gazpacho manera Andaluza"
type input "Gazpacho manera Andaluza"
click at [506, 266] on textarea "Descripción del producto (opcional)" at bounding box center [523, 267] width 547 height 39
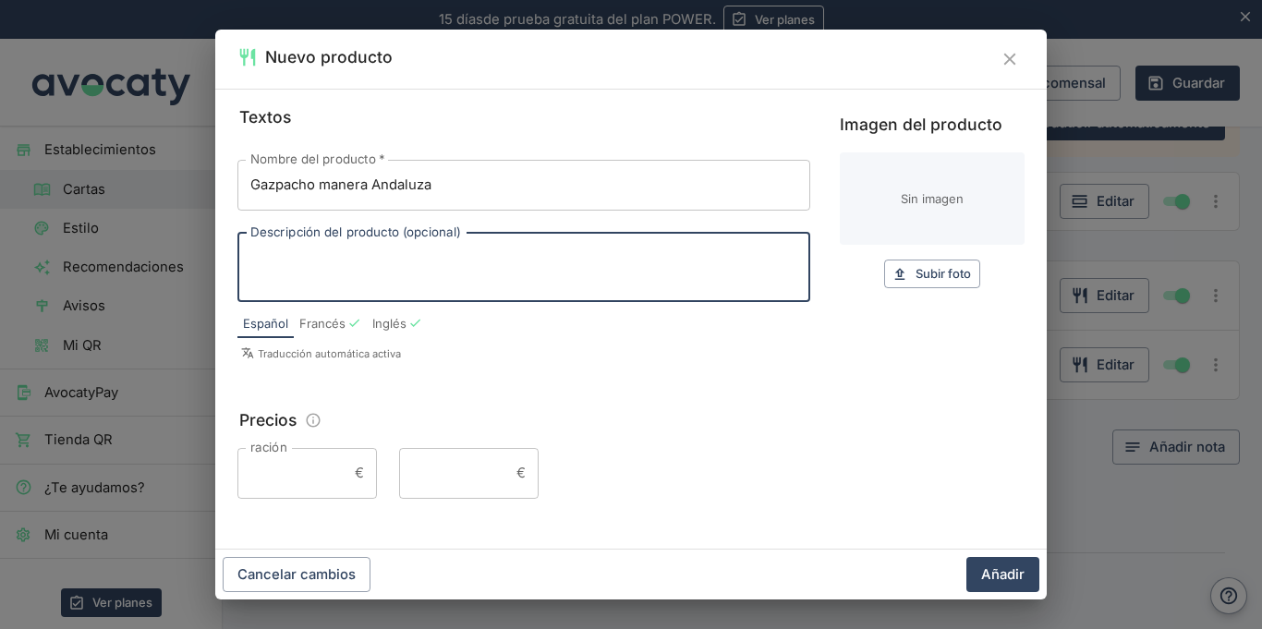
paste textarea "con pescado blanco. Helado de queso de cabra/miel"
type textarea "con pescado blanco. Helado de queso de cabra/miel"
click at [297, 482] on input "ración" at bounding box center [292, 473] width 110 height 50
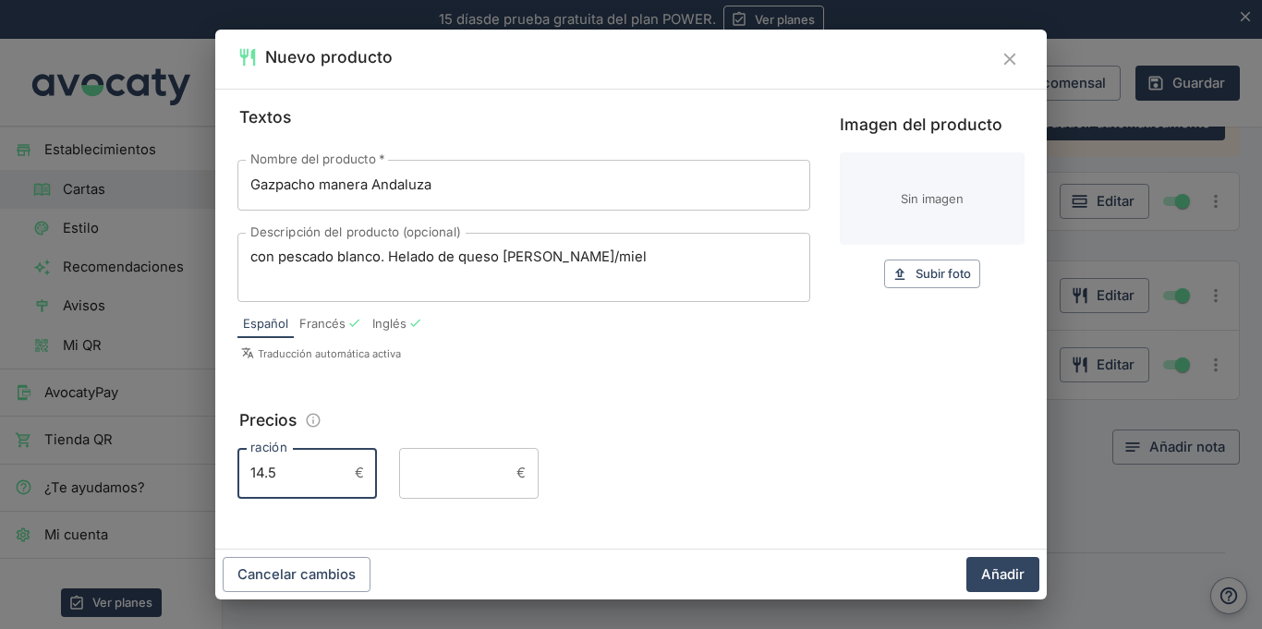
type input "14.5"
click at [966, 557] on button "Añadir" at bounding box center [1002, 574] width 73 height 35
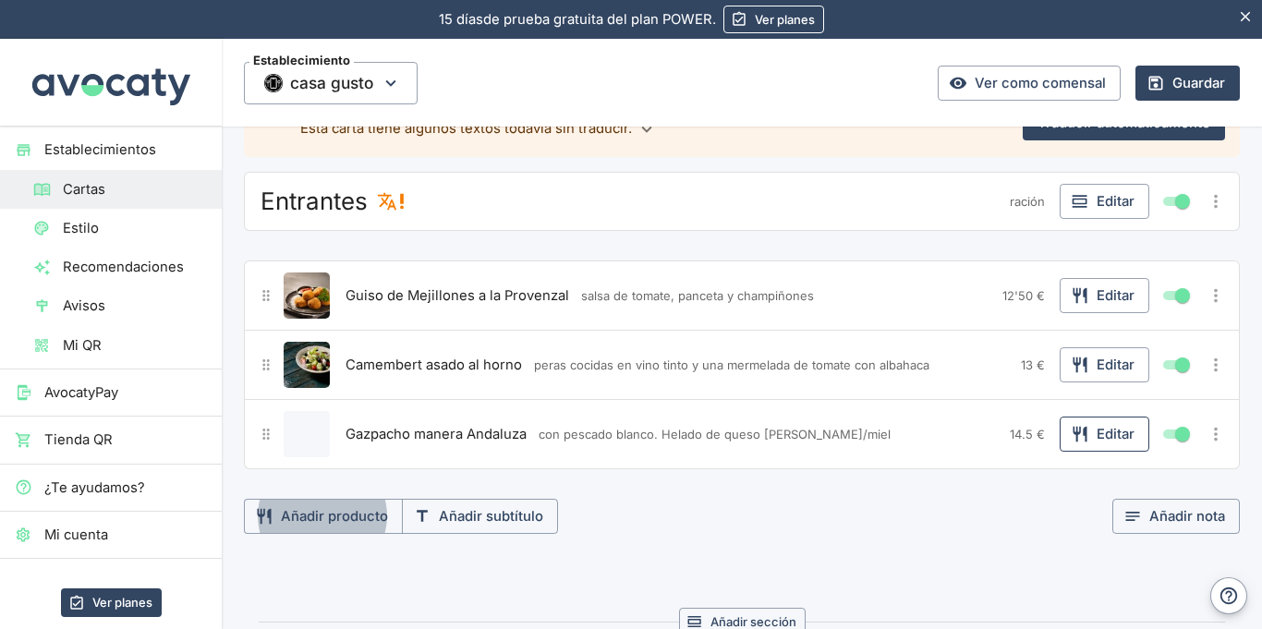
click at [1082, 435] on icon "button" at bounding box center [1080, 434] width 18 height 18
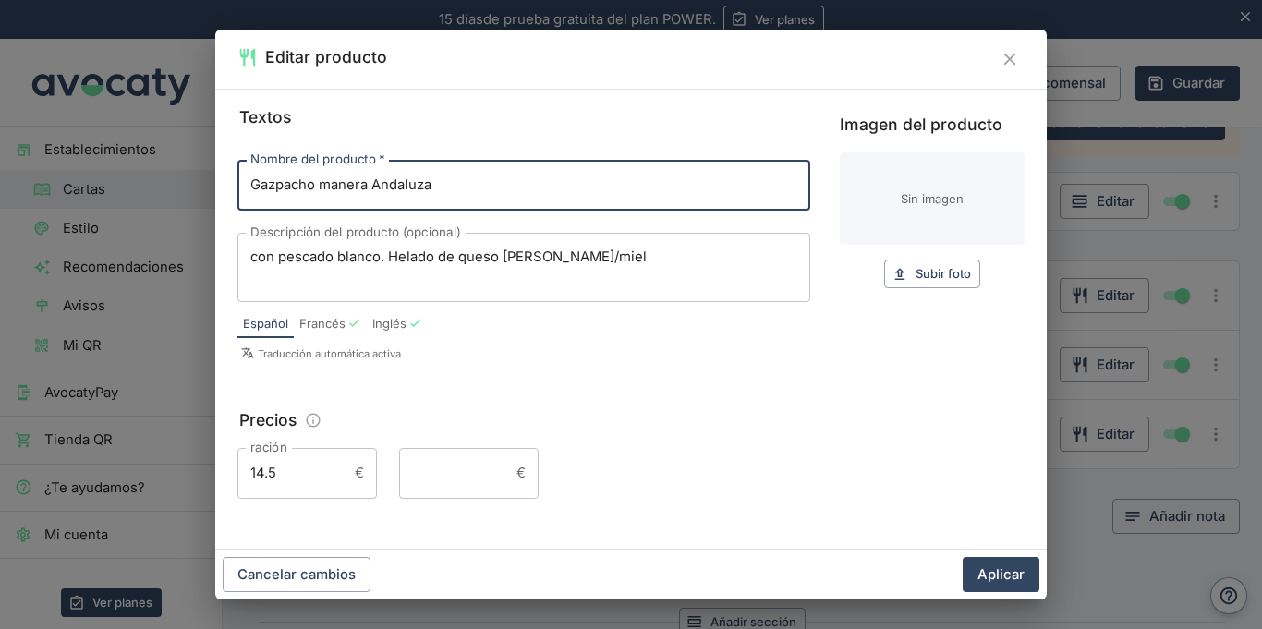
click at [272, 469] on input "14.5" at bounding box center [292, 473] width 110 height 50
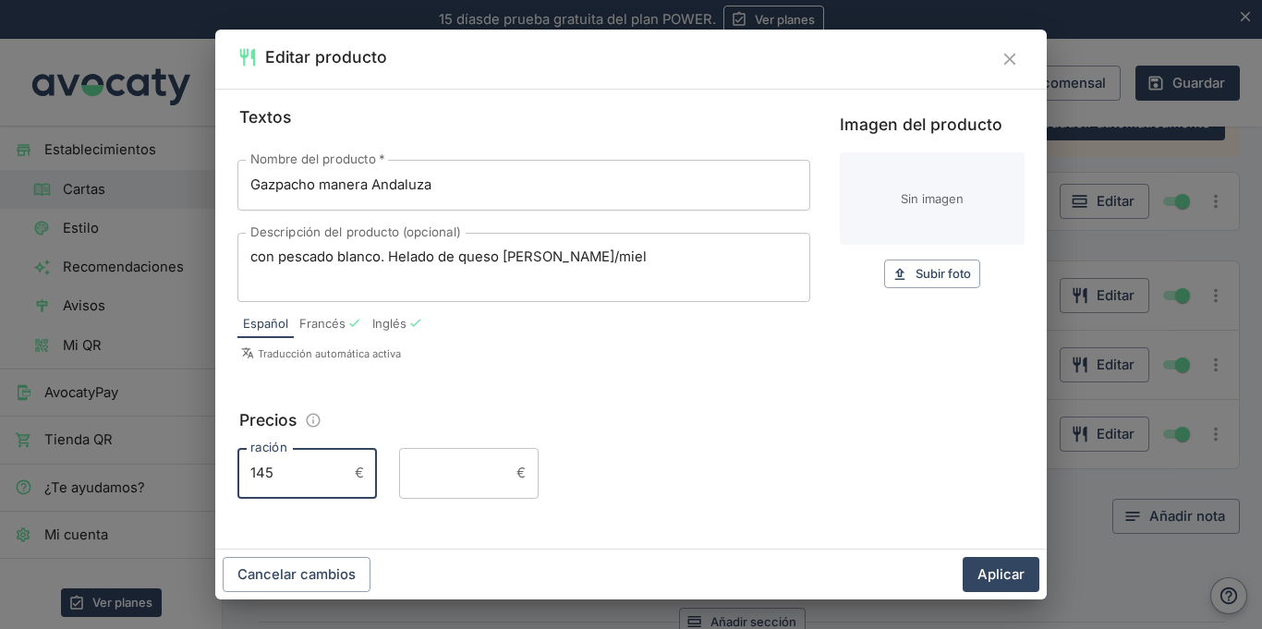
type input "14.5"
click at [987, 571] on button "Aplicar" at bounding box center [1000, 574] width 77 height 35
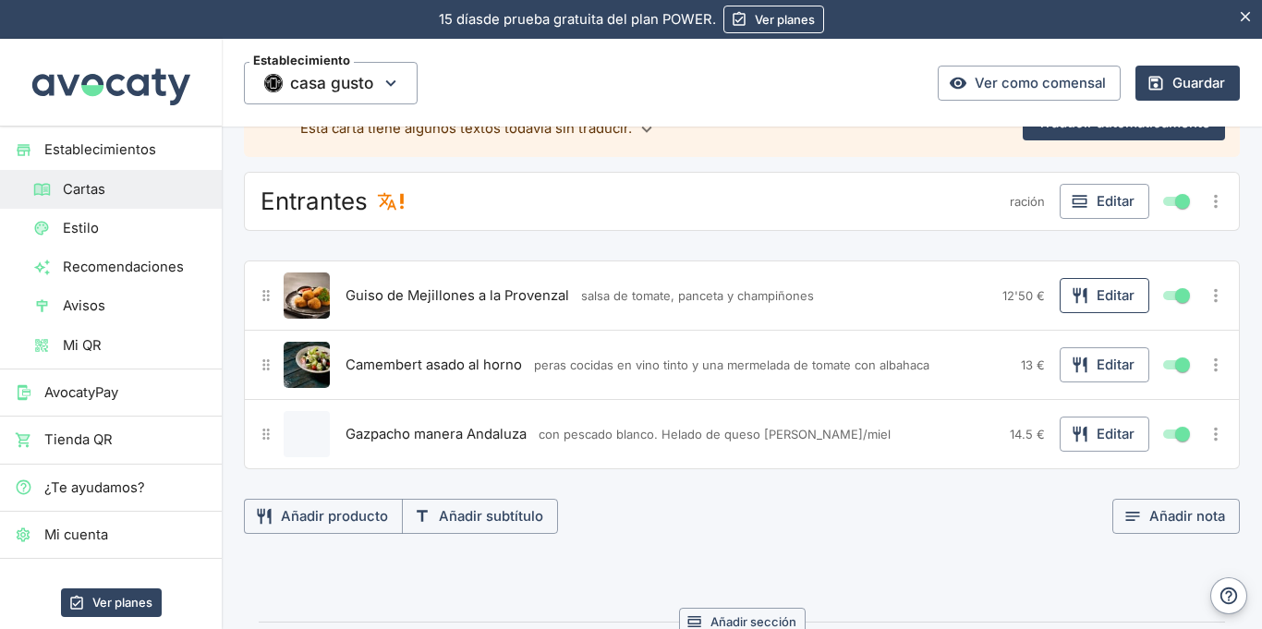
click at [1104, 294] on button "Editar" at bounding box center [1104, 295] width 90 height 35
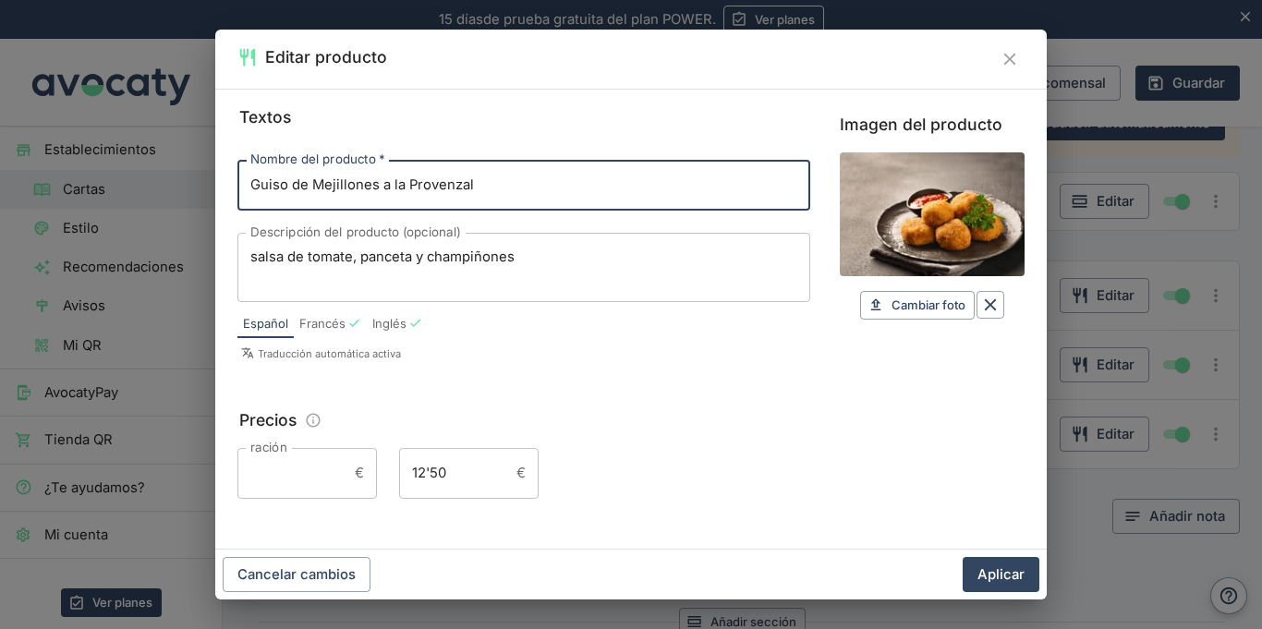
click at [430, 468] on input "12'50" at bounding box center [454, 473] width 110 height 50
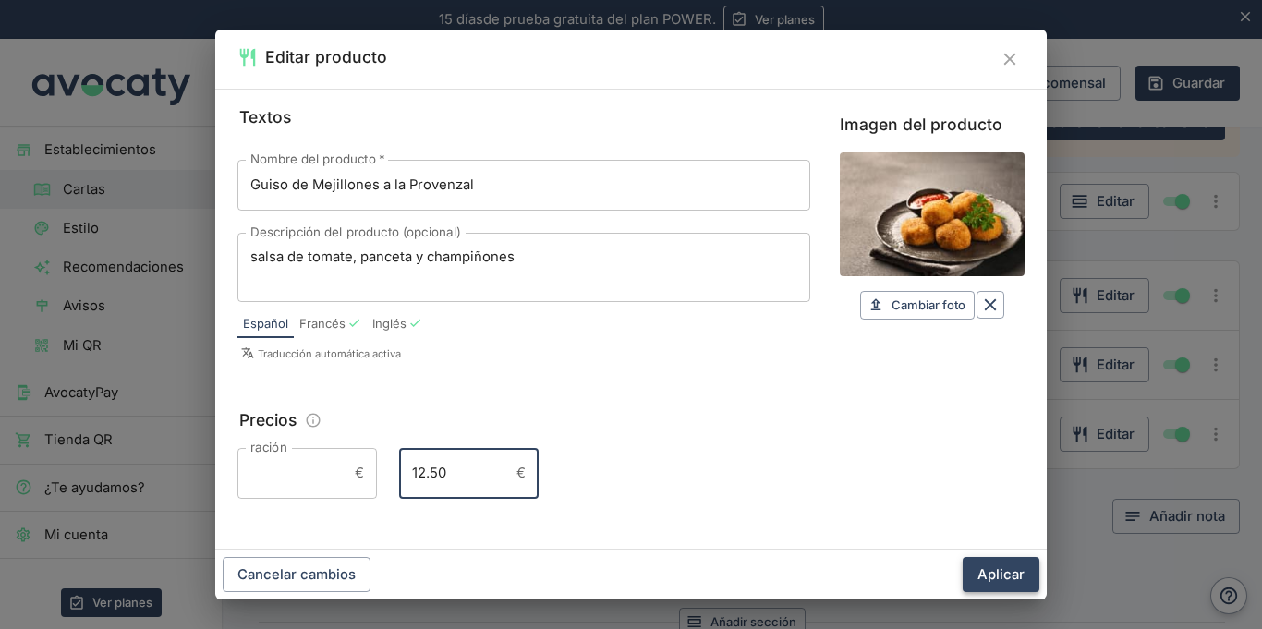
type input "12.50"
click at [1012, 573] on button "Aplicar" at bounding box center [1000, 574] width 77 height 35
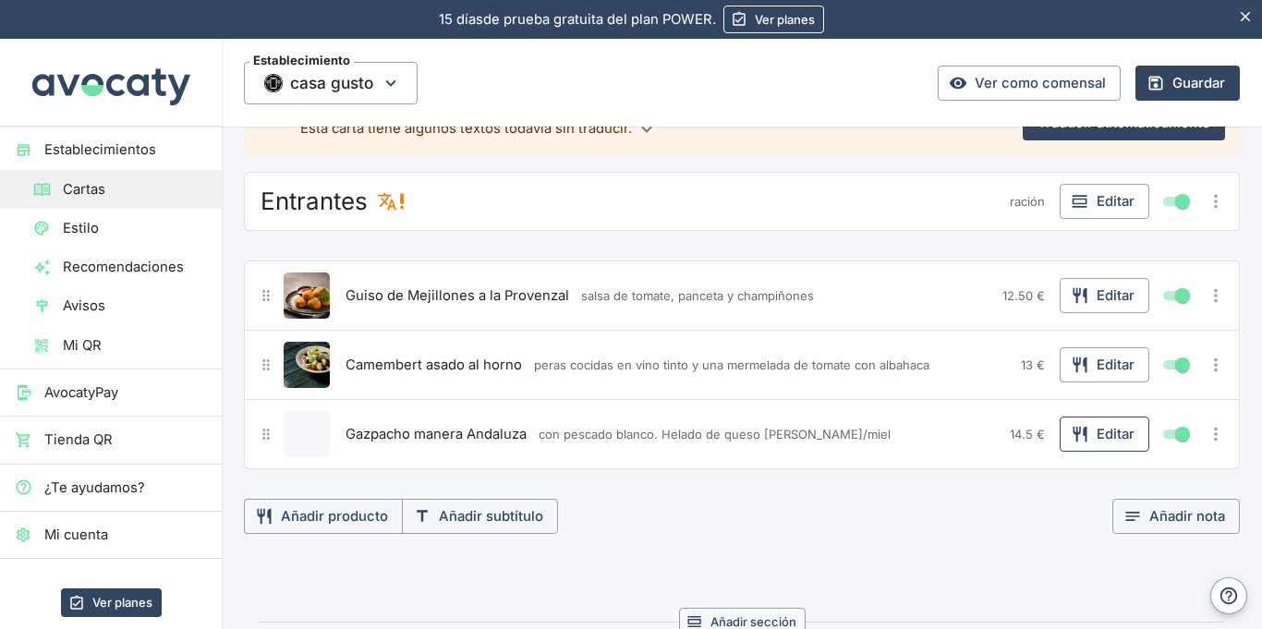
click at [1108, 438] on button "Editar" at bounding box center [1104, 434] width 90 height 35
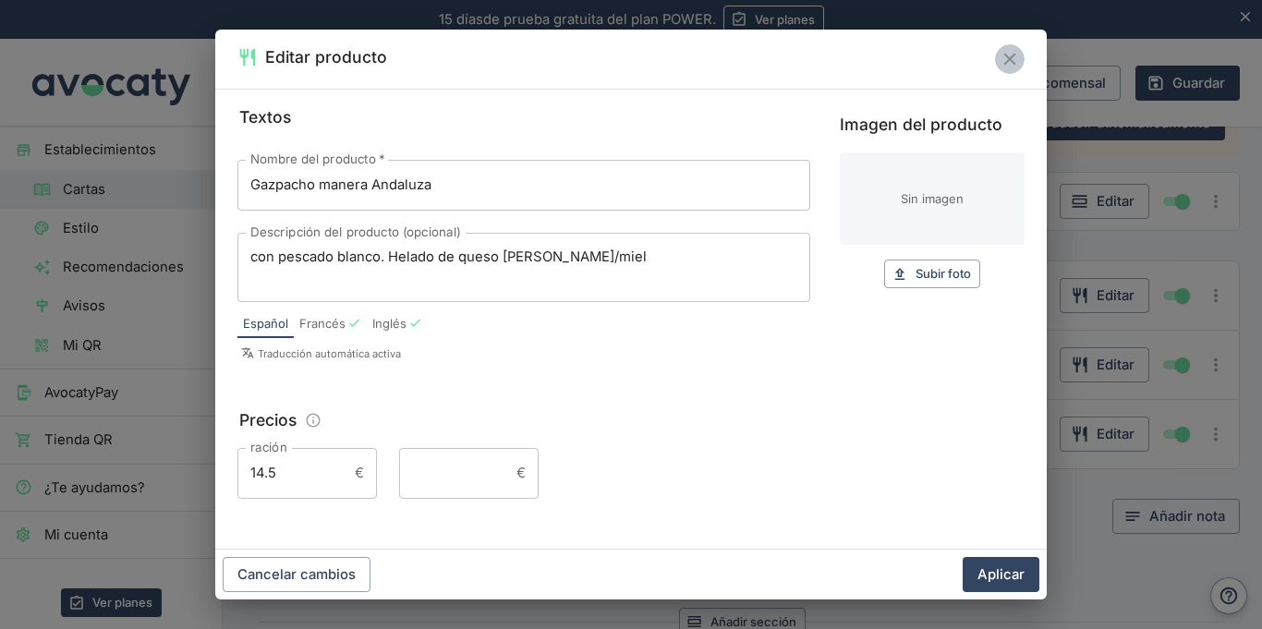
click at [1002, 62] on icon "Cerrar" at bounding box center [1009, 59] width 20 height 20
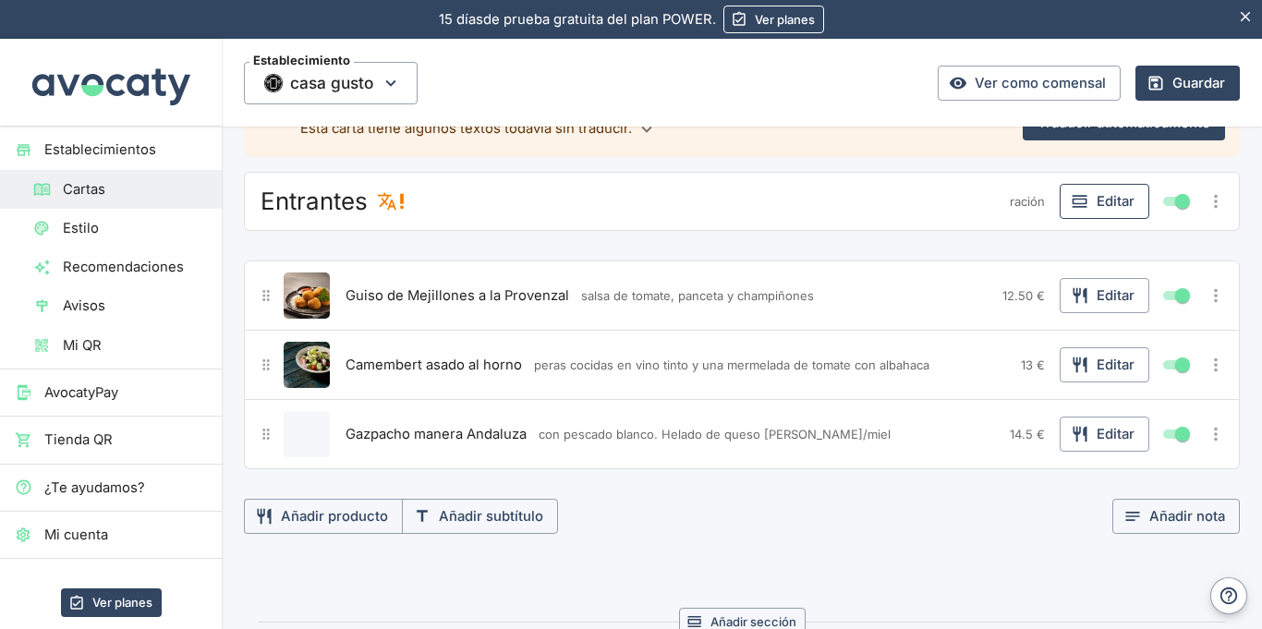
click at [1080, 203] on icon "button" at bounding box center [1078, 201] width 15 height 12
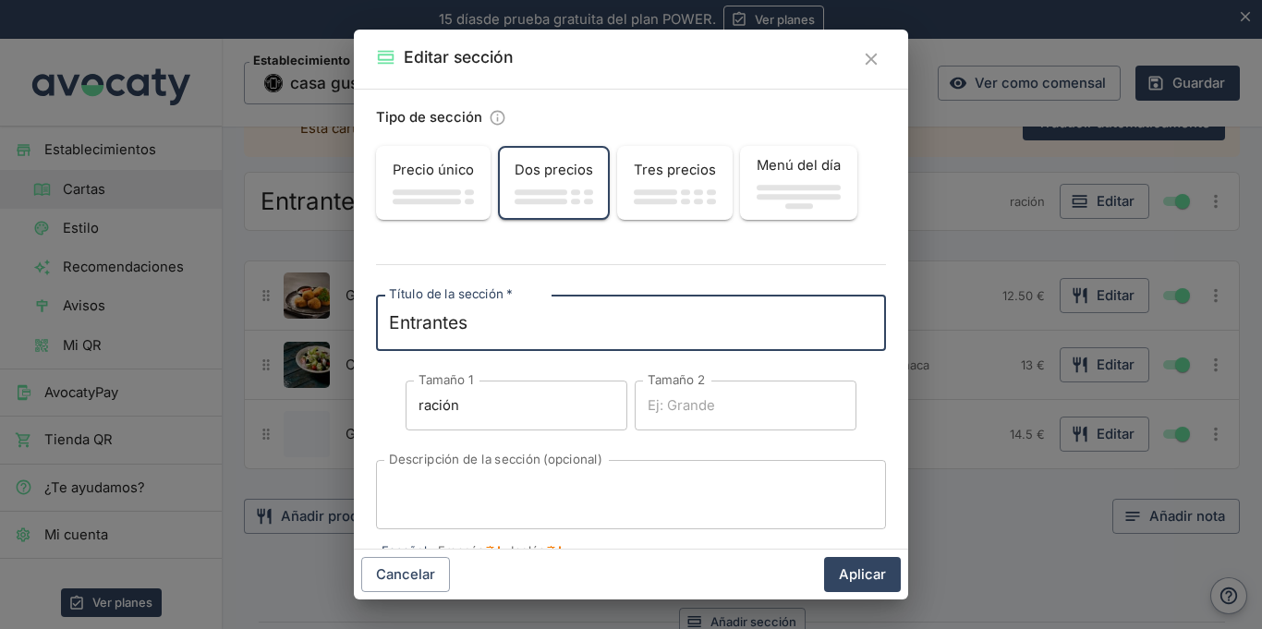
click at [862, 63] on icon "Cerrar" at bounding box center [871, 59] width 20 height 20
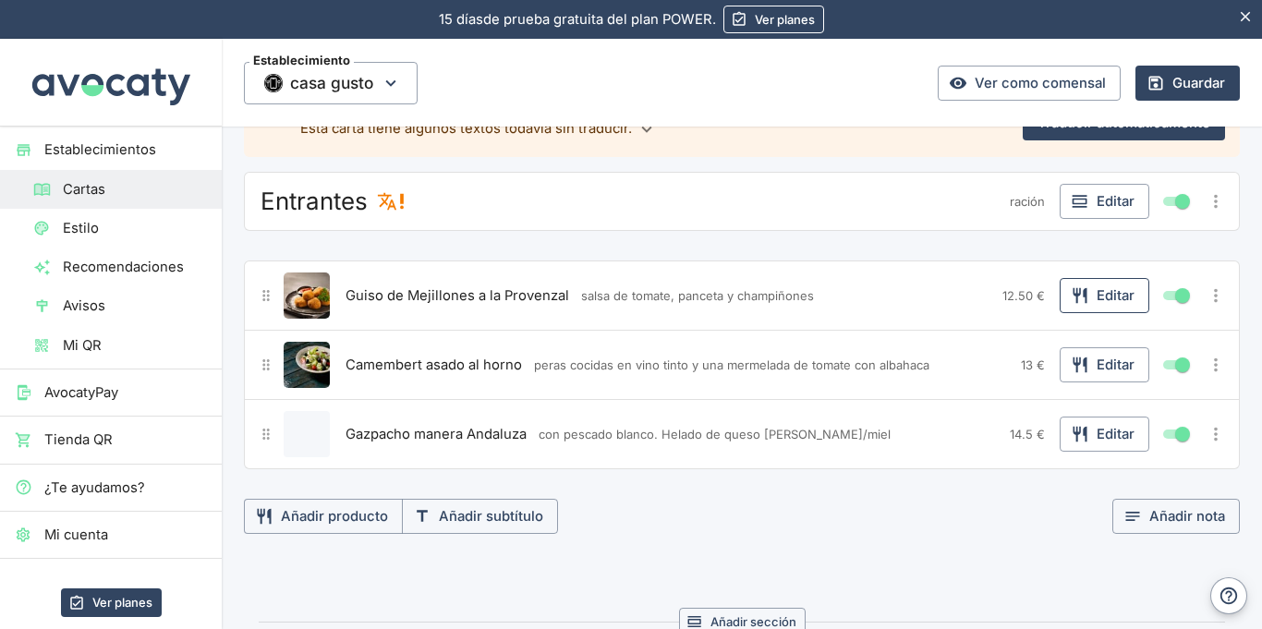
click at [1074, 298] on icon "button" at bounding box center [1080, 295] width 18 height 18
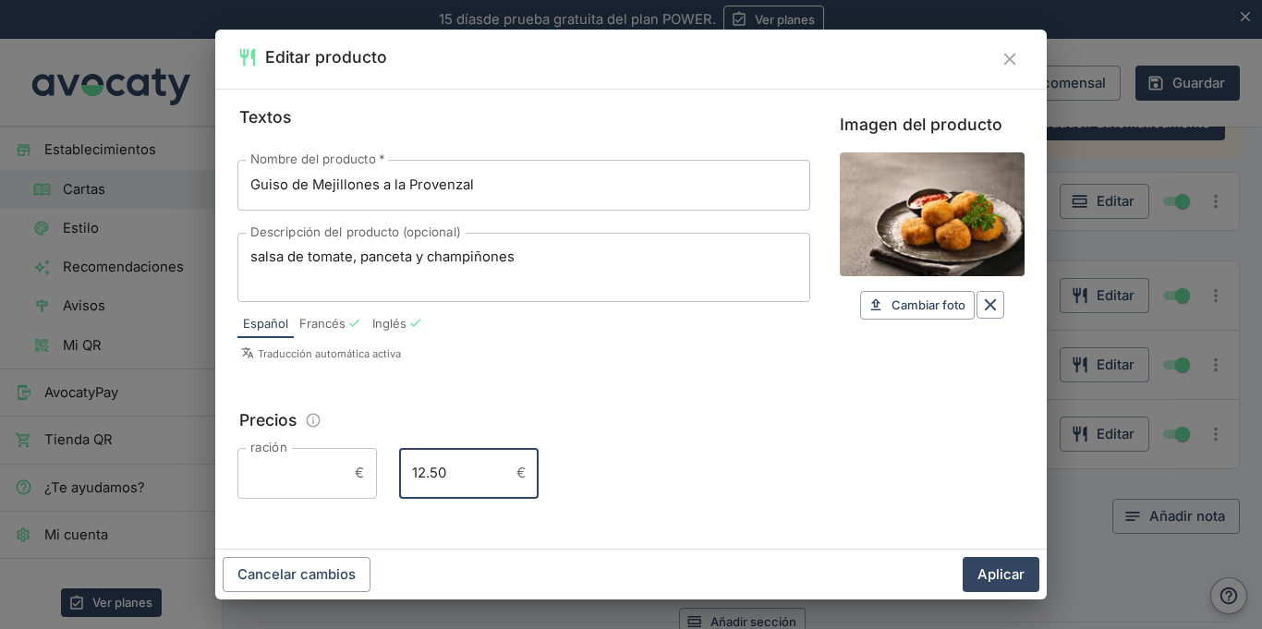
click at [458, 476] on input "12.50" at bounding box center [454, 473] width 110 height 50
type input "12.5"
click at [997, 583] on button "Aplicar" at bounding box center [1000, 574] width 77 height 35
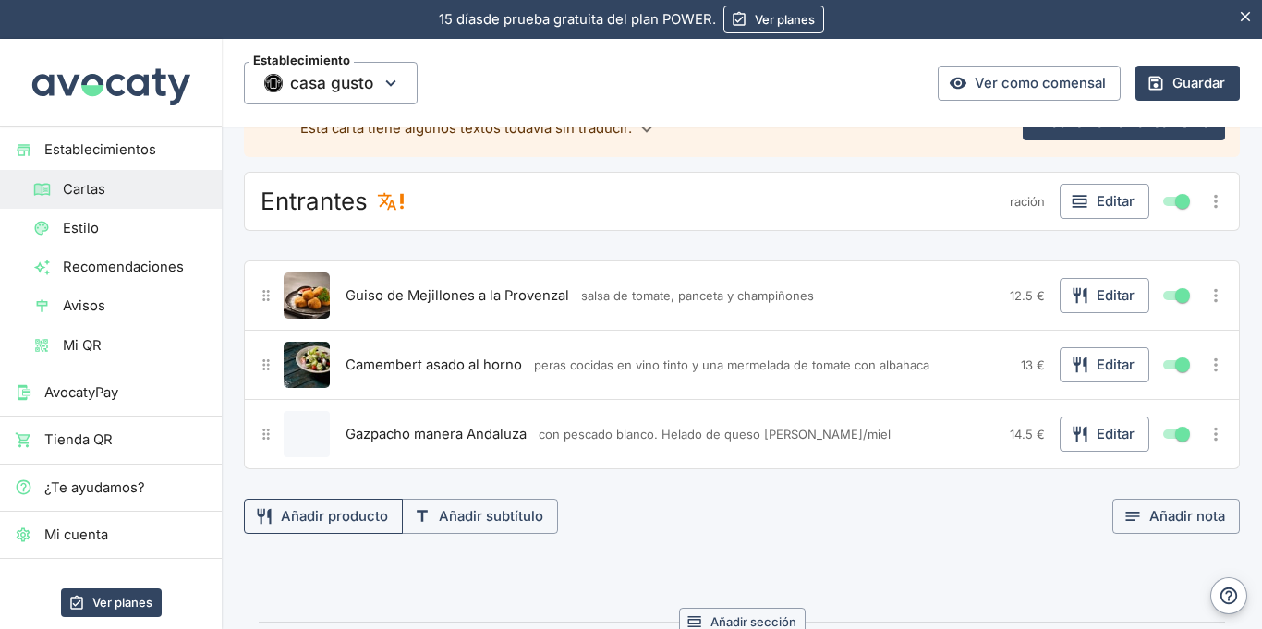
click at [289, 515] on button "Añadir producto" at bounding box center [323, 516] width 159 height 35
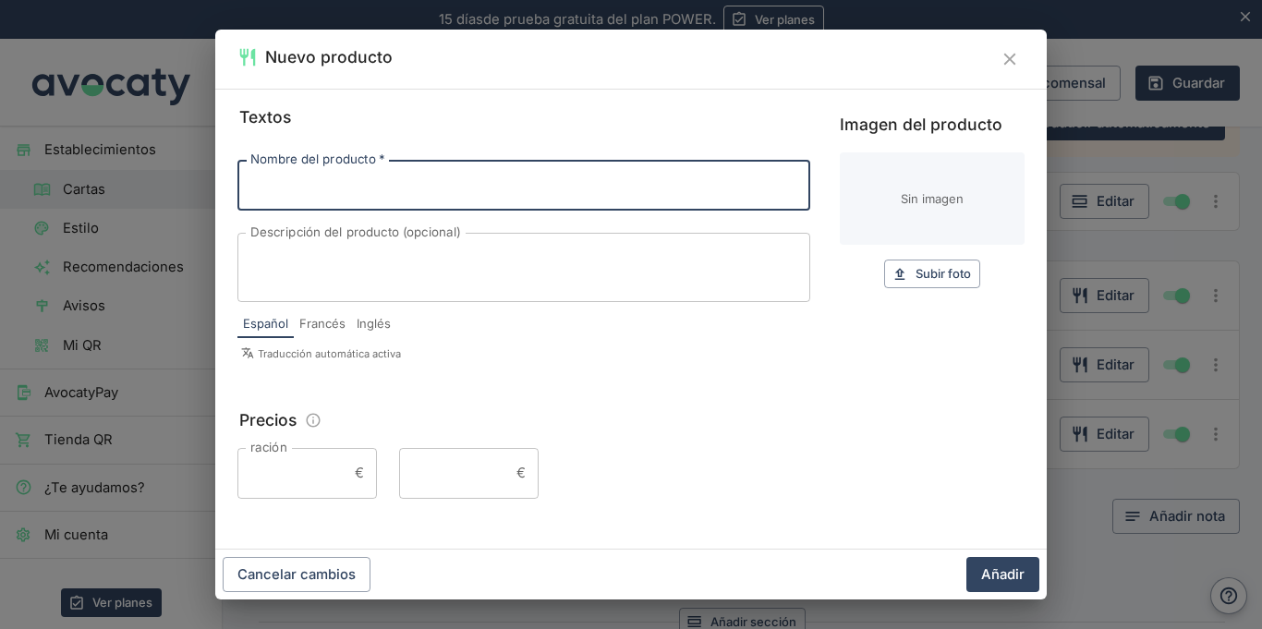
paste input "Foie Gras de Pato"
type input "Foie Gras de Pato"
click at [459, 268] on textarea "Descripción del producto (opcional)" at bounding box center [523, 267] width 547 height 39
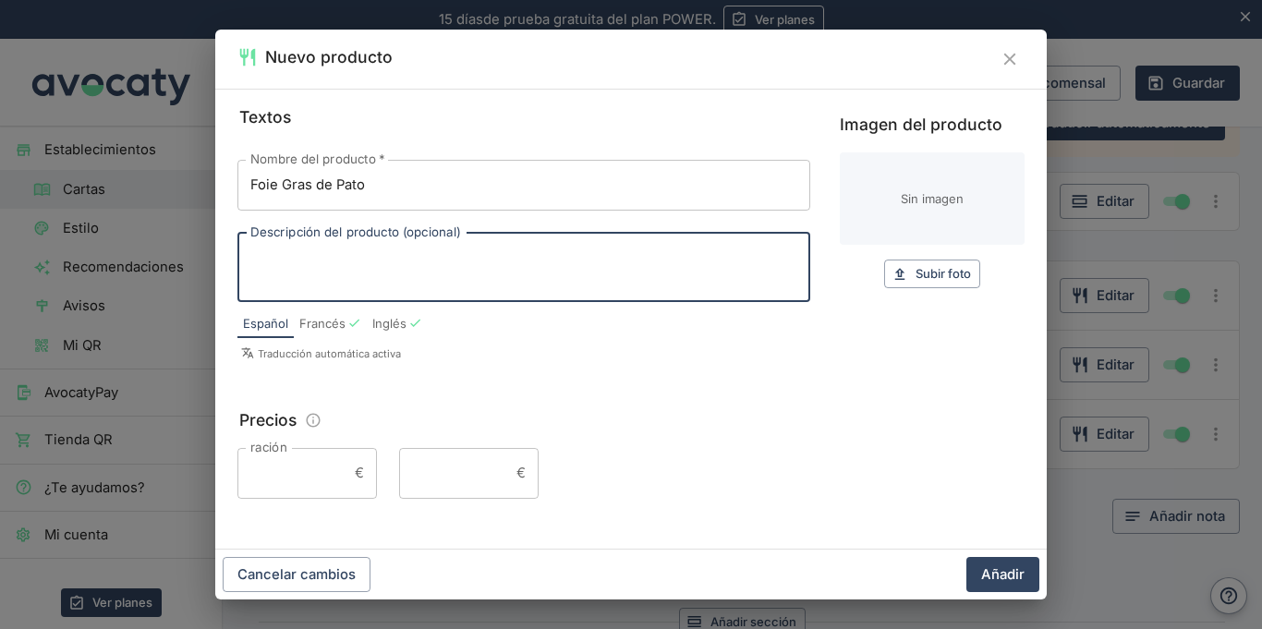
paste textarea "marinado con Brandy Carlos I y sal de Lanzarote"
type textarea "marinado con Brandy Carlos I y sal de Lanzarote"
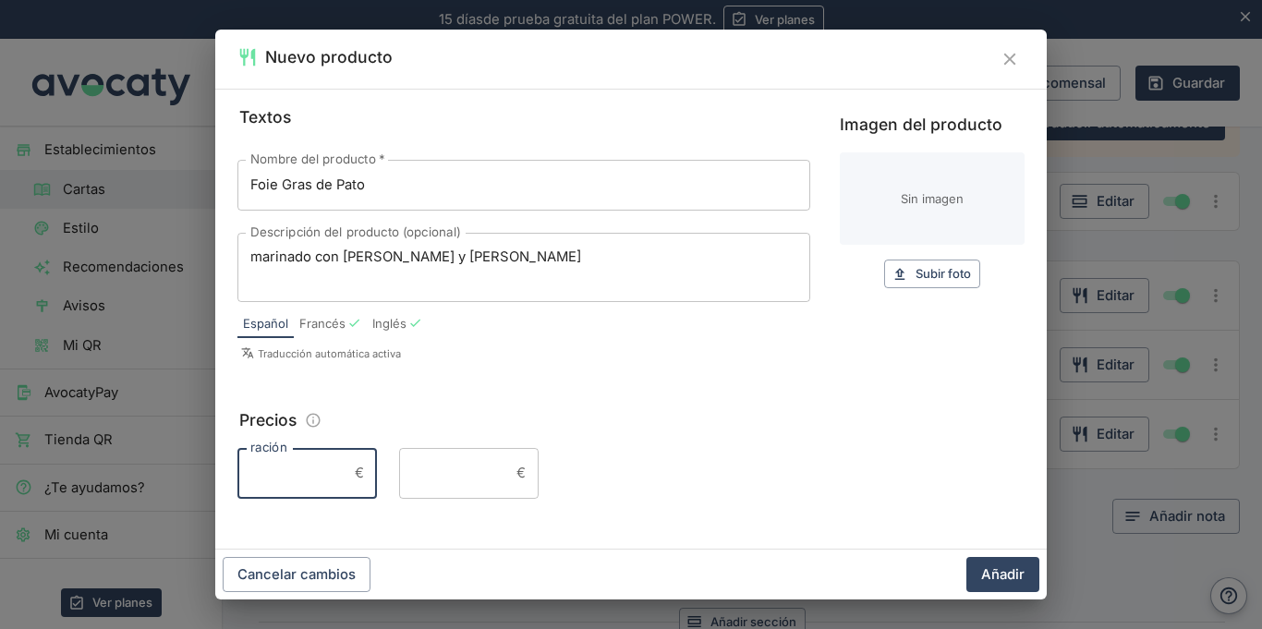
click at [251, 478] on input "ración" at bounding box center [292, 473] width 110 height 50
type input "17"
click at [966, 557] on button "Añadir" at bounding box center [1002, 574] width 73 height 35
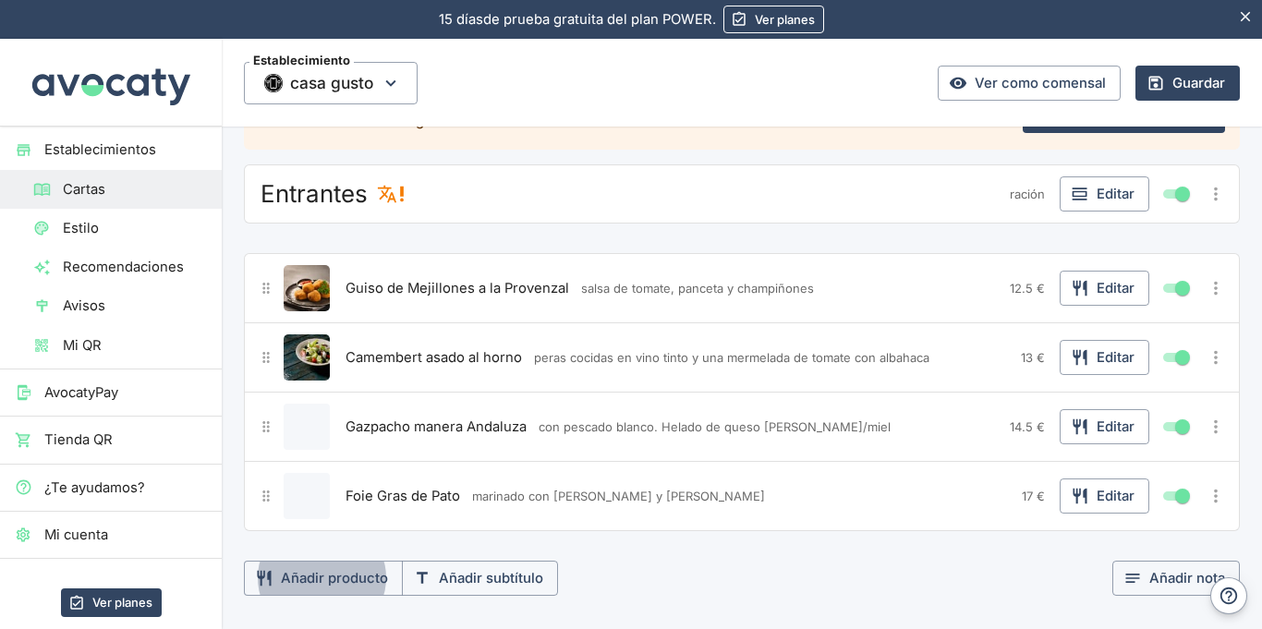
scroll to position [187, 0]
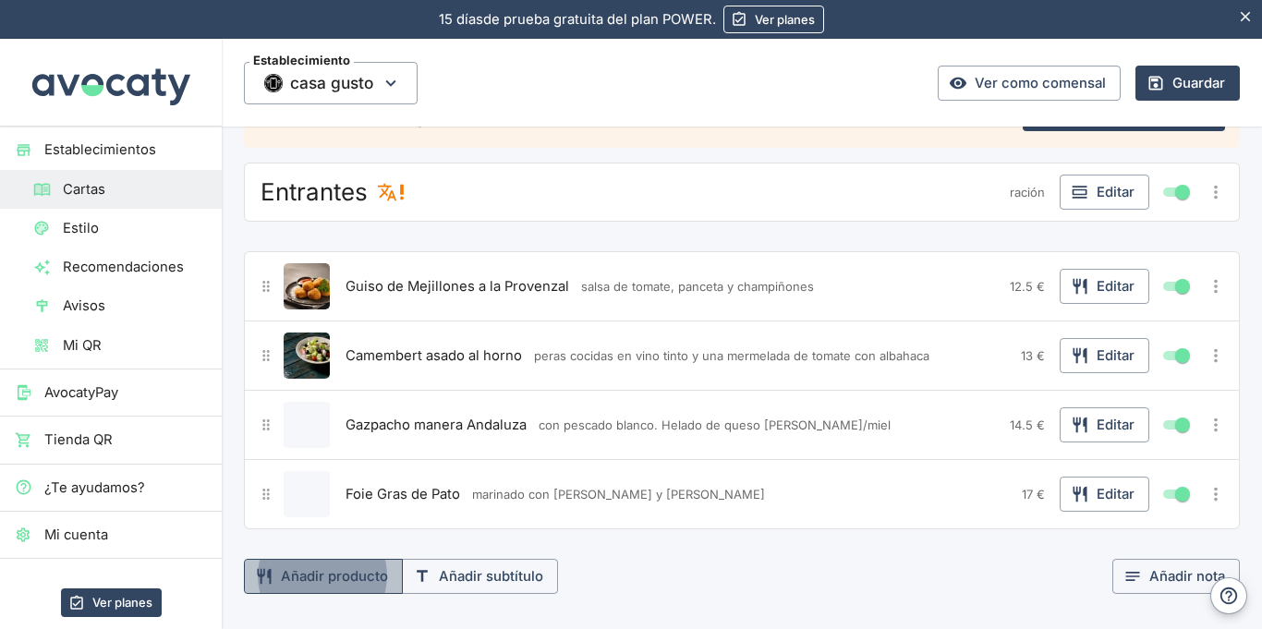
click at [358, 573] on button "Añadir producto" at bounding box center [323, 576] width 159 height 35
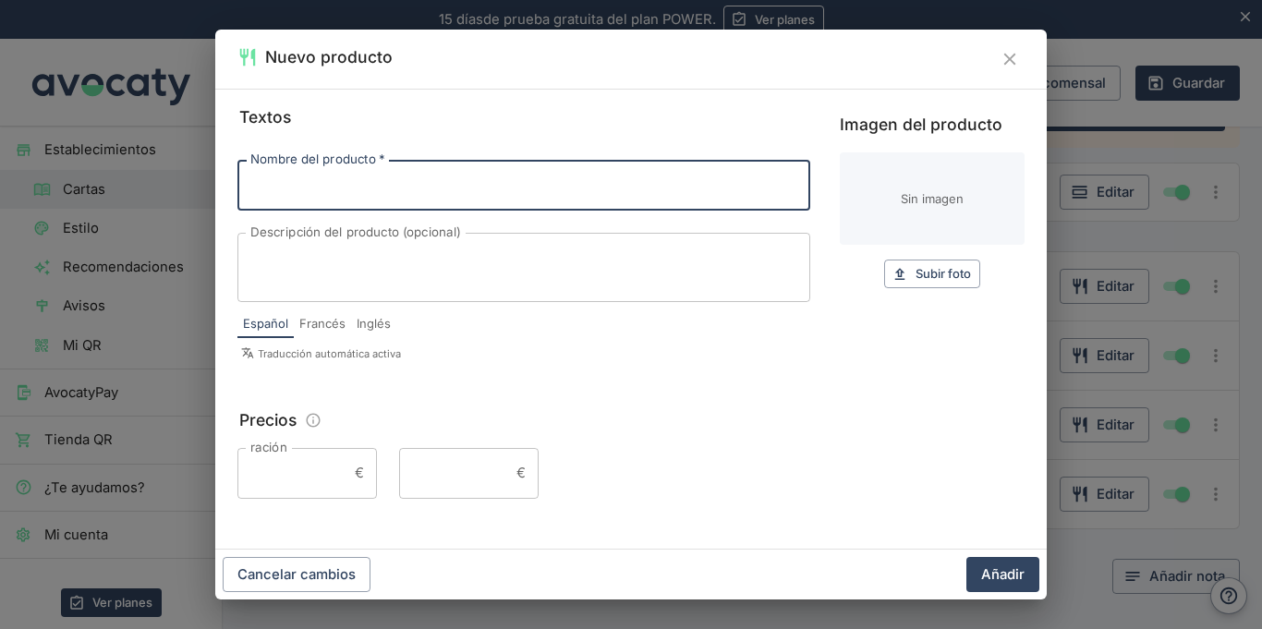
click at [531, 187] on input "Nombre del producto   *" at bounding box center [523, 185] width 573 height 50
paste input "Carpaccio de vieiras,"
type input "Carpaccio de vieiras"
drag, startPoint x: 416, startPoint y: 286, endPoint x: 661, endPoint y: 114, distance: 300.3
click at [417, 286] on div "x Descripción del producto (opcional)" at bounding box center [523, 267] width 573 height 69
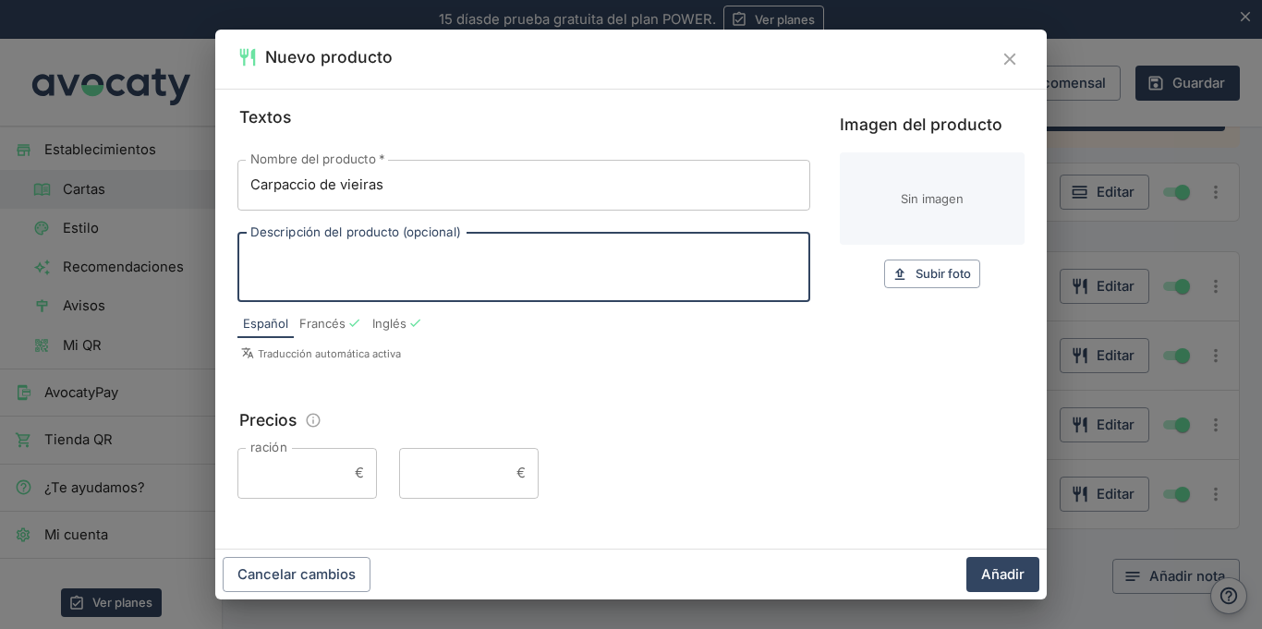
click at [603, 260] on textarea "Descripción del producto (opcional)" at bounding box center [523, 267] width 547 height 39
paste textarea "cama de coliflor aromatizada con jarabe de lima, aceite de oliva virgen extra "…"
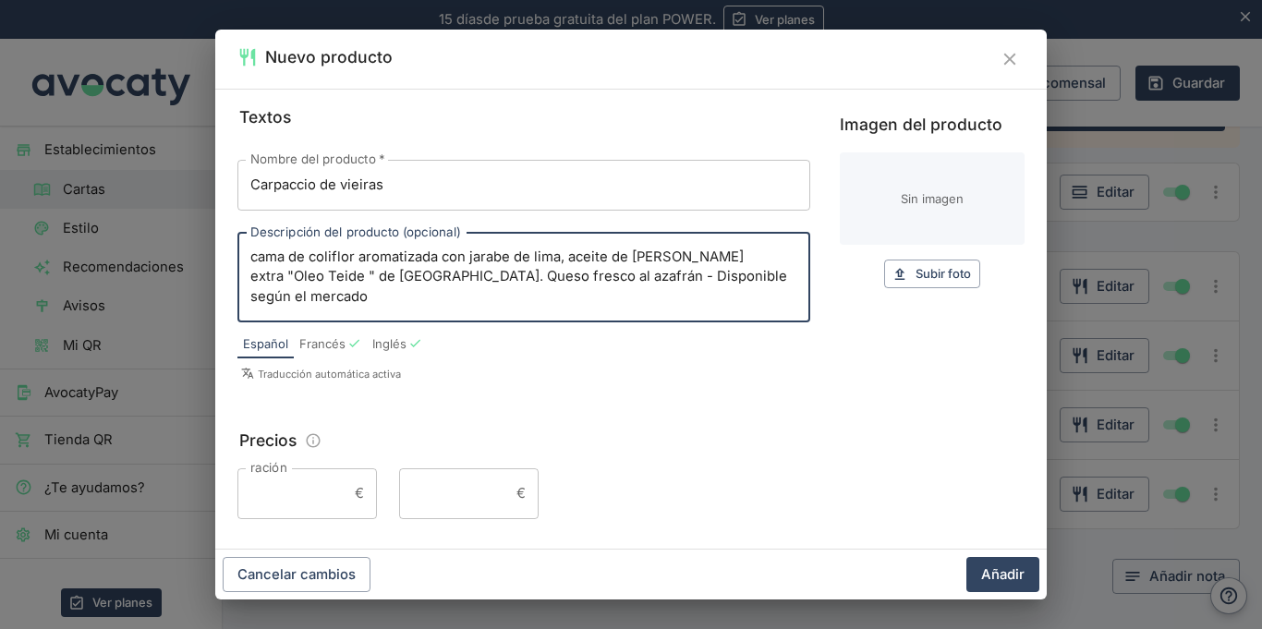
type textarea "cama de coliflor aromatizada con jarabe de lima, aceite de oliva virgen extra "…"
click at [299, 496] on input "ración" at bounding box center [292, 493] width 110 height 50
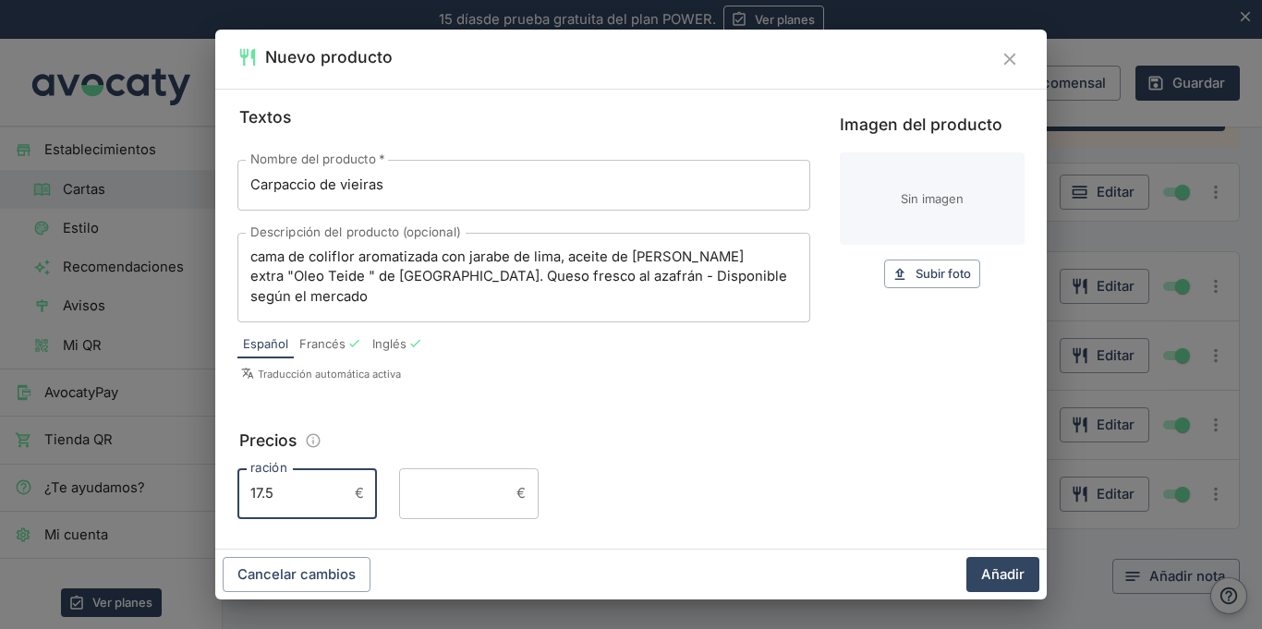
type input "17.5"
click at [966, 557] on button "Añadir" at bounding box center [1002, 574] width 73 height 35
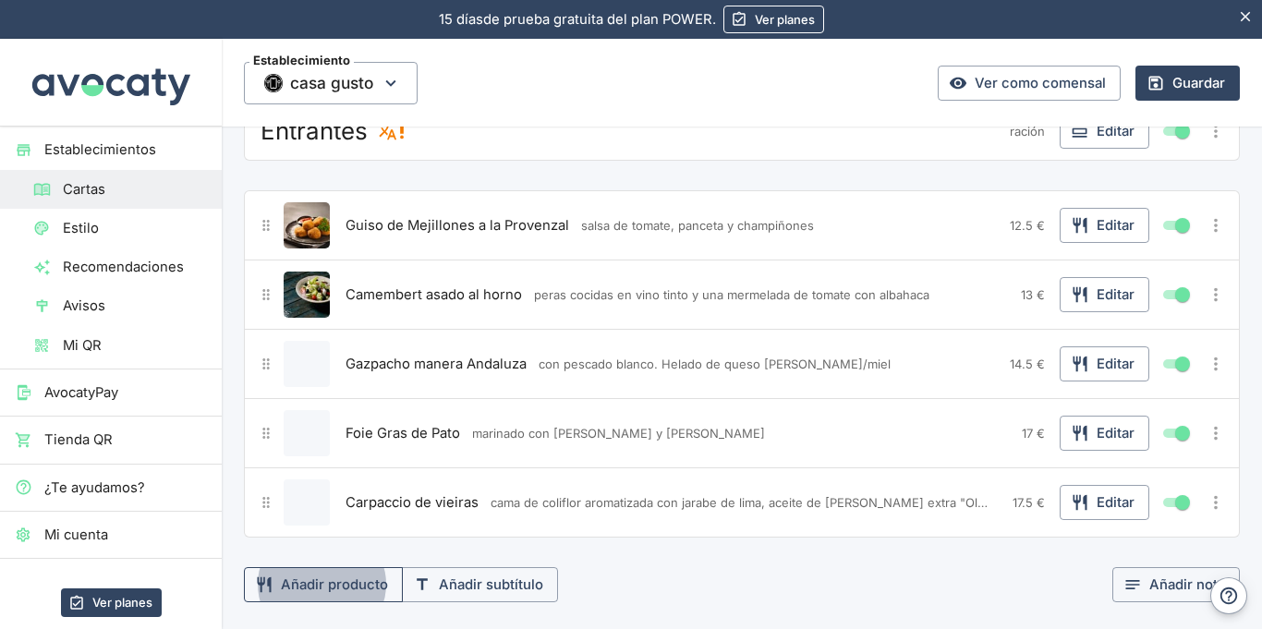
scroll to position [249, 0]
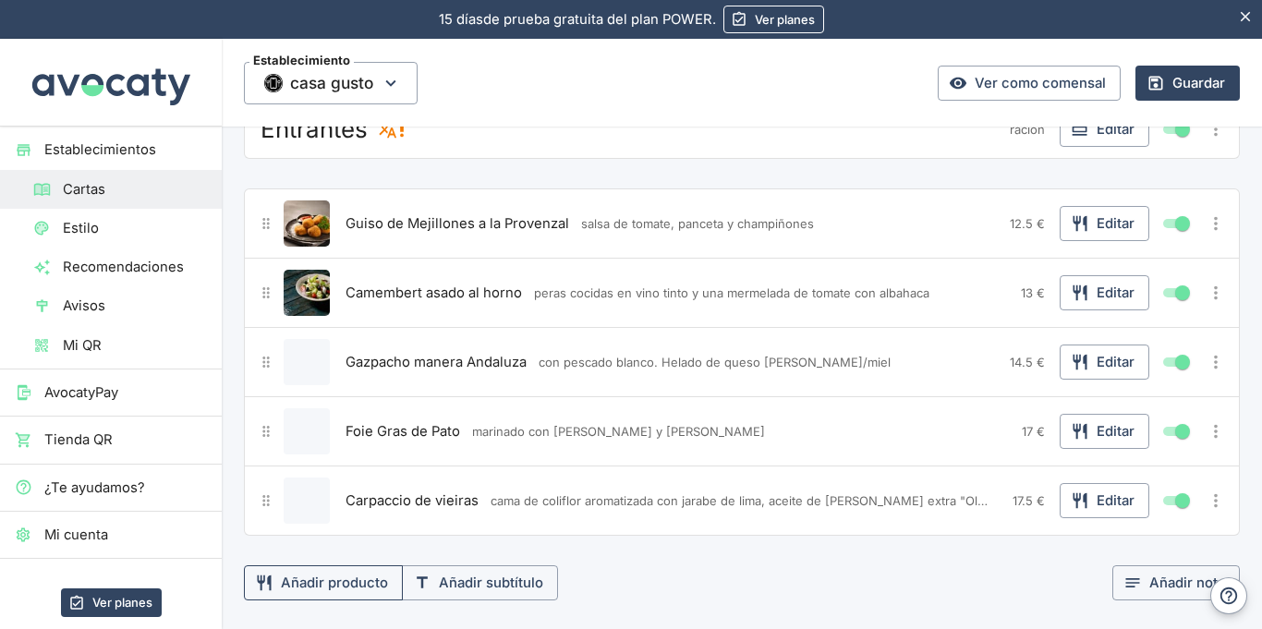
click at [301, 581] on button "Añadir producto" at bounding box center [323, 582] width 159 height 35
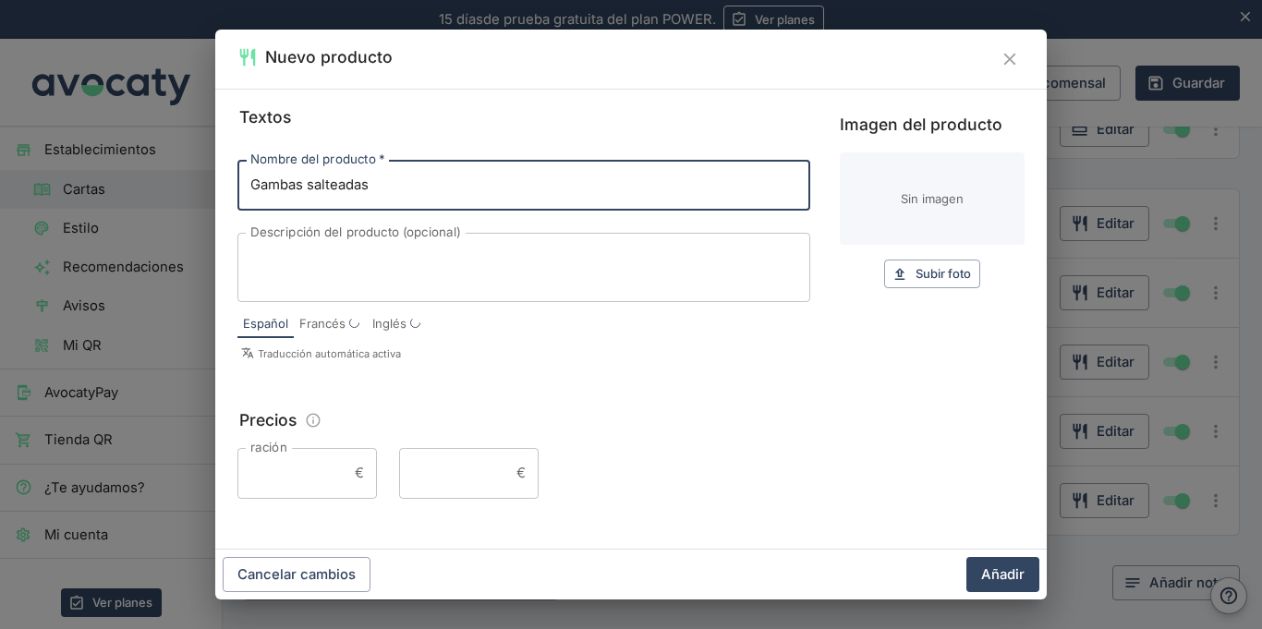
type input "Gambas salteadas"
click at [442, 281] on textarea "Descripción del producto (opcional)" at bounding box center [523, 267] width 547 height 39
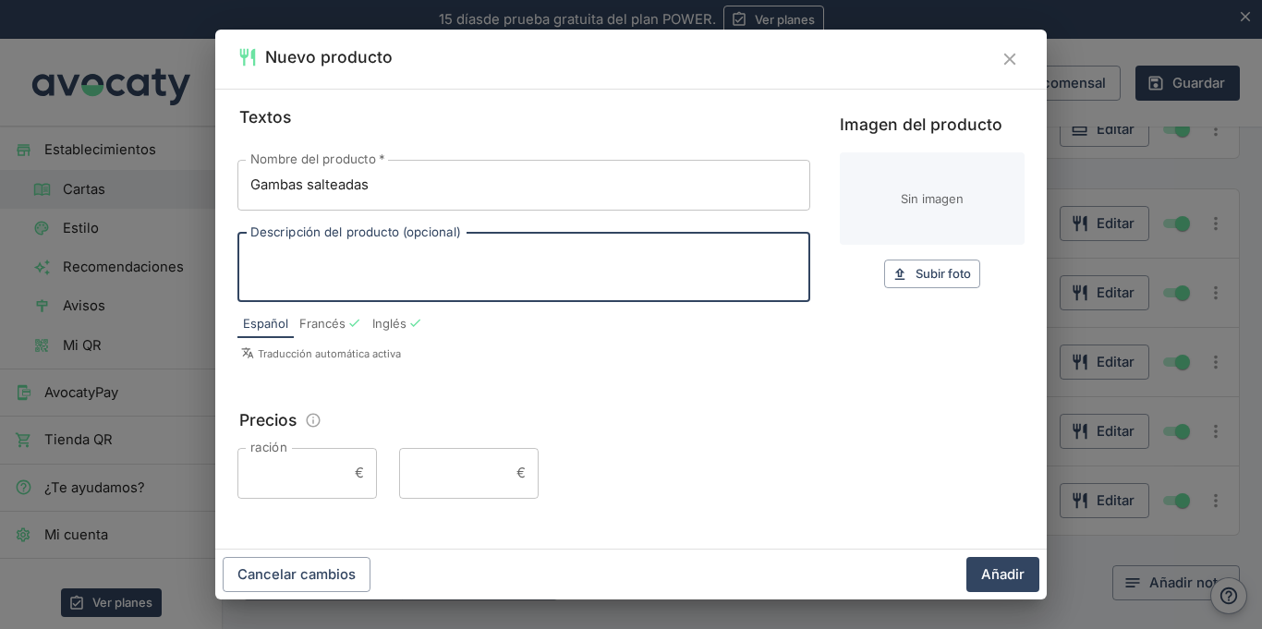
paste textarea "con champiñones y ajo, flambeadas con Pastis"
type textarea "con champiñones y ajo, flambeadas con Pastis"
click at [273, 477] on input "ración" at bounding box center [292, 473] width 110 height 50
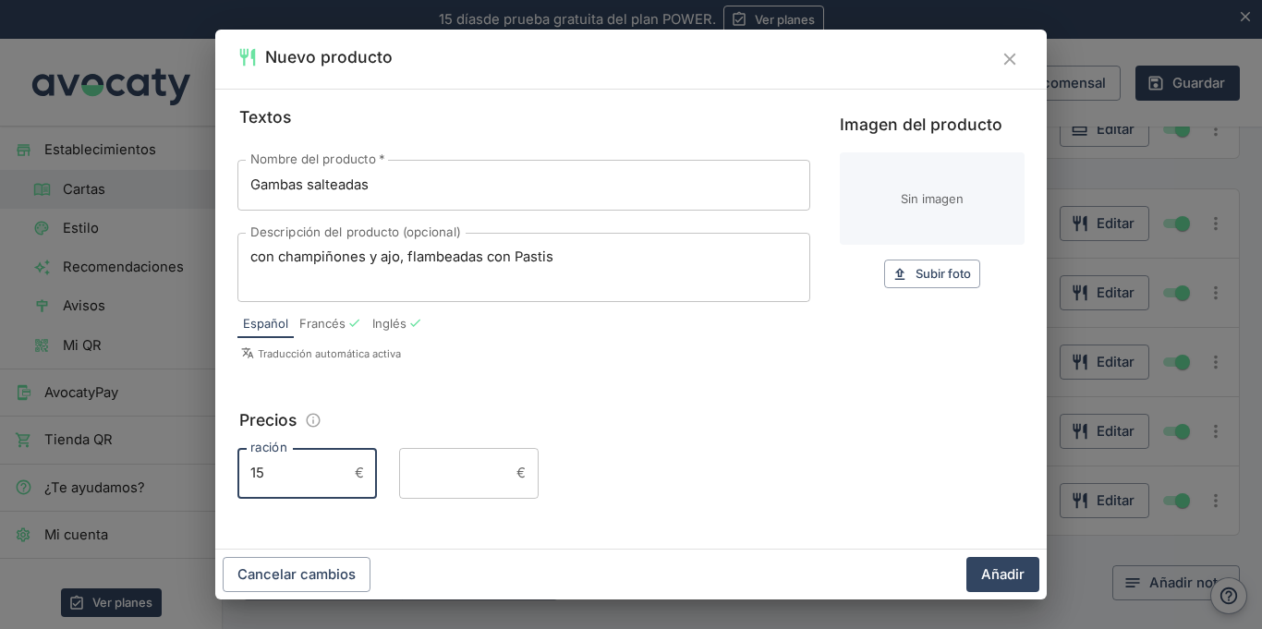
type input "15"
click at [966, 557] on button "Añadir" at bounding box center [1002, 574] width 73 height 35
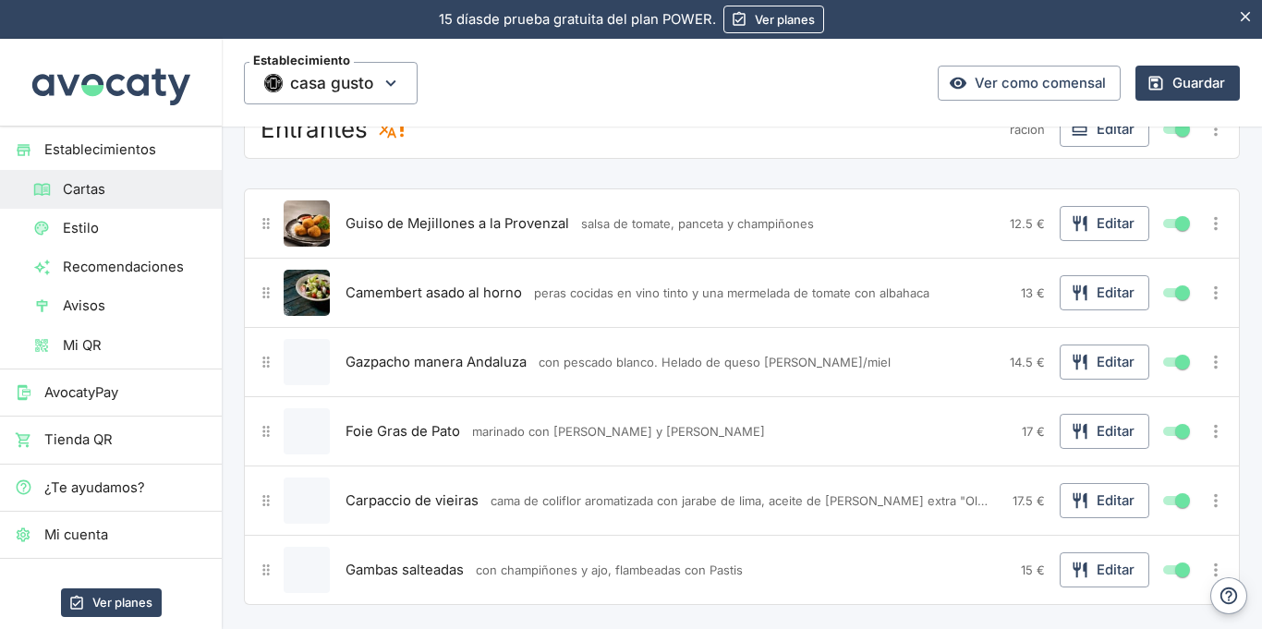
scroll to position [567, 0]
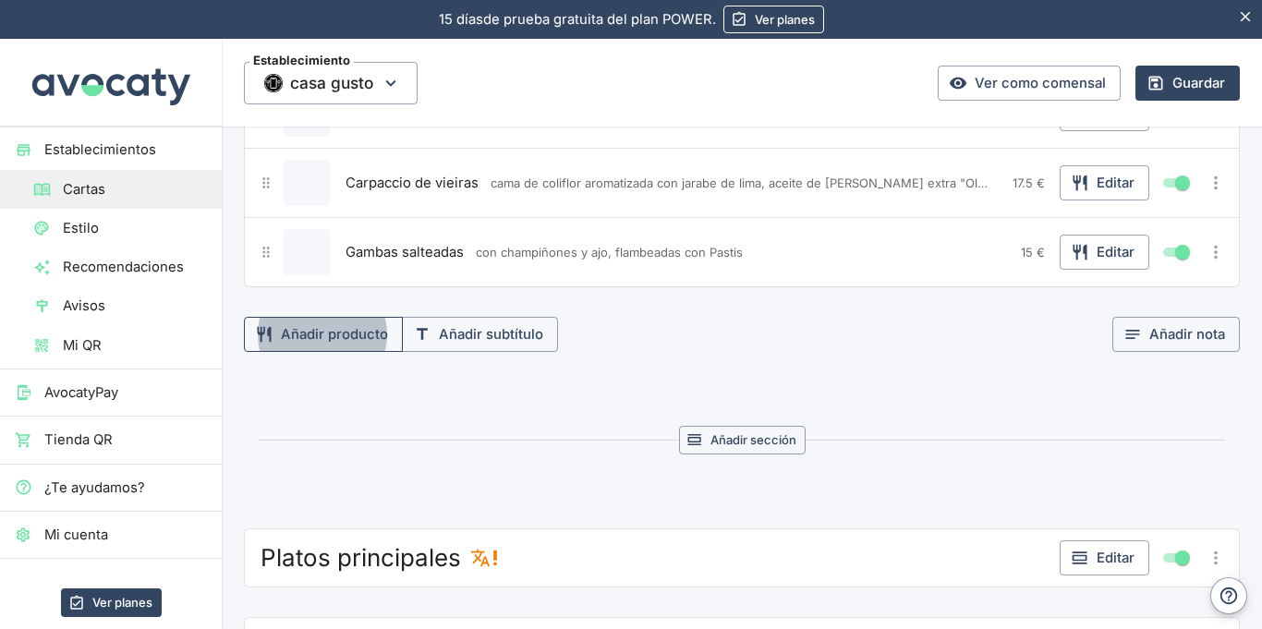
click at [326, 335] on button "Añadir producto" at bounding box center [323, 334] width 159 height 35
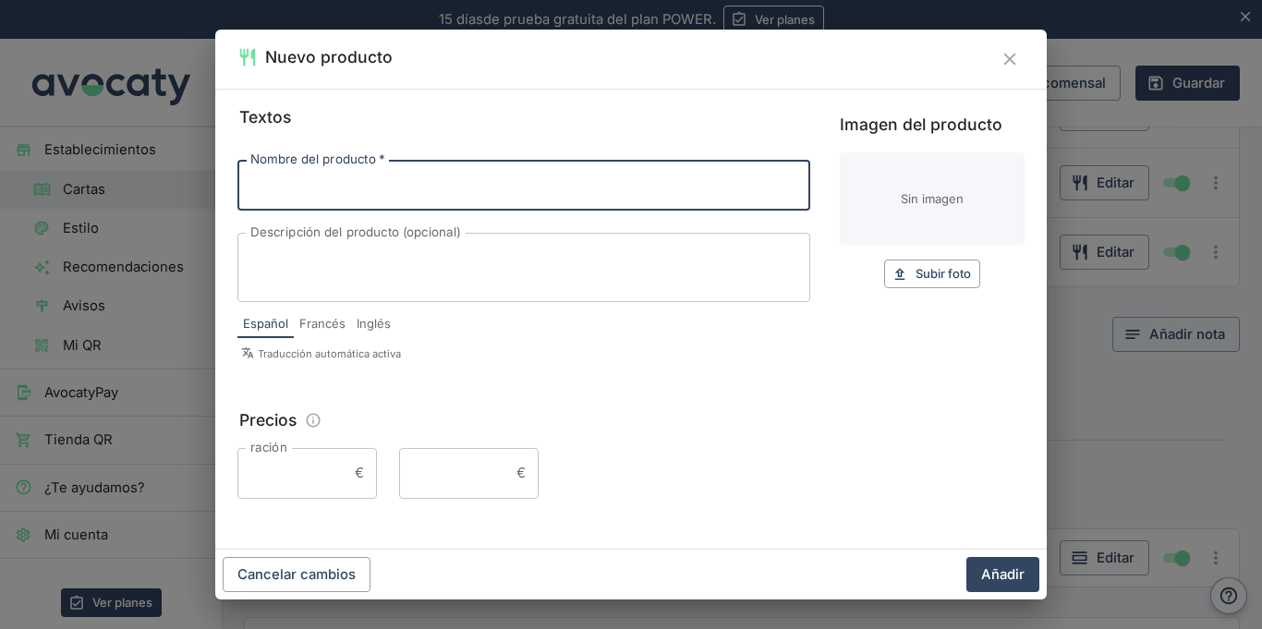
click at [499, 258] on textarea "Descripción del producto (opcional)" at bounding box center [523, 267] width 547 height 39
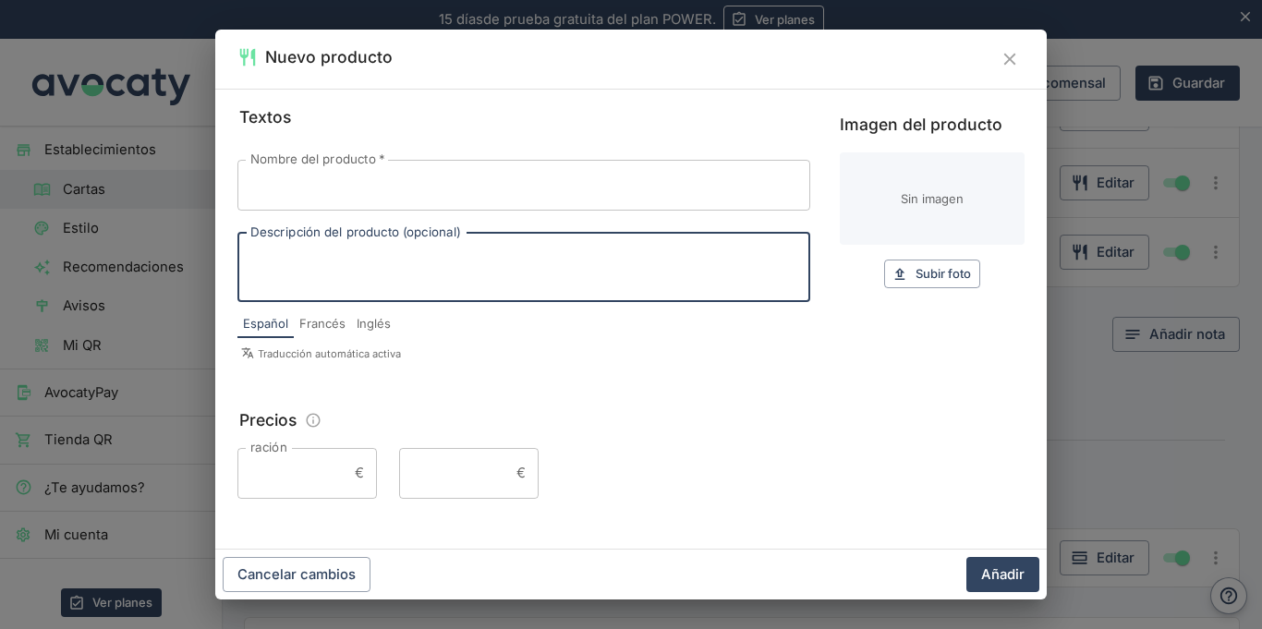
paste textarea "Chorizos de 2 variedades,"
type textarea "Chorizos de 2 variedades"
drag, startPoint x: 392, startPoint y: 264, endPoint x: 244, endPoint y: 254, distance: 148.1
click at [244, 254] on div "Chorizos de 2 variedades x Descripción del producto (opcional)" at bounding box center [523, 267] width 573 height 69
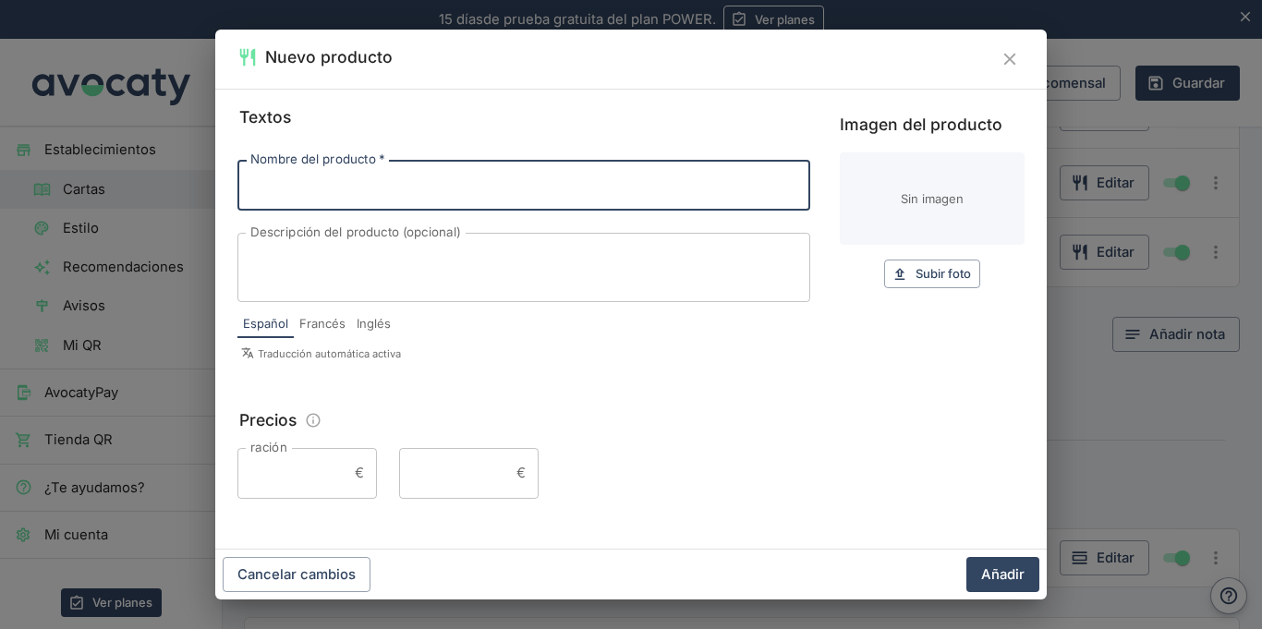
click at [310, 192] on input "Nombre del producto   *" at bounding box center [523, 185] width 573 height 50
paste input "Chorizos de 2 variedades,"
type input "Chorizos de 2 variedades"
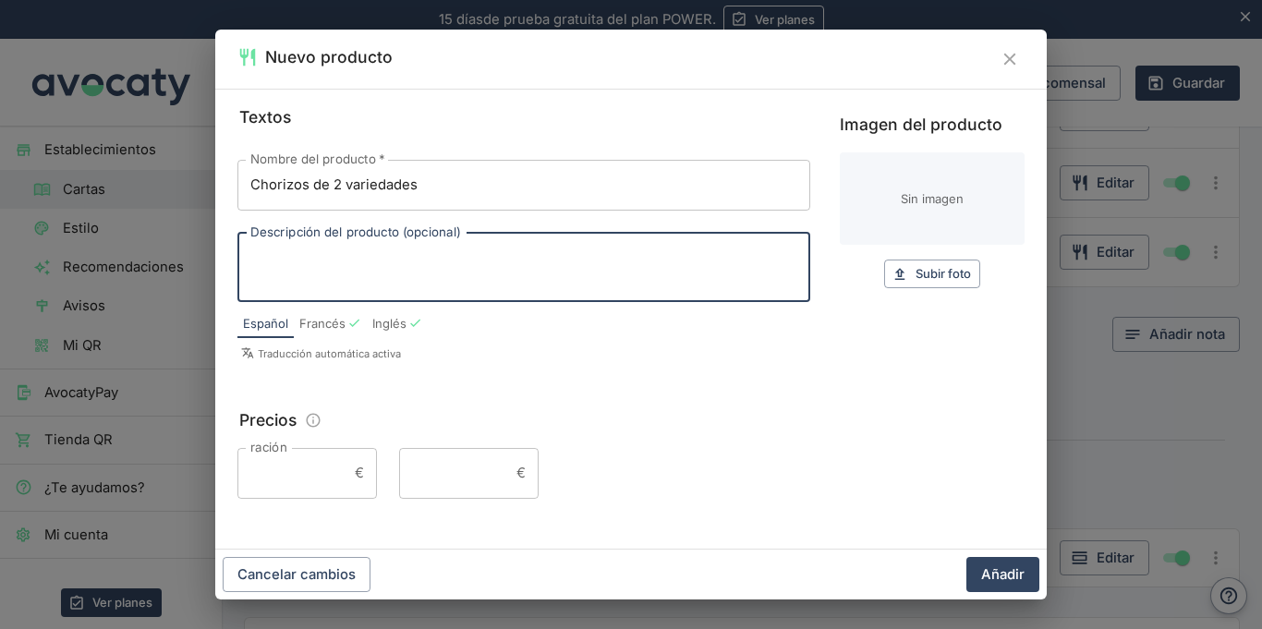
click at [385, 249] on textarea "Descripción del producto (opcional)" at bounding box center [523, 267] width 547 height 39
click at [568, 261] on textarea "Descripción del producto (opcional)" at bounding box center [523, 267] width 547 height 39
paste textarea "salsa de vino tinto con cebollas y pimientos"
type textarea "salsa de vino tinto con cebollas y pimientos"
click at [339, 489] on input "ración" at bounding box center [292, 473] width 110 height 50
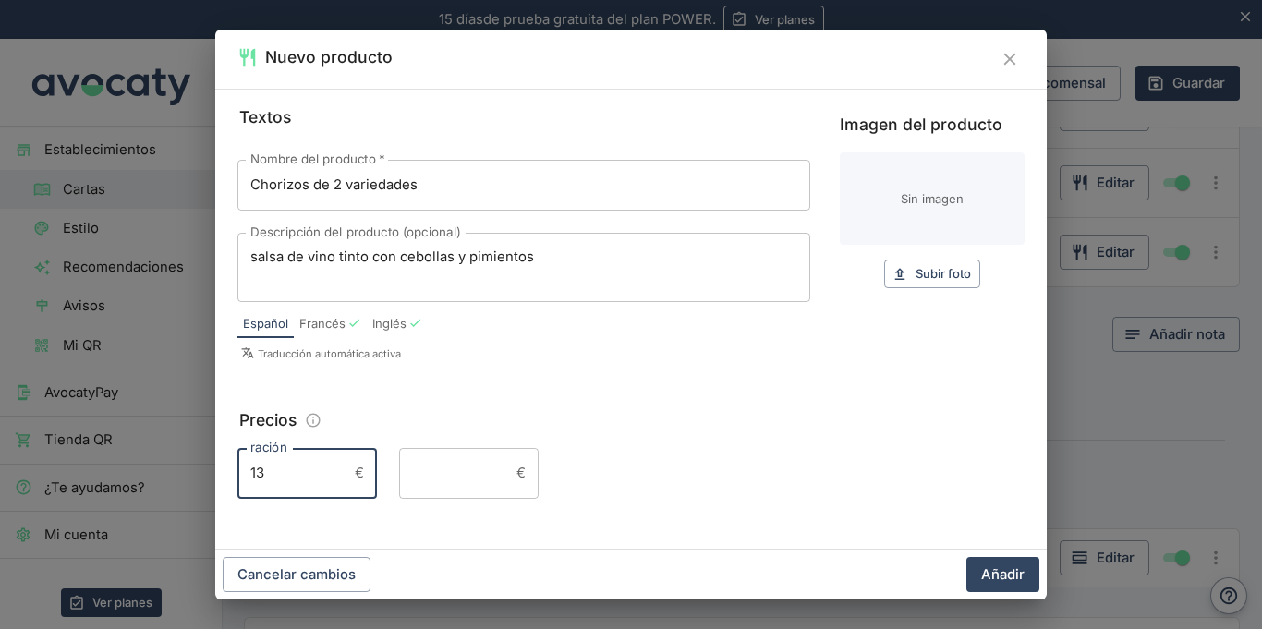
type input "13"
click at [966, 557] on button "Añadir" at bounding box center [1002, 574] width 73 height 35
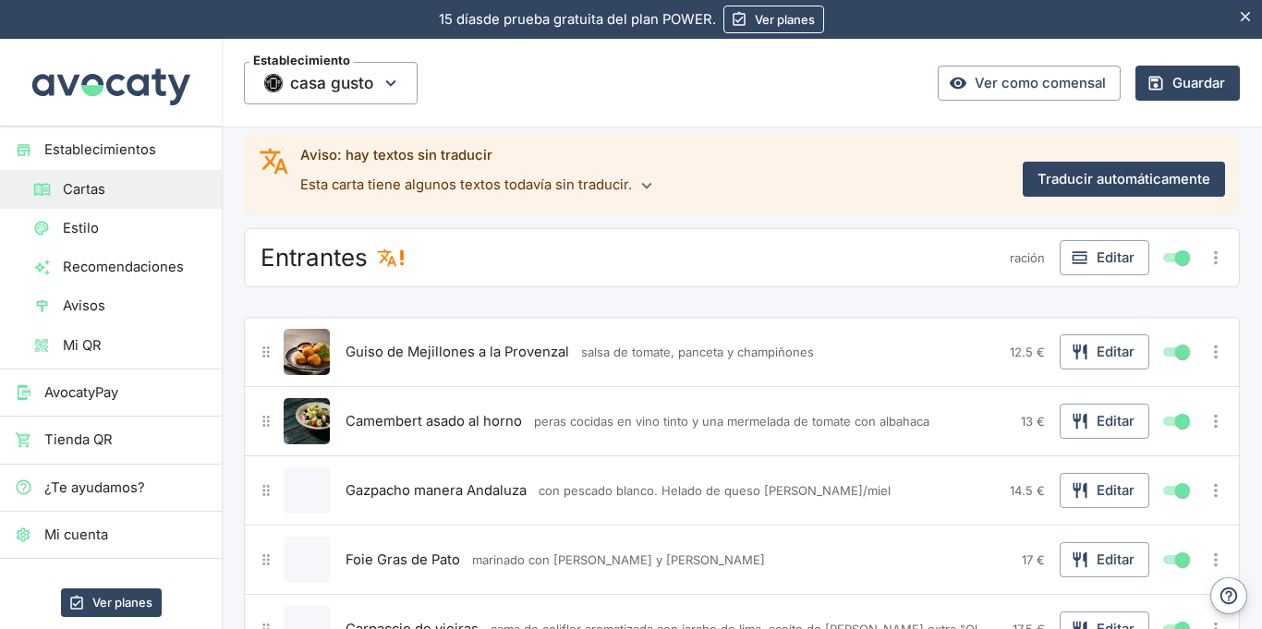
scroll to position [130, 0]
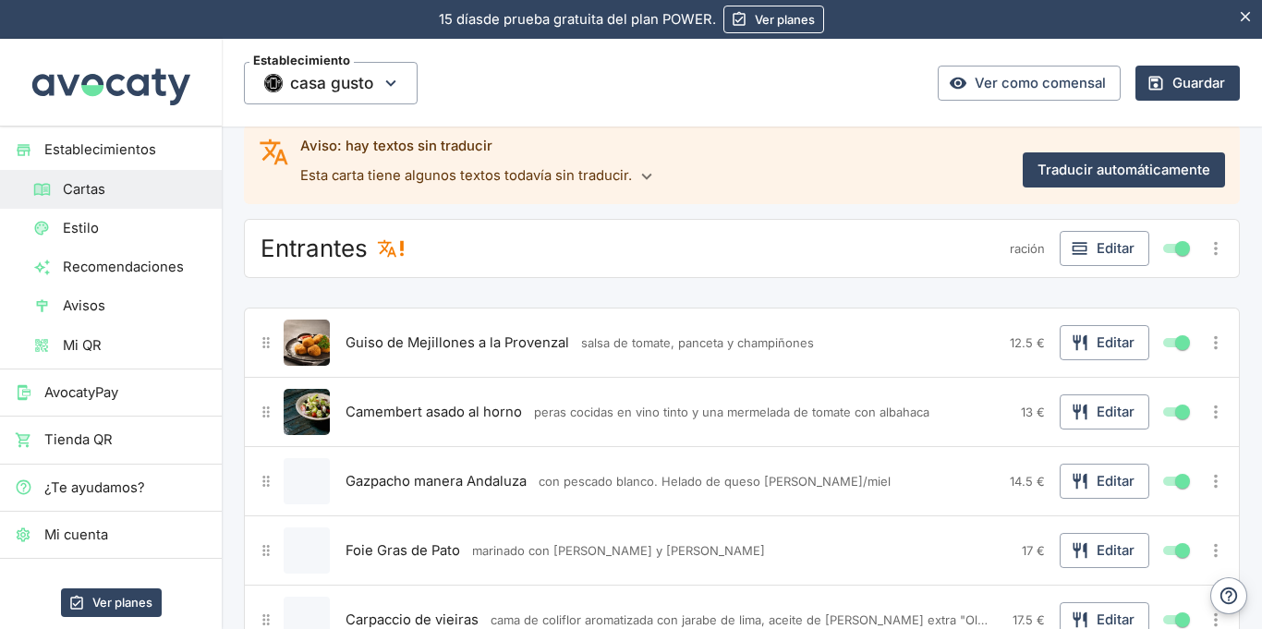
click at [306, 348] on img "Editar producto" at bounding box center [307, 343] width 46 height 46
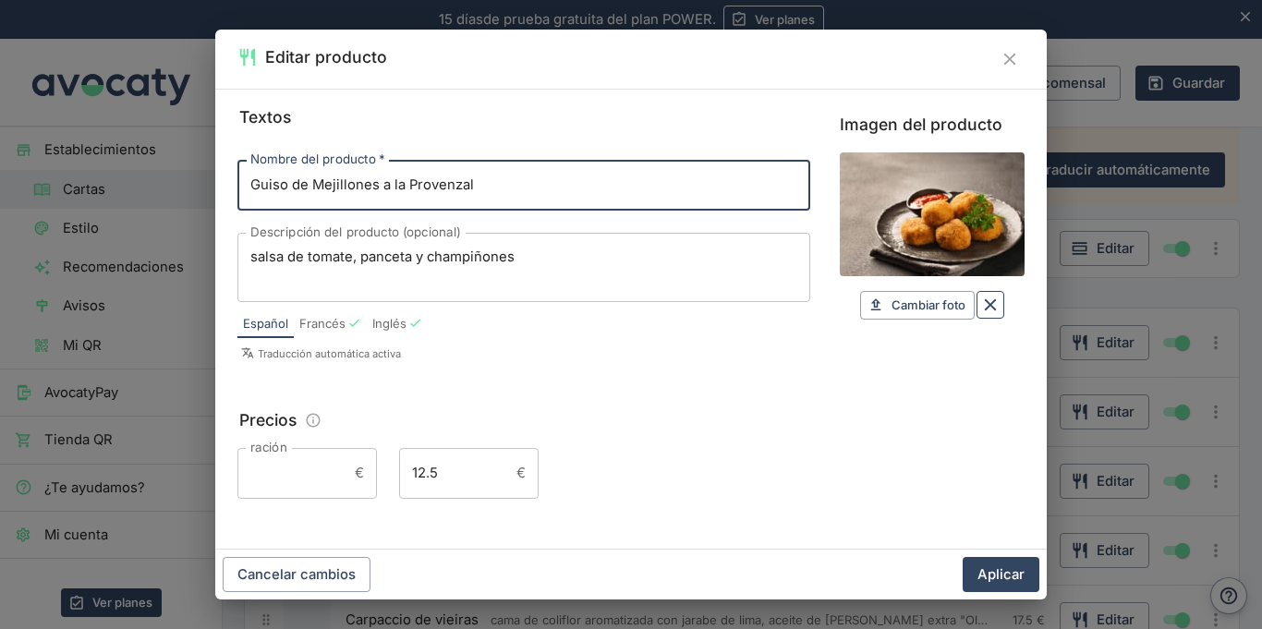
click at [984, 308] on icon "Borrar" at bounding box center [990, 305] width 20 height 20
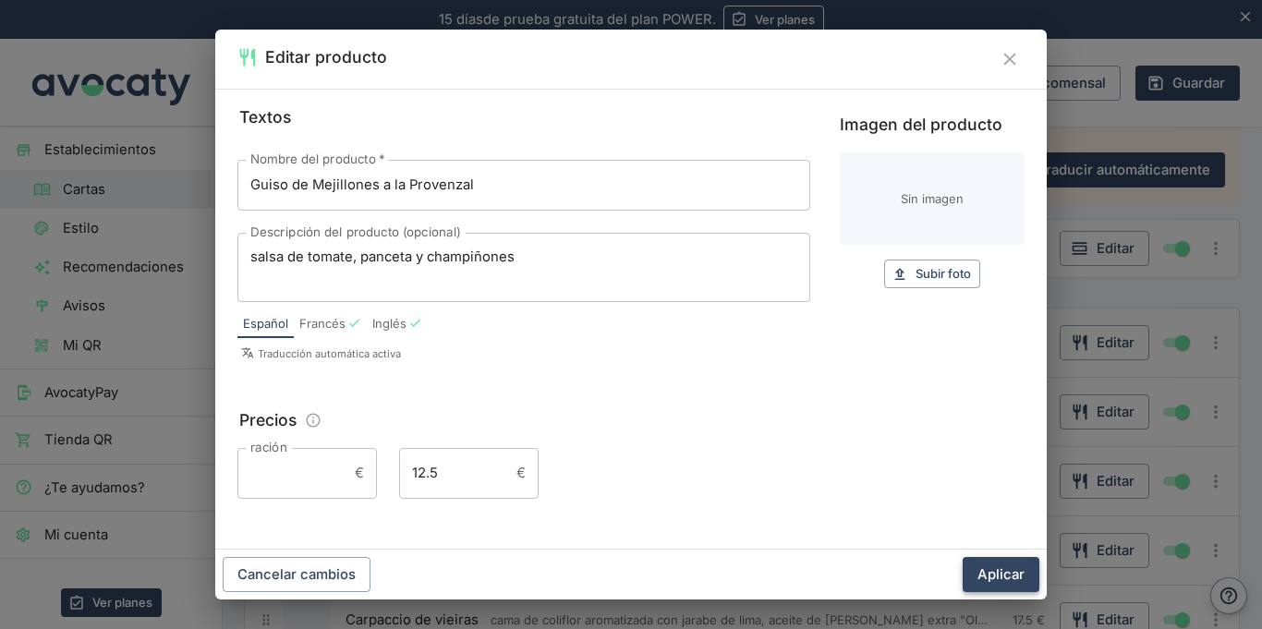
click at [975, 568] on button "Aplicar" at bounding box center [1000, 574] width 77 height 35
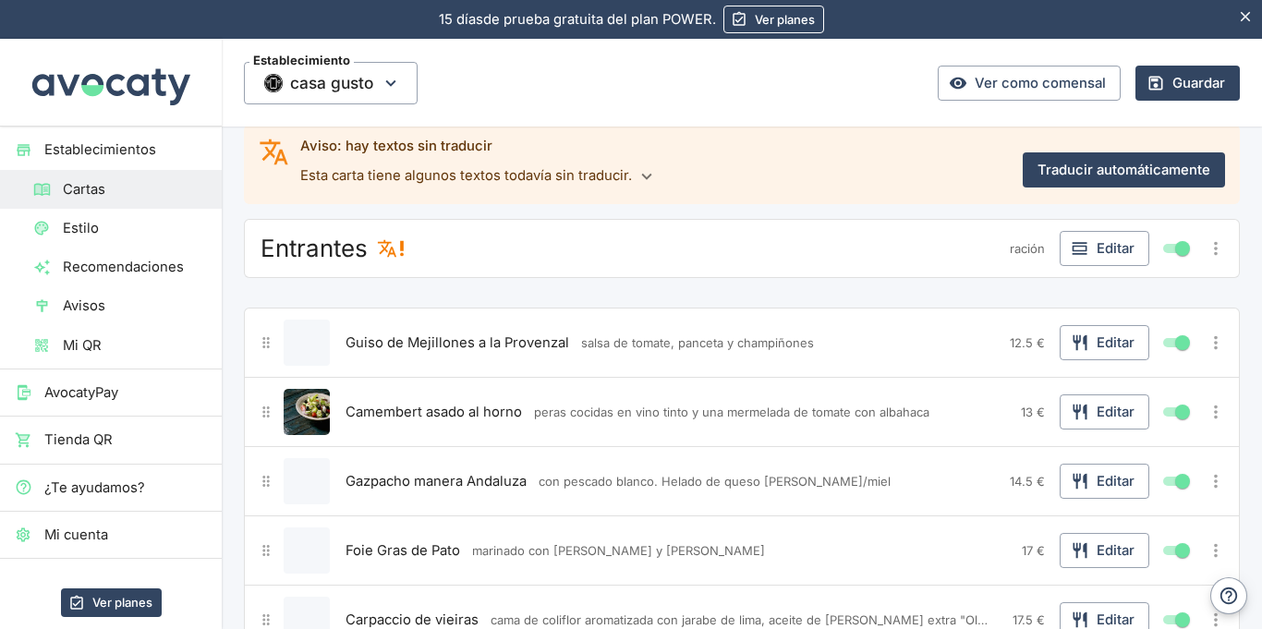
click at [299, 425] on img "Editar producto" at bounding box center [307, 412] width 46 height 46
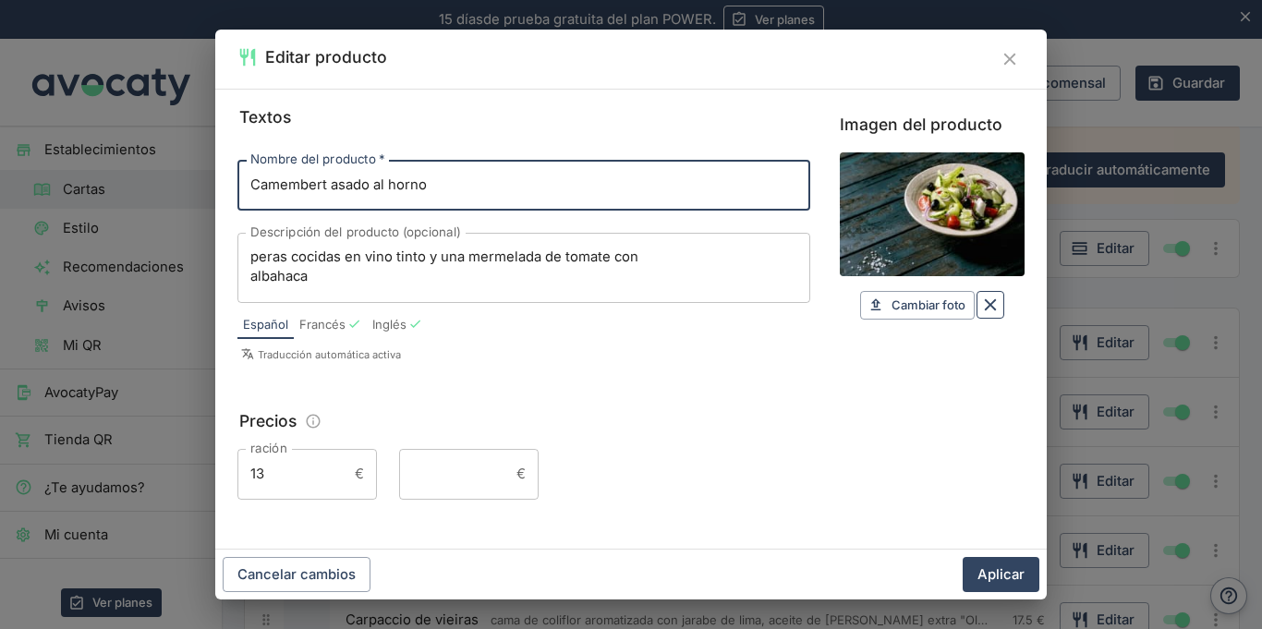
click at [987, 309] on icon "Borrar" at bounding box center [991, 305] width 12 height 12
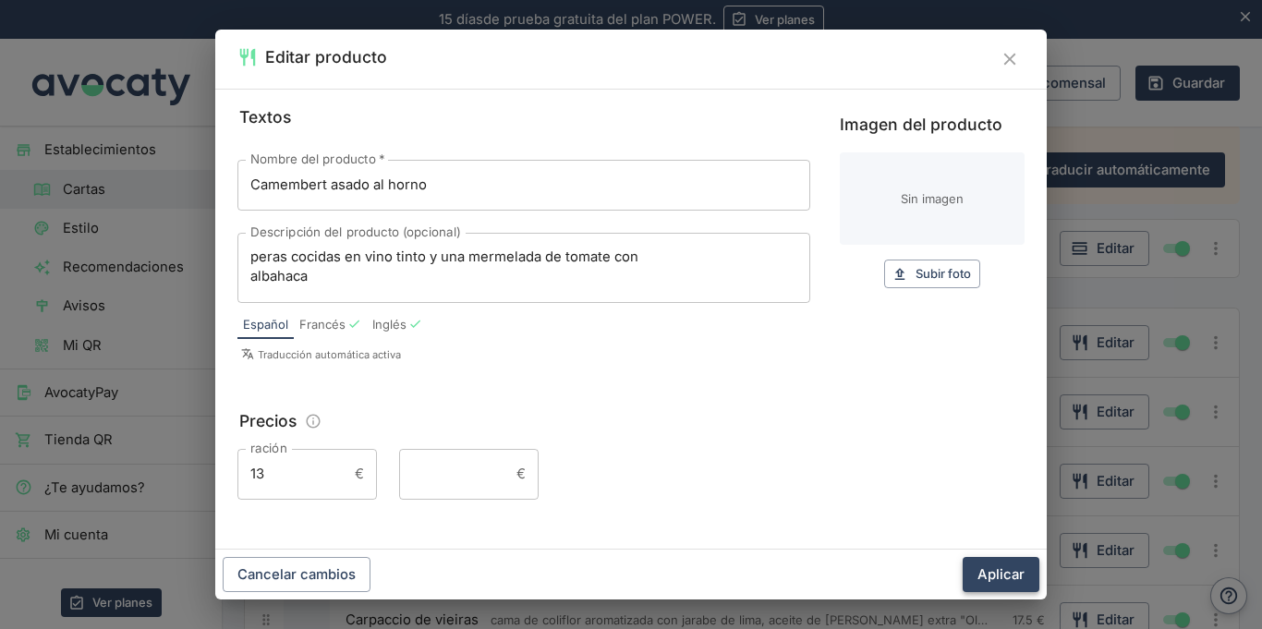
click at [973, 565] on button "Aplicar" at bounding box center [1000, 574] width 77 height 35
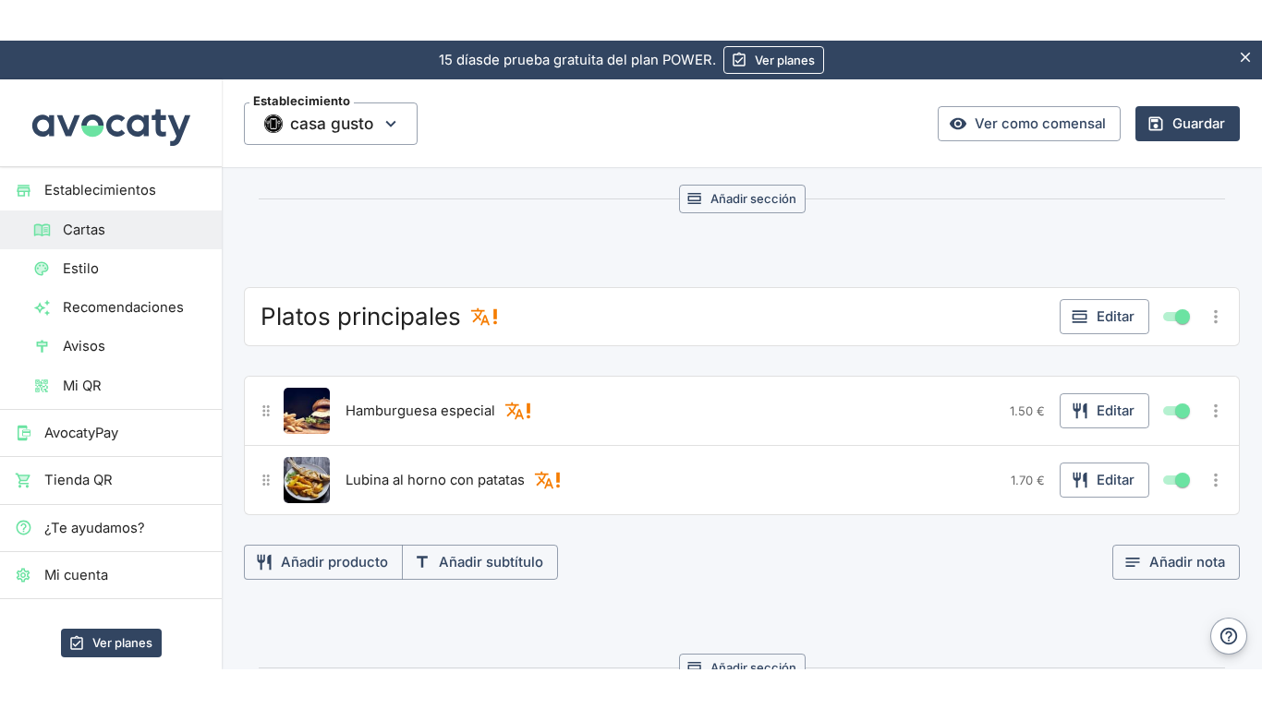
scroll to position [955, 0]
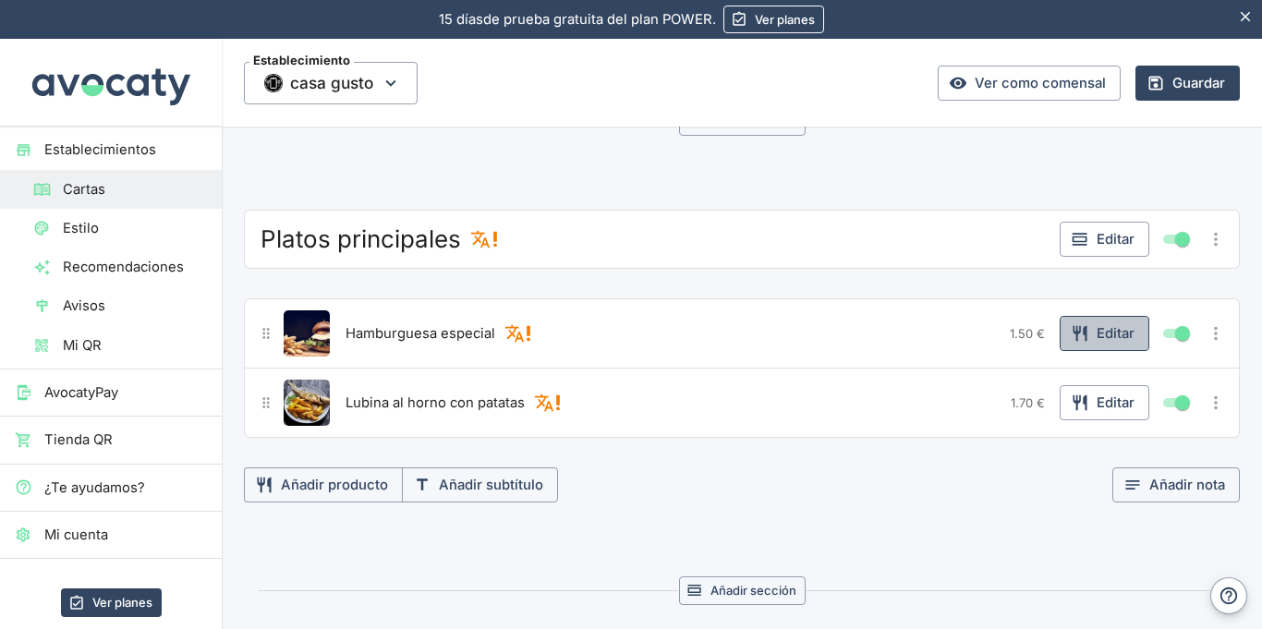
click at [1077, 337] on icon "button" at bounding box center [1080, 333] width 18 height 18
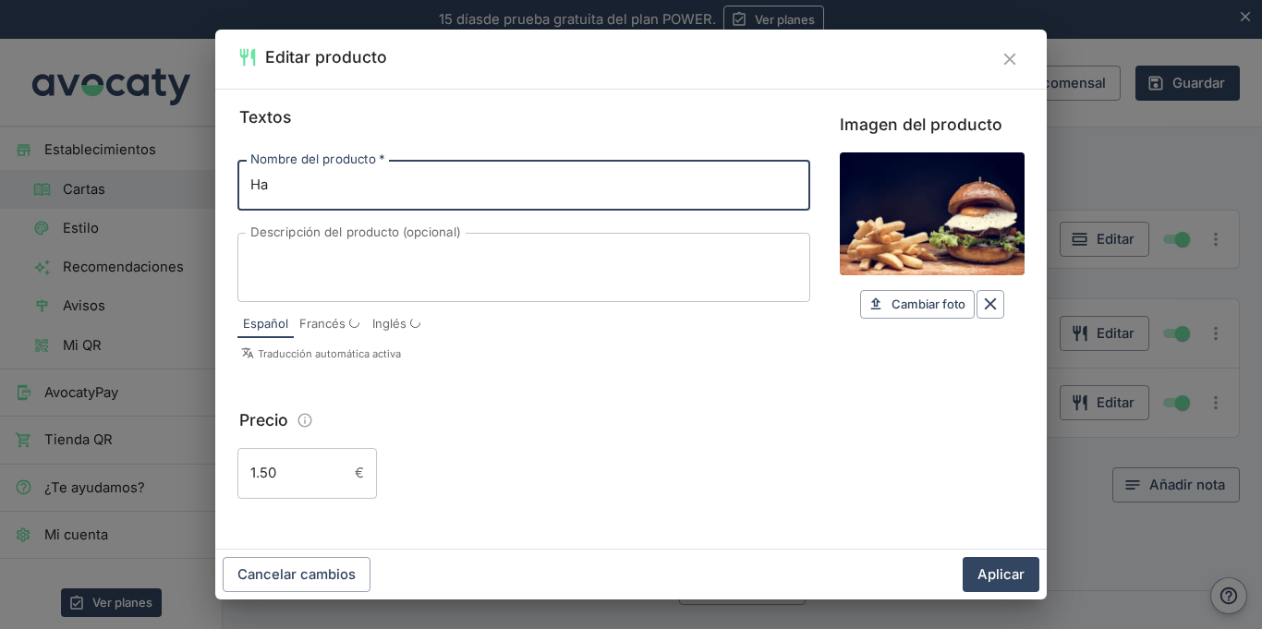
type input "H"
type input "Tartar de Atún y Guacamole"
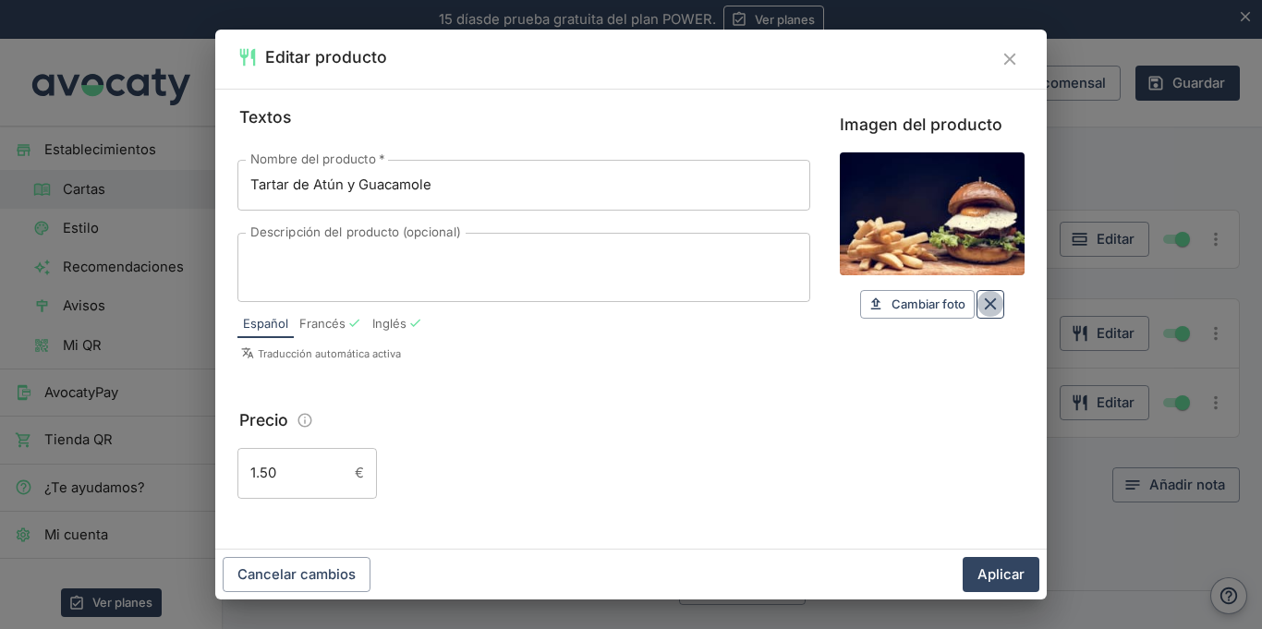
click at [997, 305] on icon "Borrar" at bounding box center [990, 304] width 20 height 20
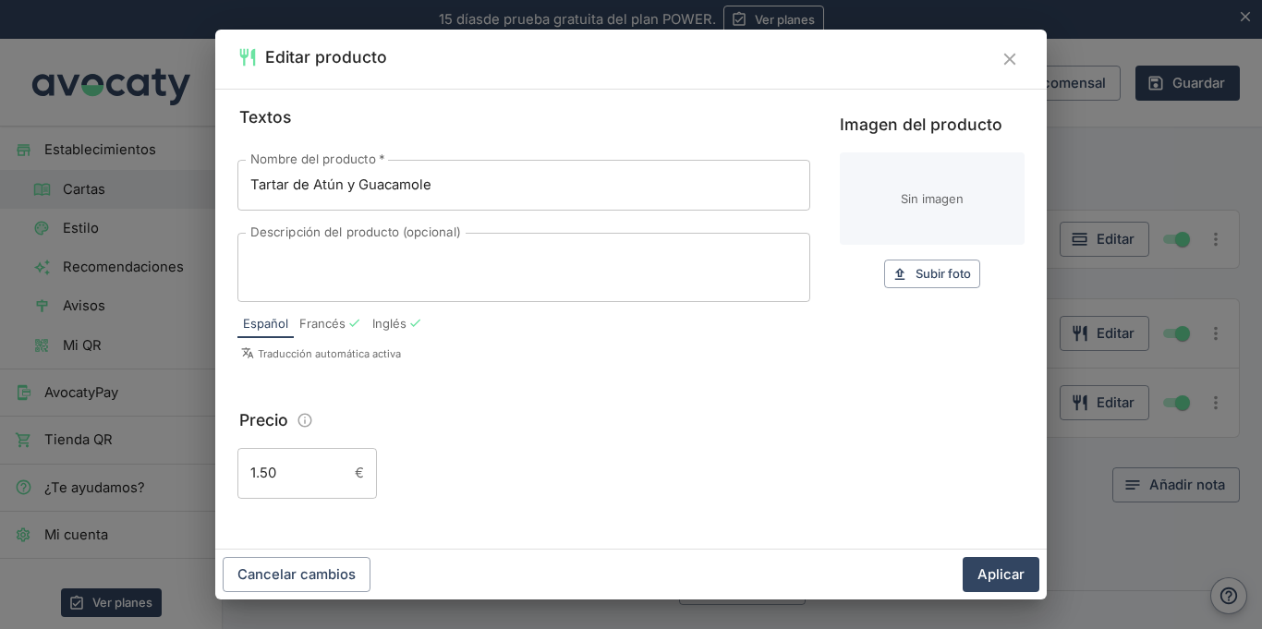
click at [321, 472] on input "1.50" at bounding box center [292, 473] width 110 height 50
type input "19.5"
click at [962, 557] on button "Aplicar" at bounding box center [1000, 574] width 77 height 35
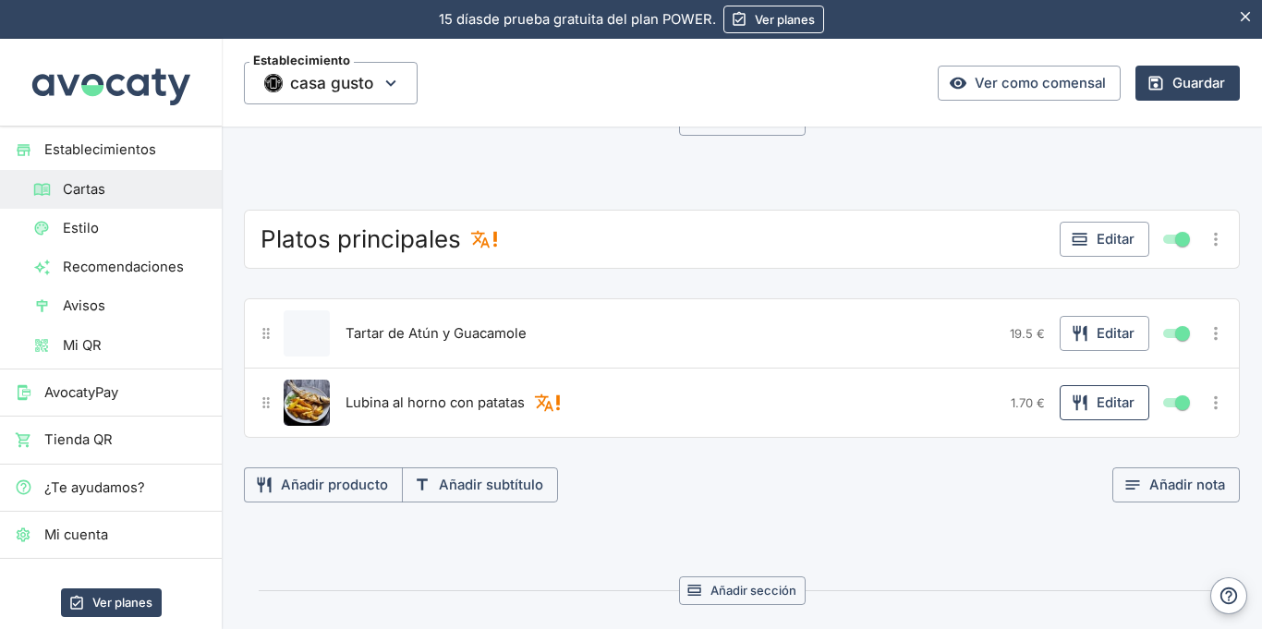
click at [1133, 415] on button "Editar" at bounding box center [1104, 402] width 90 height 35
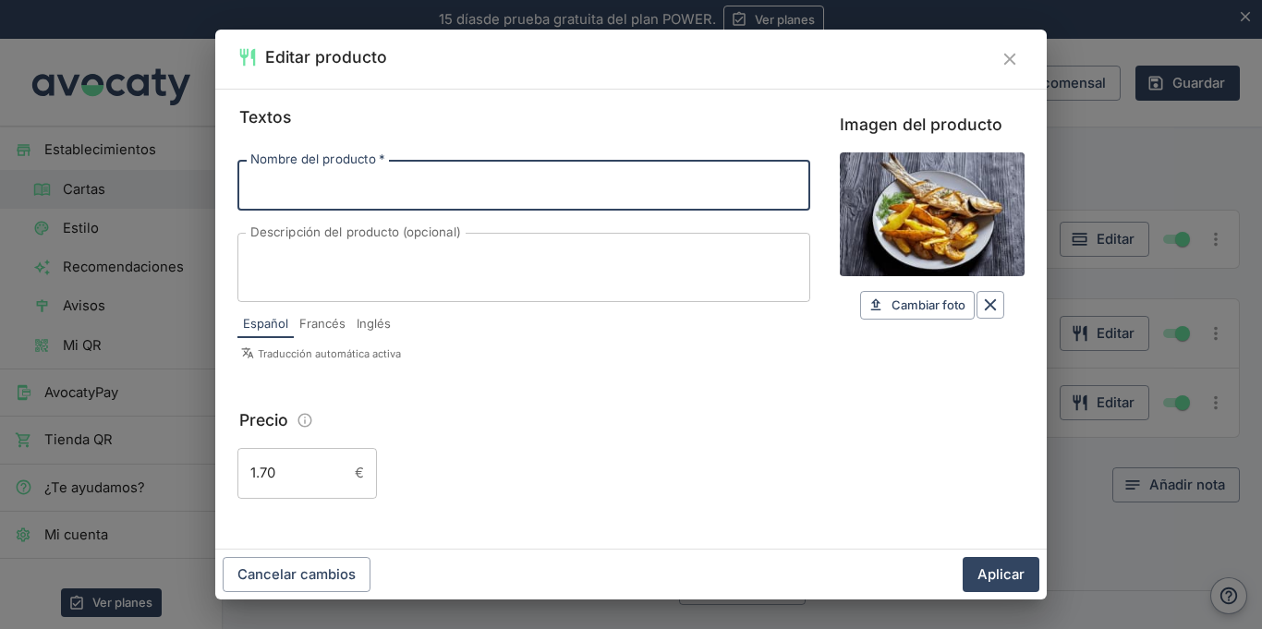
paste input "Blanqueta de Pollo con Trufa negra,"
type input "Blanqueta de Pollo con Trufa negra,"
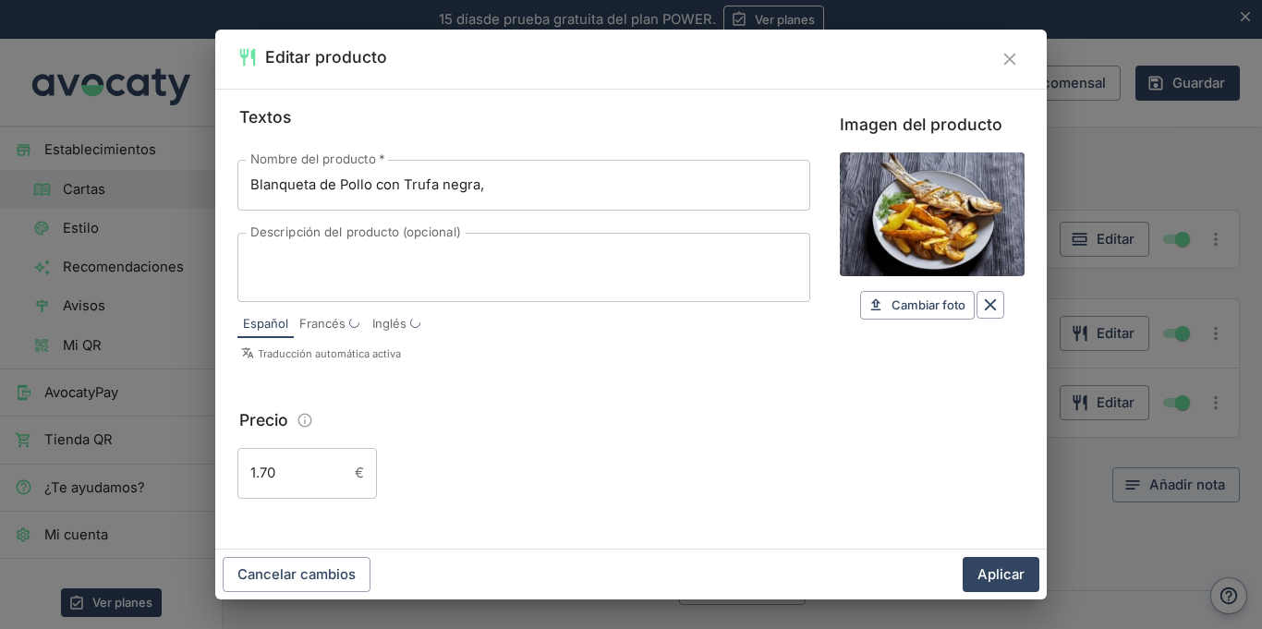
click at [564, 287] on div "x Descripción del producto (opcional)" at bounding box center [523, 267] width 573 height 69
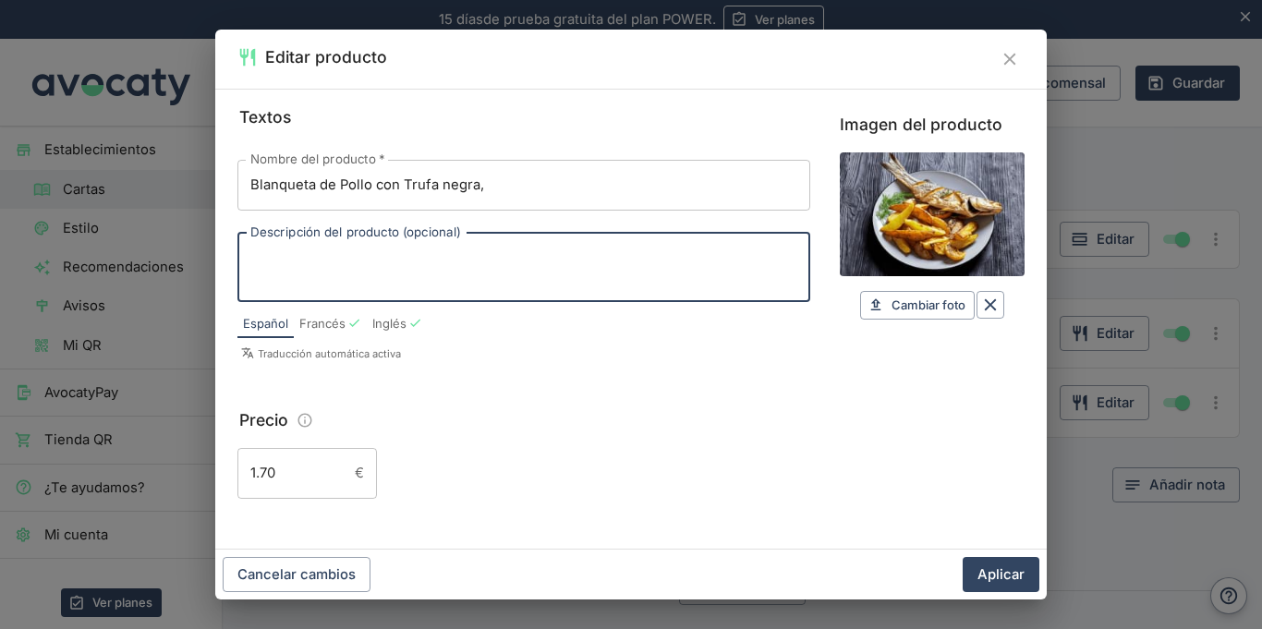
paste textarea "quinoa blanca y roja, panceta"
type textarea "quinoa blanca y roja, panceta"
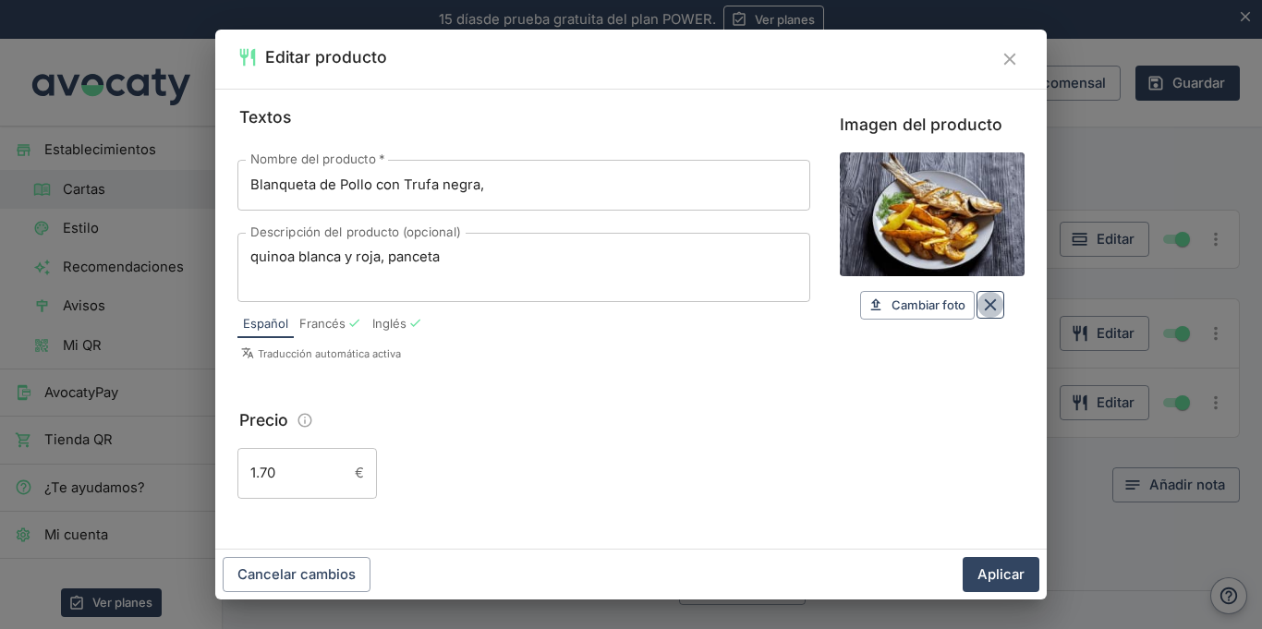
click at [980, 306] on icon "Borrar" at bounding box center [990, 305] width 20 height 20
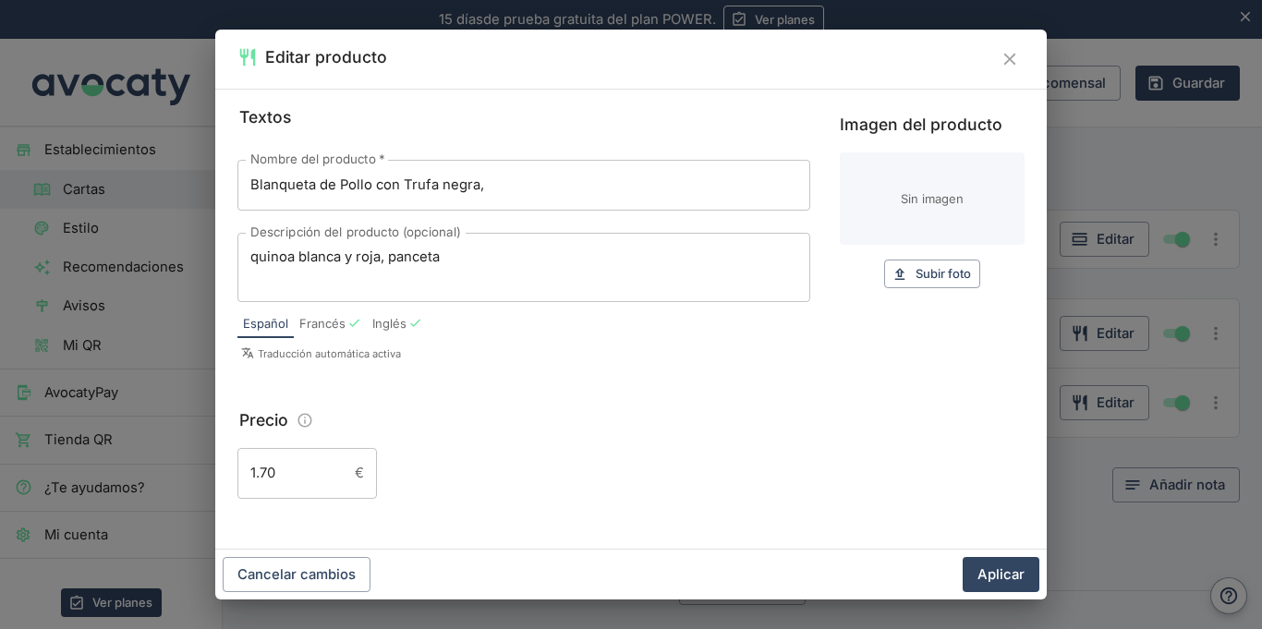
click at [315, 480] on input "1.70" at bounding box center [292, 473] width 110 height 50
type input "1"
type input "22.5"
click at [962, 557] on button "Aplicar" at bounding box center [1000, 574] width 77 height 35
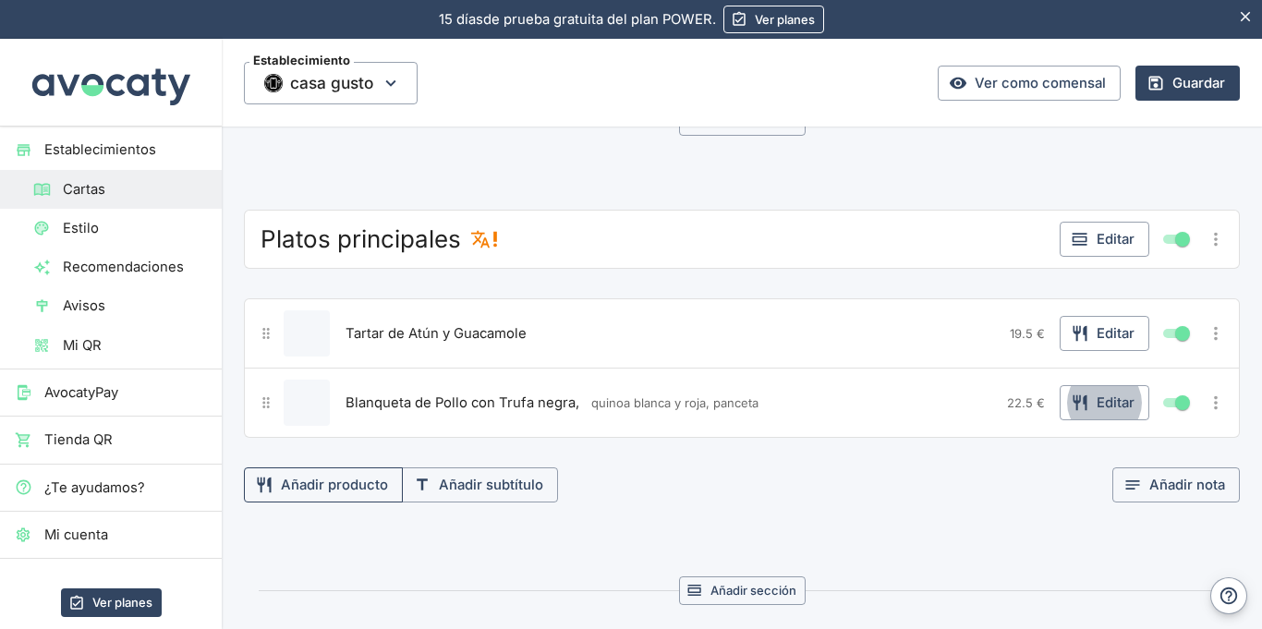
click at [341, 492] on button "Añadir producto" at bounding box center [323, 484] width 159 height 35
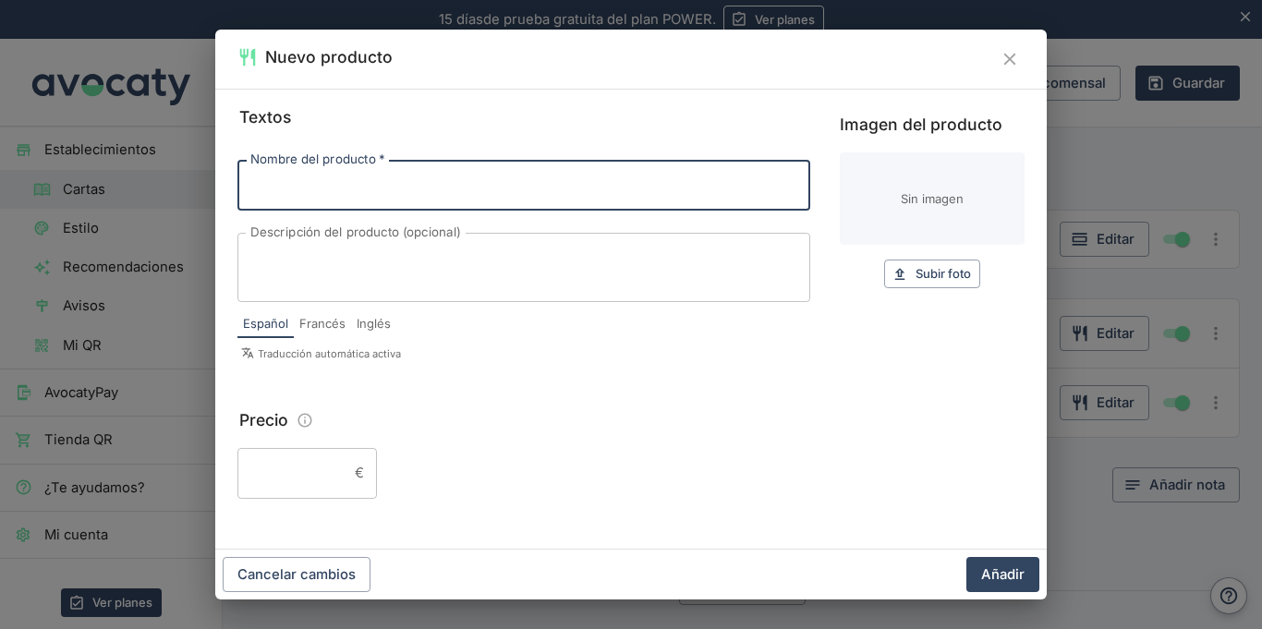
paste input "quinoa blanca y roja, panceta"
type input "q"
paste input "Filetes de Codorniz"
type input "Filetes de Codorniz"
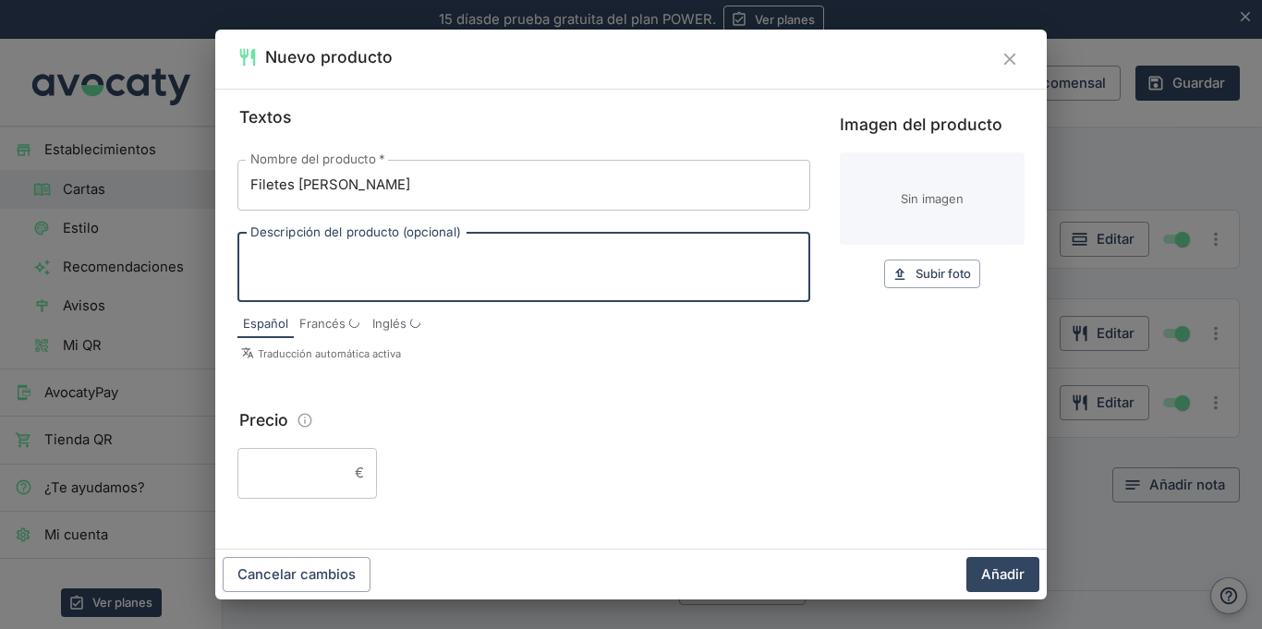
click at [499, 284] on textarea "Descripción del producto (opcional)" at bounding box center [523, 267] width 547 height 39
paste textarea "y pasas marinadas en Cognac"
type textarea "y pasas marinadas en Cognac"
click at [324, 466] on input "Precio" at bounding box center [292, 473] width 110 height 50
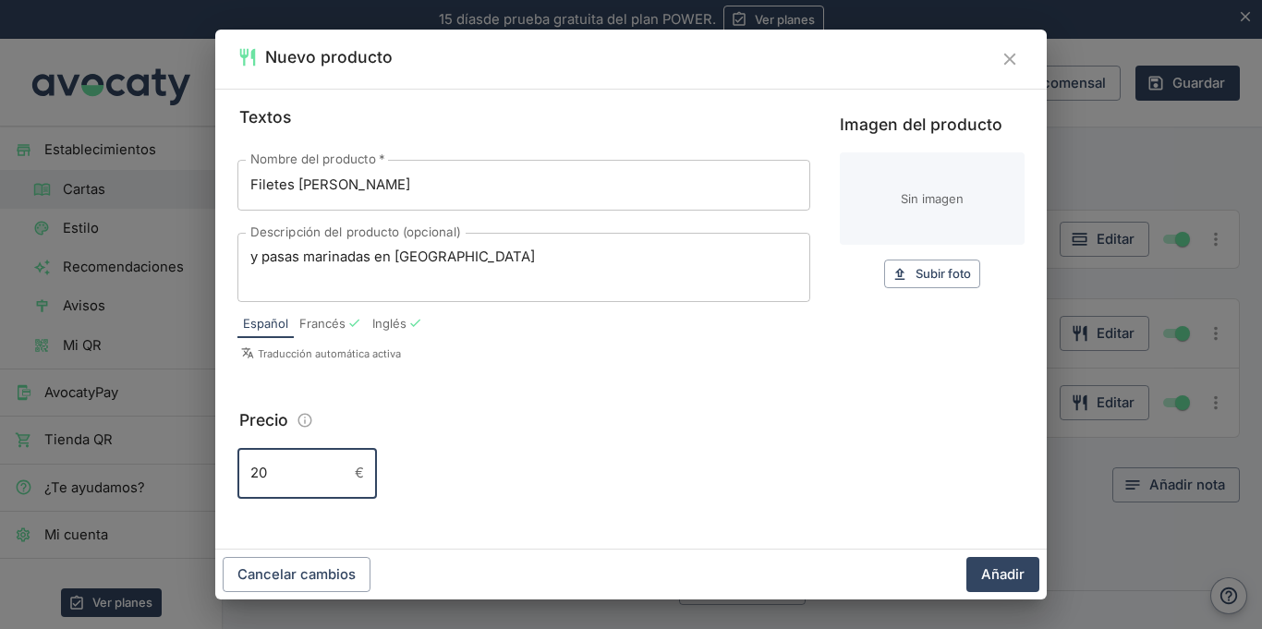
type input "20"
click at [966, 557] on button "Añadir" at bounding box center [1002, 574] width 73 height 35
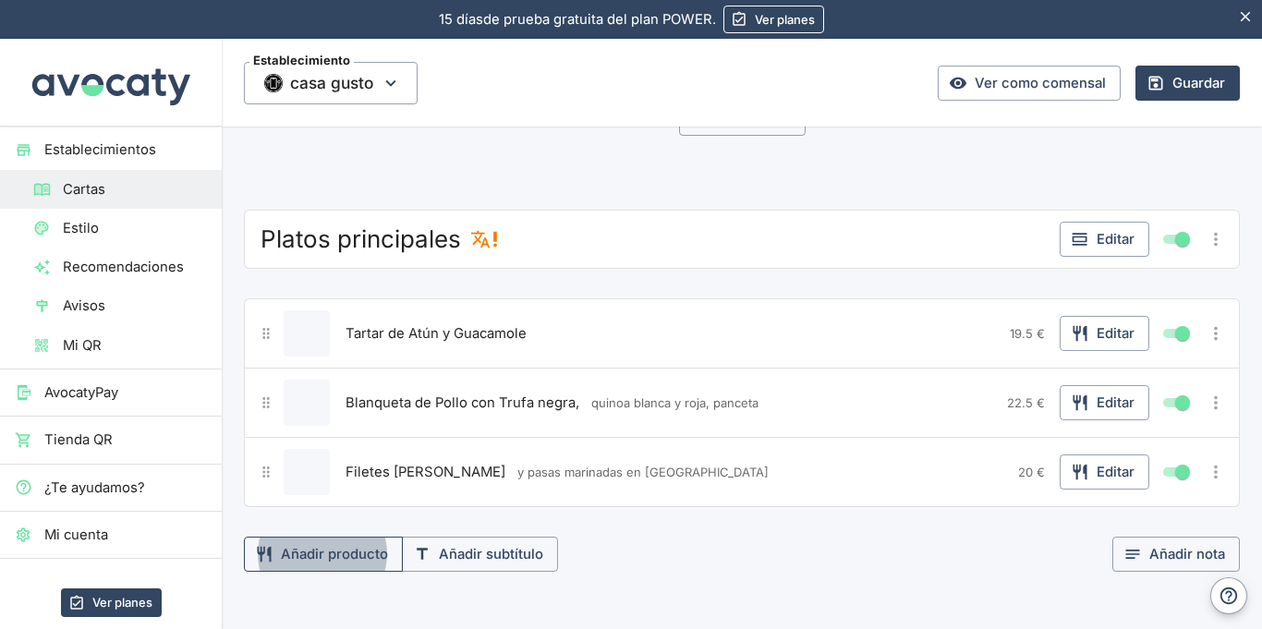
click at [341, 557] on button "Añadir producto" at bounding box center [323, 554] width 159 height 35
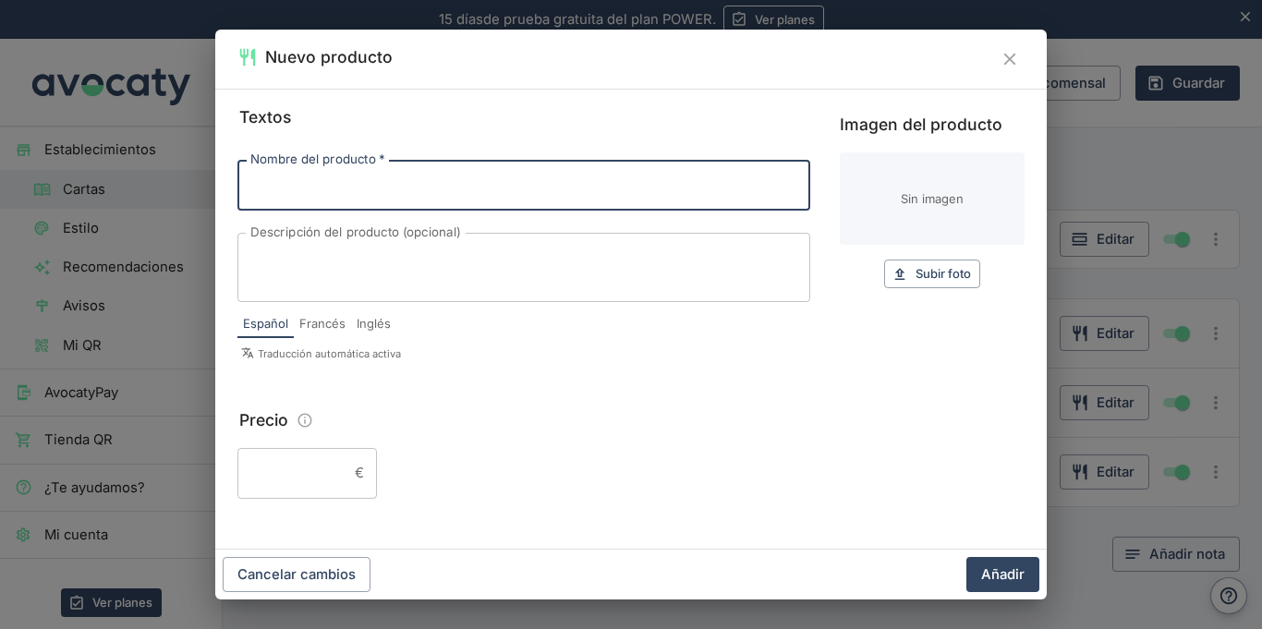
paste input "Láminas finas de filete de Res"
type input "Láminas finas de filete de Res"
click at [462, 260] on textarea "Descripción del producto (opcional)" at bounding box center [523, 267] width 547 height 39
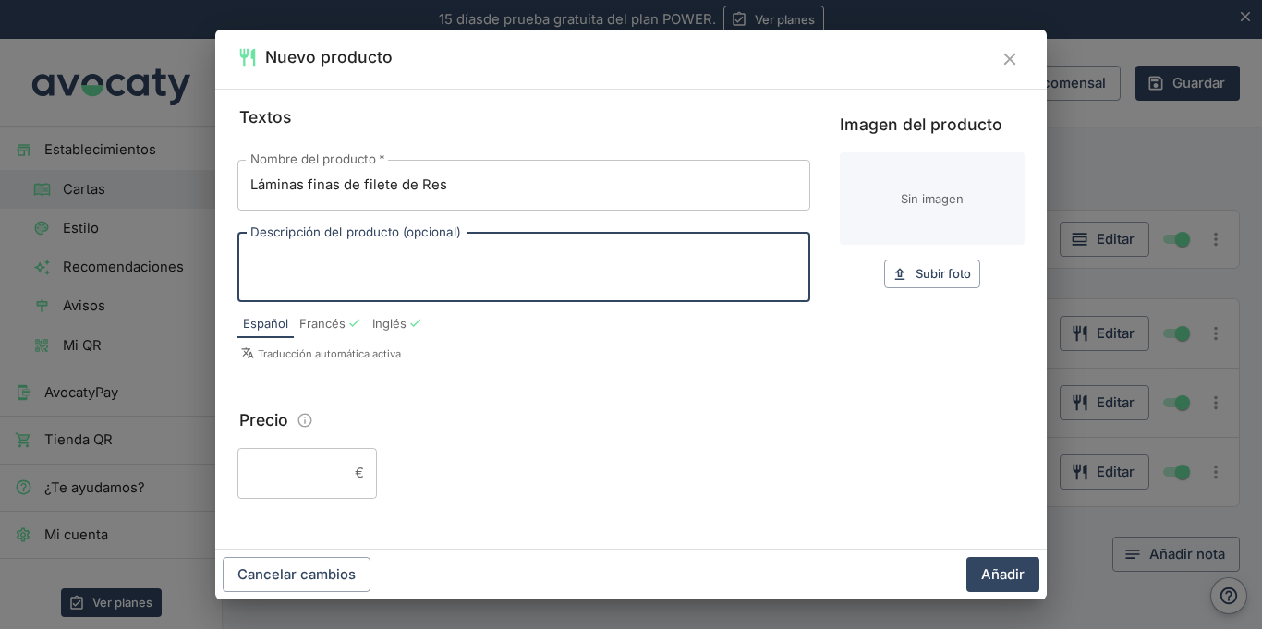
click at [514, 285] on textarea "Descripción del producto (opcional)" at bounding box center [523, 267] width 547 height 39
paste textarea "marinadas en salsa Pedro Ximénez y Piment d'Espelette - Carne fría y cruda en e…"
type textarea "marinadas en salsa Pedro Ximénez y Piment d'Espelette - Carne fría y cruda en e…"
click at [300, 470] on input "Precio" at bounding box center [292, 474] width 110 height 50
